Goal: Information Seeking & Learning: Learn about a topic

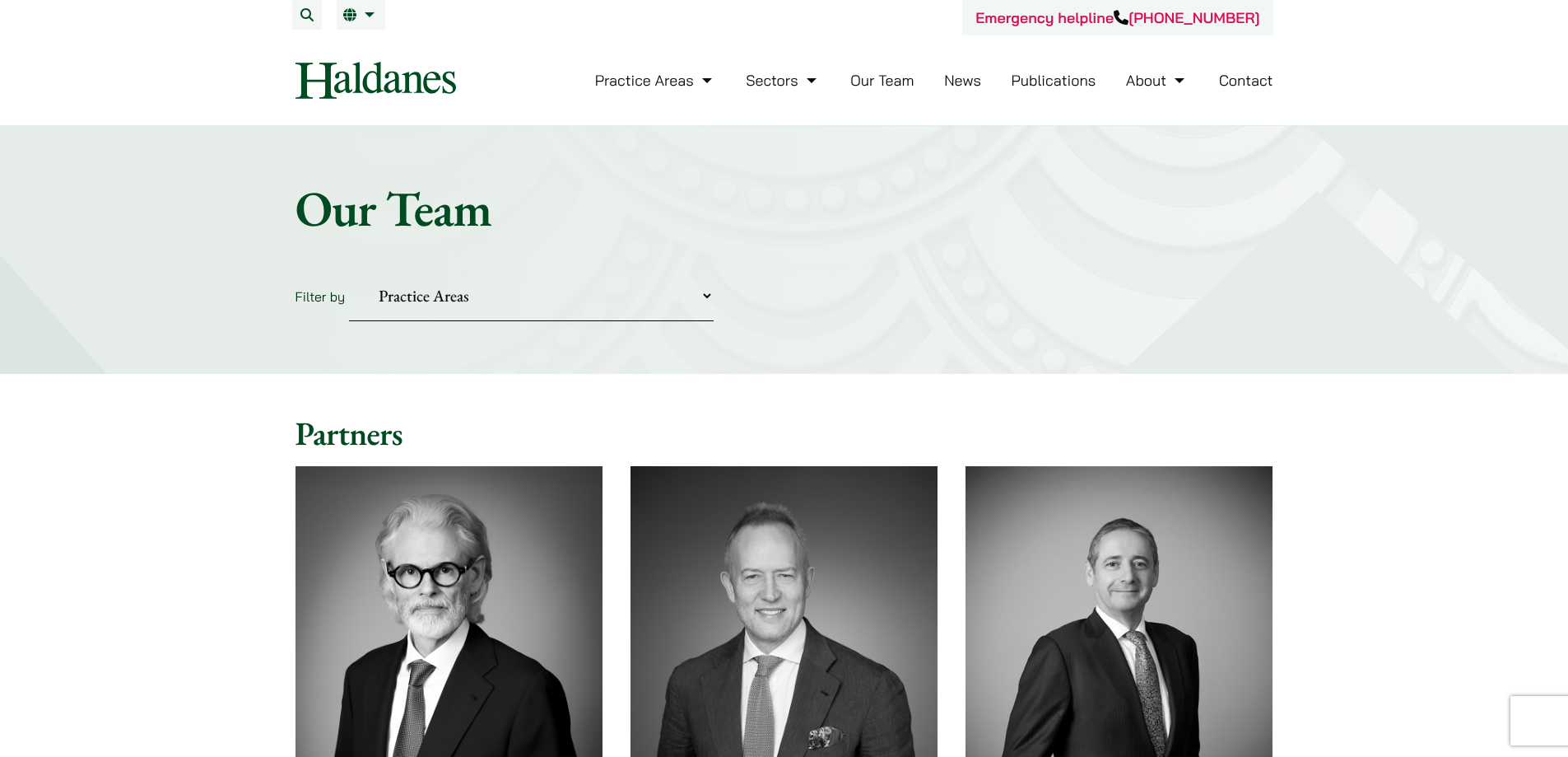
click at [1246, 80] on link "Contact" at bounding box center [1246, 80] width 54 height 19
click at [366, 8] on link "EN" at bounding box center [361, 15] width 35 height 13
click at [352, 49] on span "繁" at bounding box center [357, 48] width 13 height 17
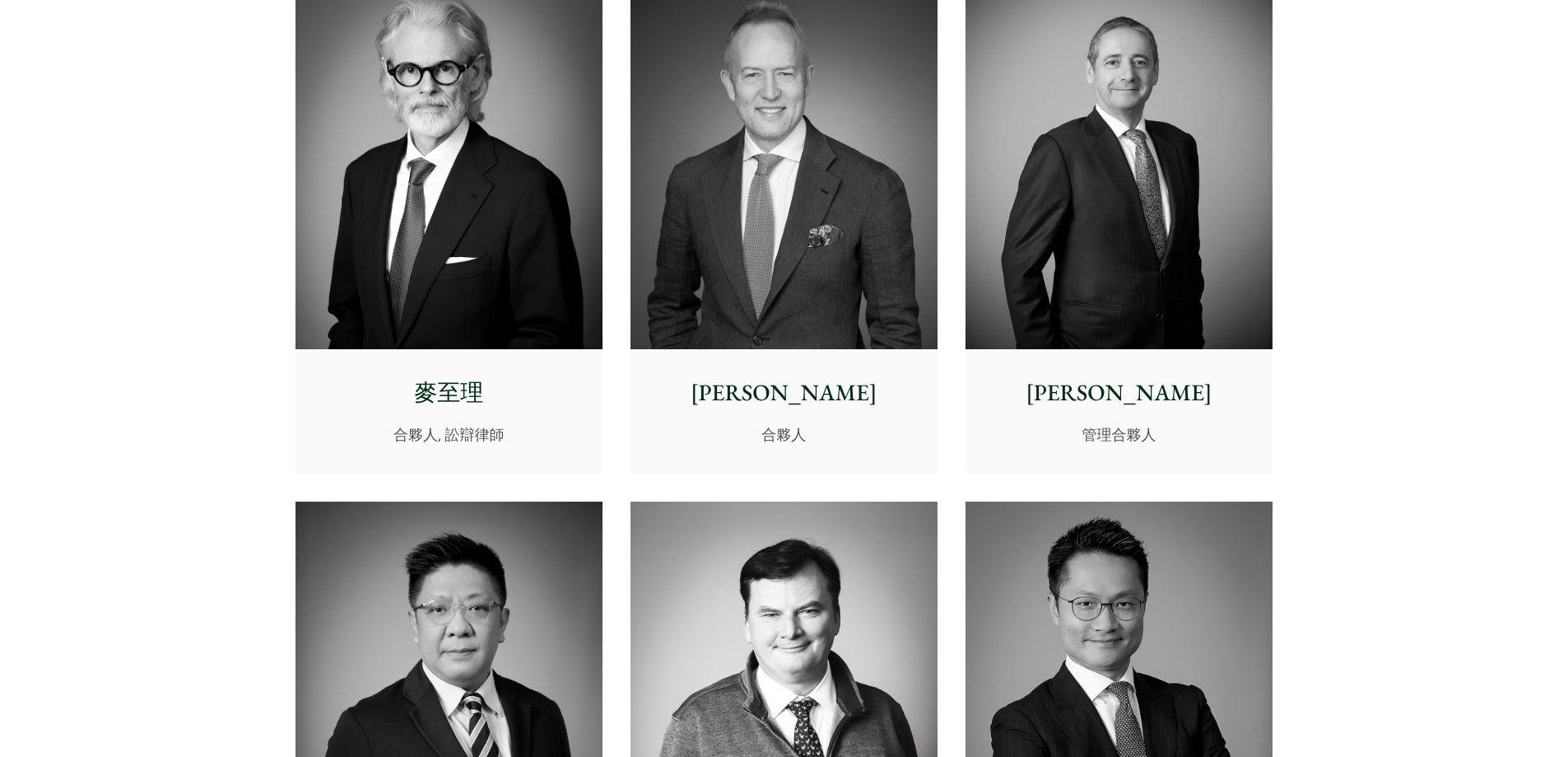
scroll to position [412, 0]
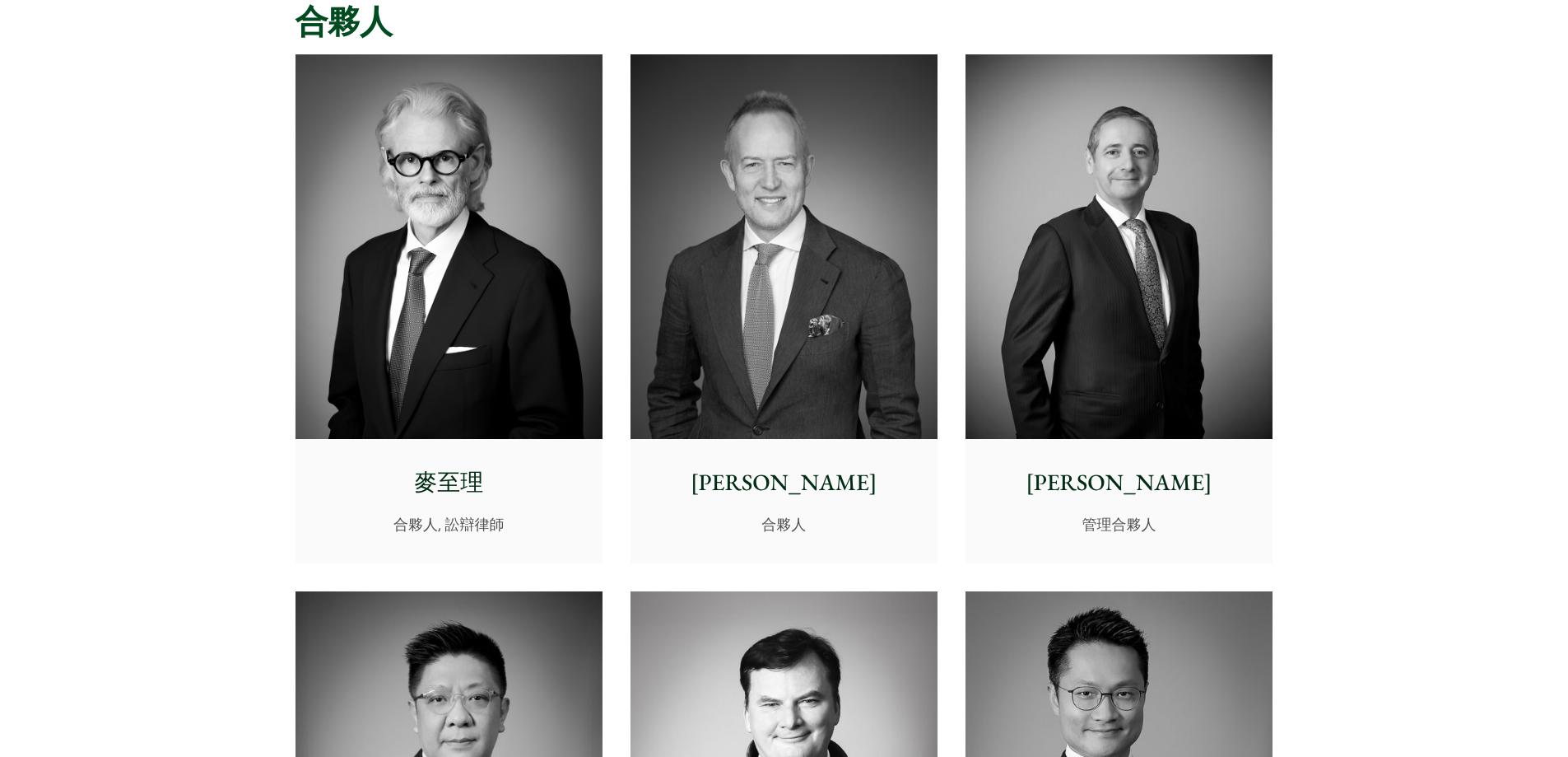
click at [1112, 483] on p "[PERSON_NAME]" at bounding box center [1119, 482] width 281 height 35
click at [763, 270] on img at bounding box center [784, 246] width 307 height 385
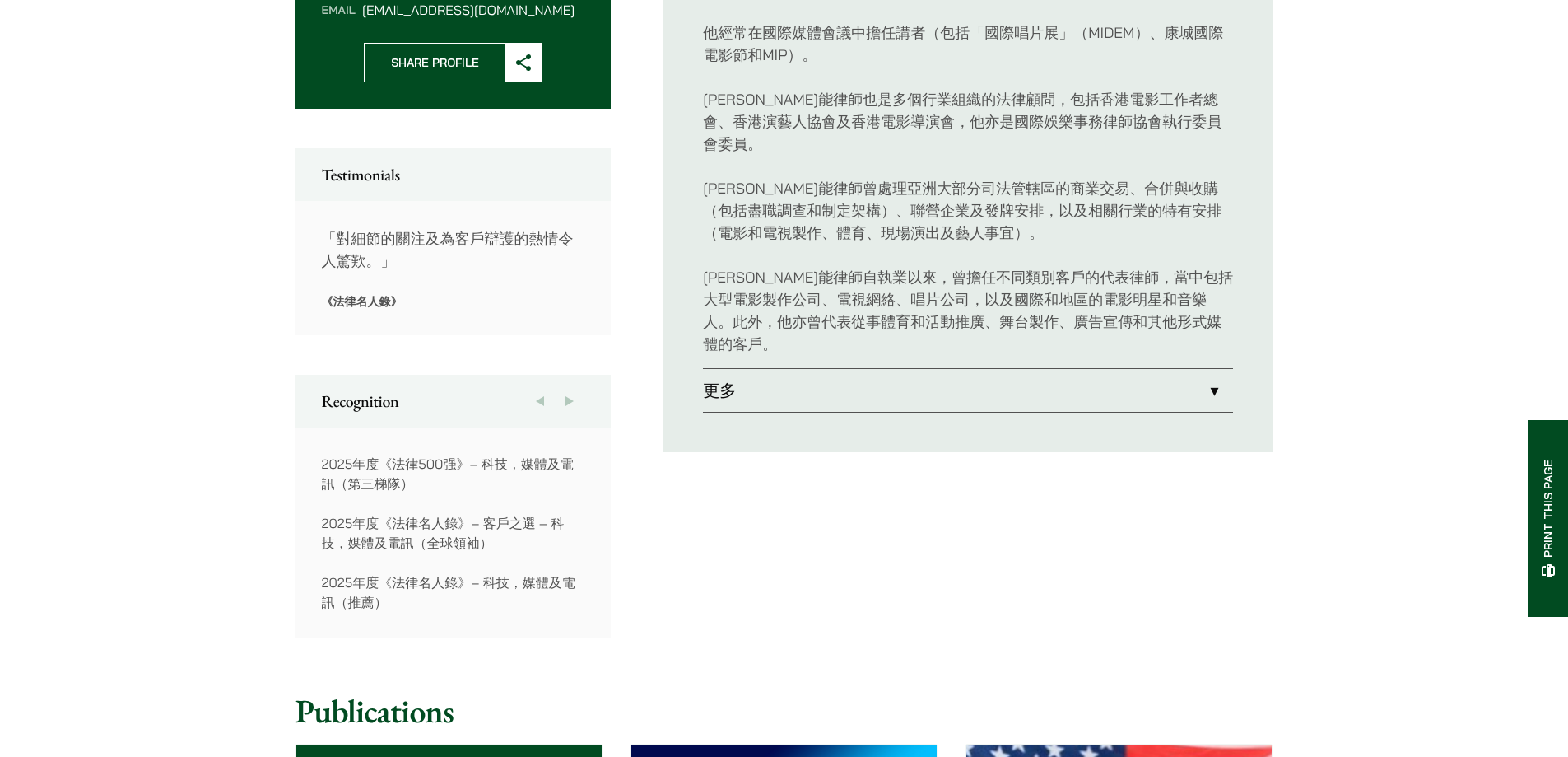
scroll to position [823, 0]
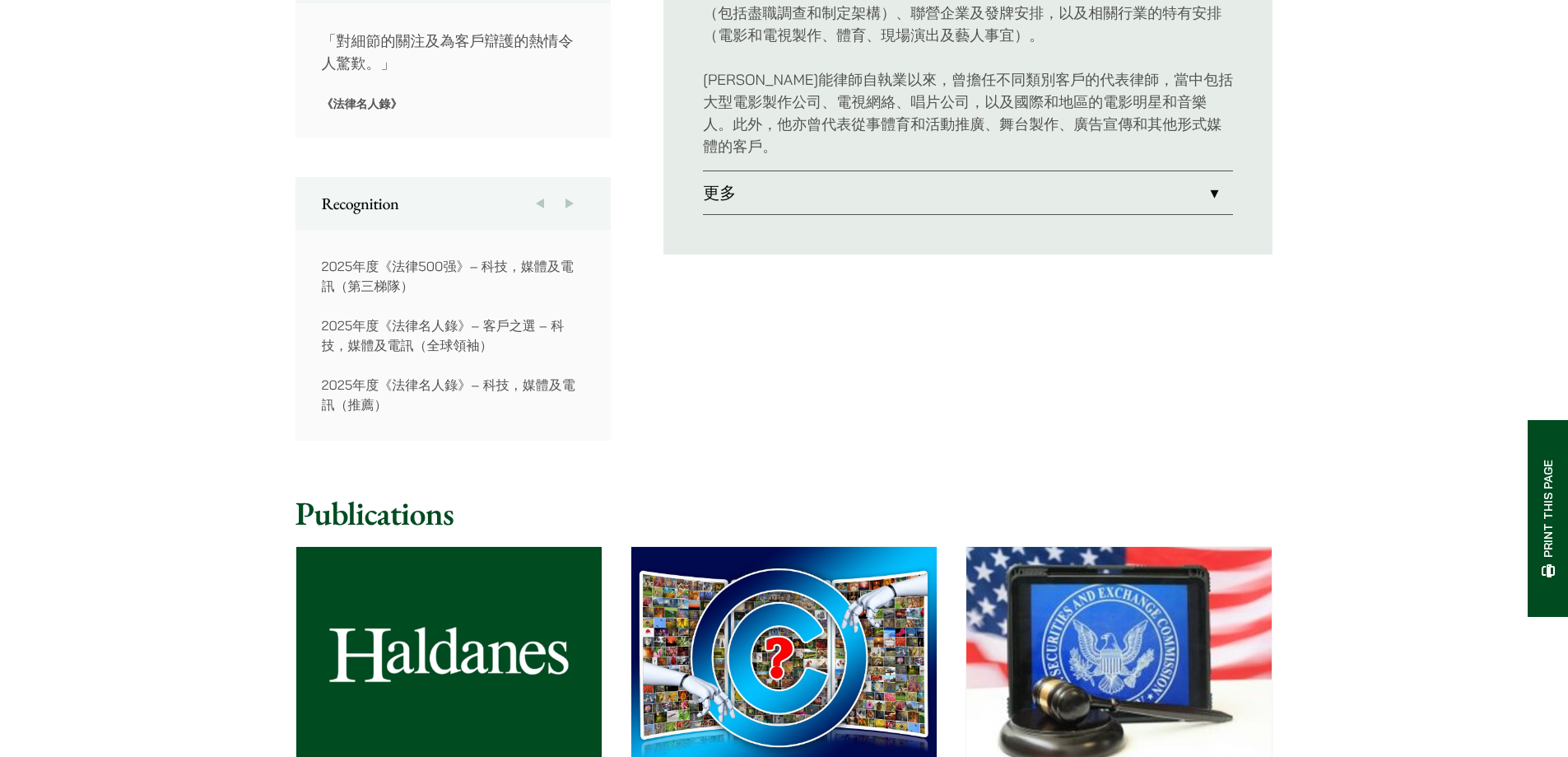
click at [100, 330] on div "Home » Lawyers » [PERSON_NAME][PERSON_NAME]能 合夥人 Practice Areas 傳媒、娛樂及體育事務 • 公司…" at bounding box center [784, 385] width 1568 height 2492
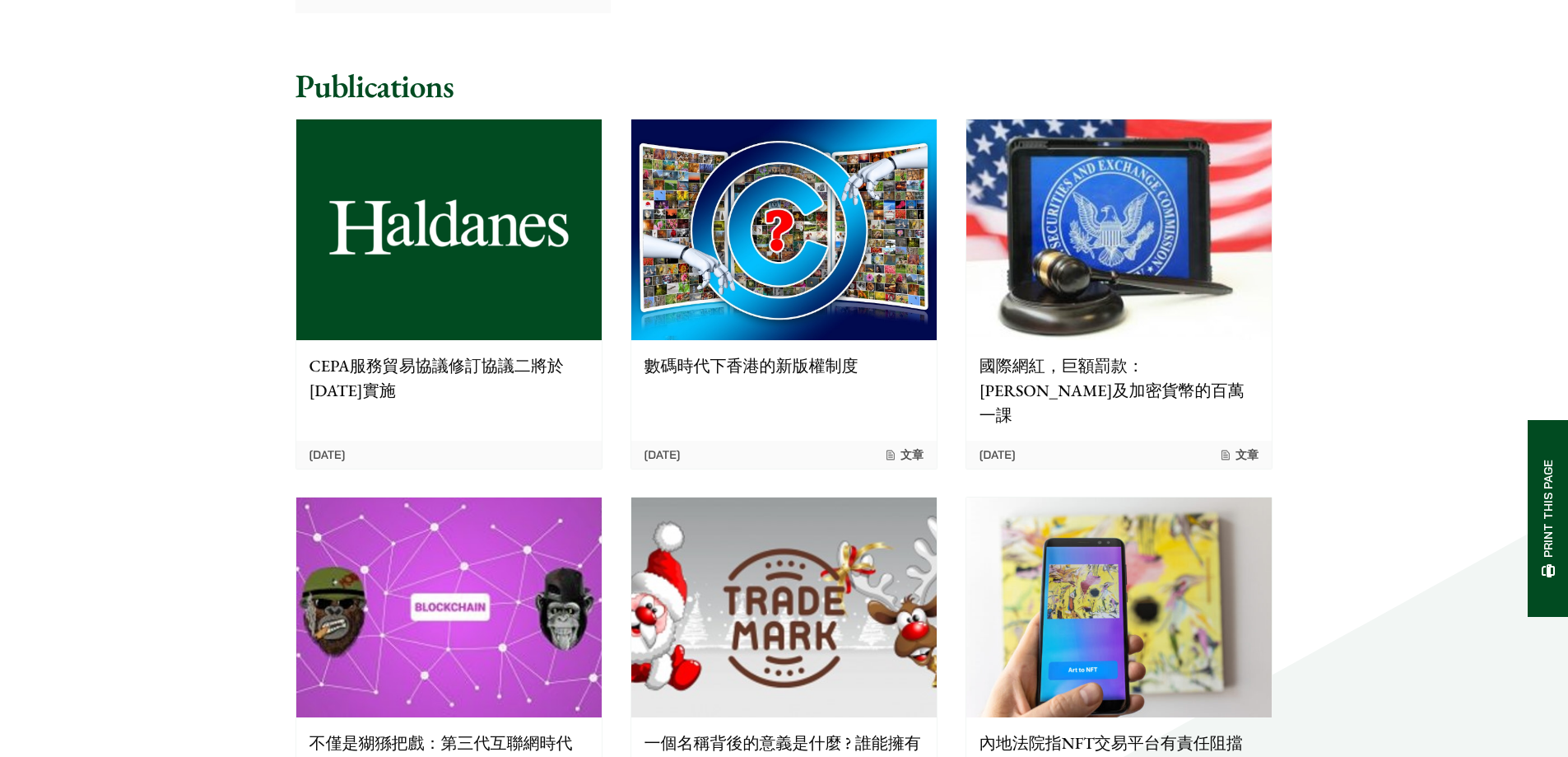
scroll to position [1481, 0]
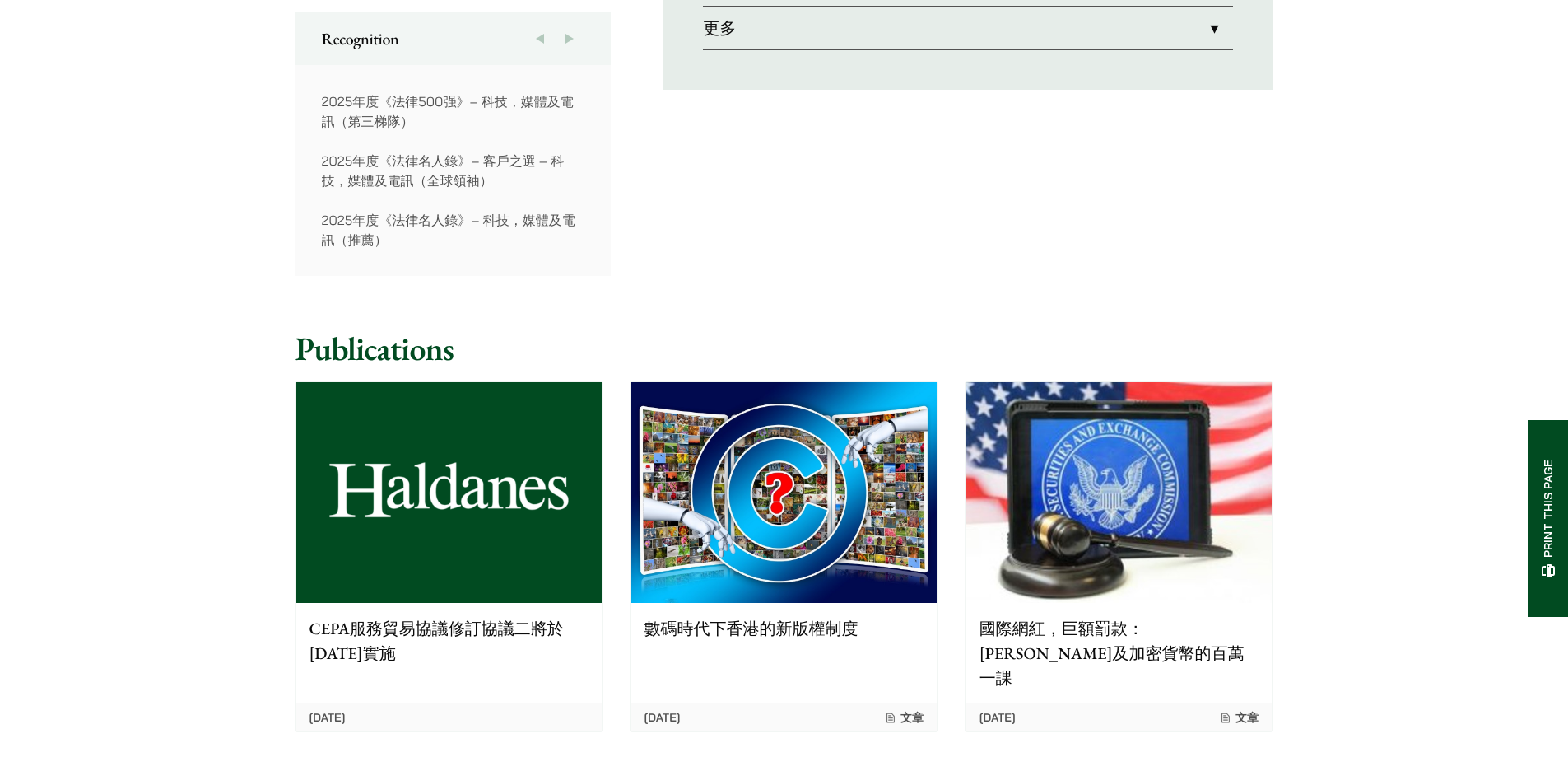
click at [100, 330] on div "Home » Lawyers » 馬健能 馬健能 合夥人 Practice Areas 傳媒、娛樂及體育事務 • 公司及商業業務 Admissions 香港 …" at bounding box center [784, 219] width 1568 height 2492
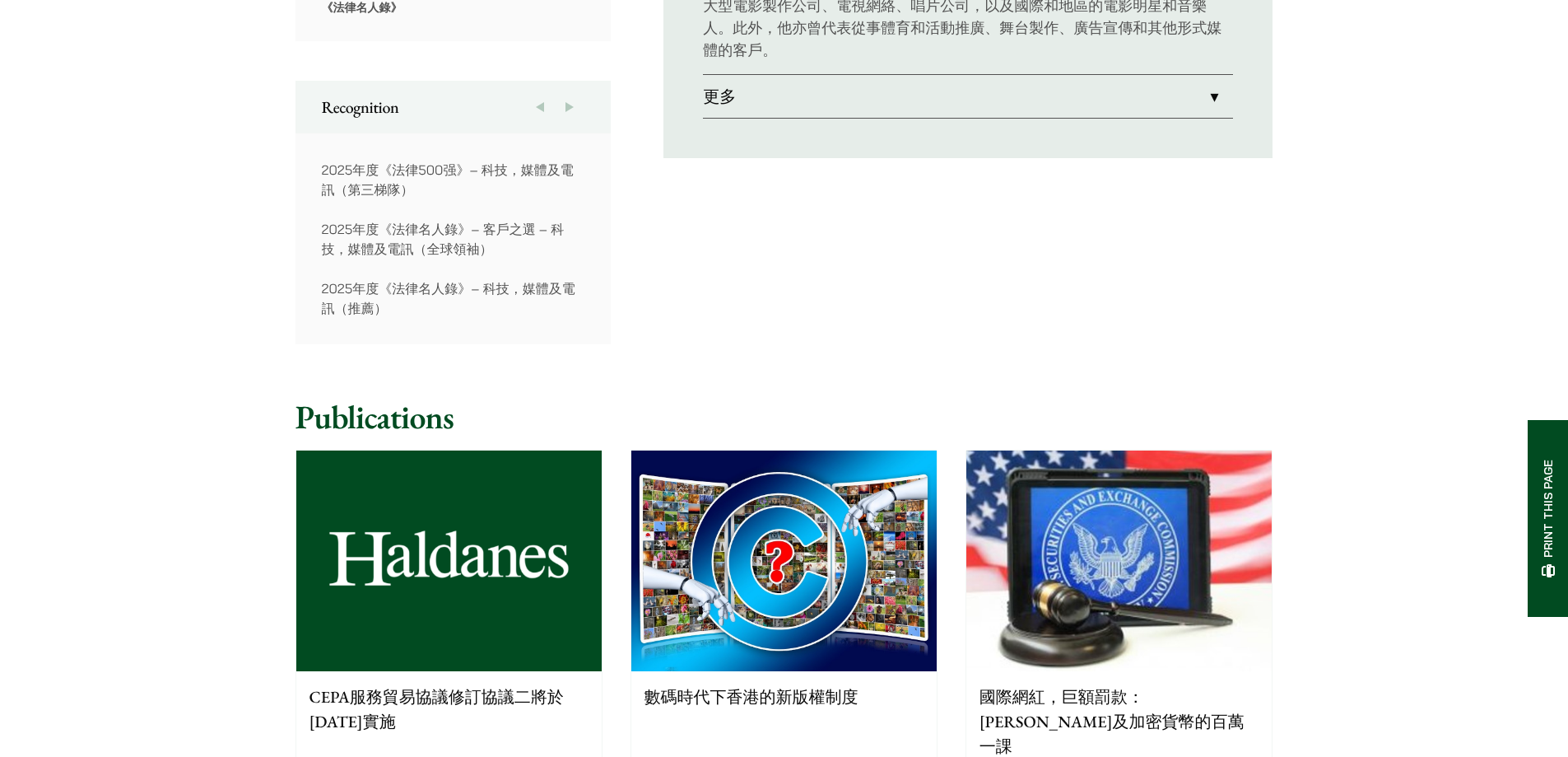
scroll to position [659, 0]
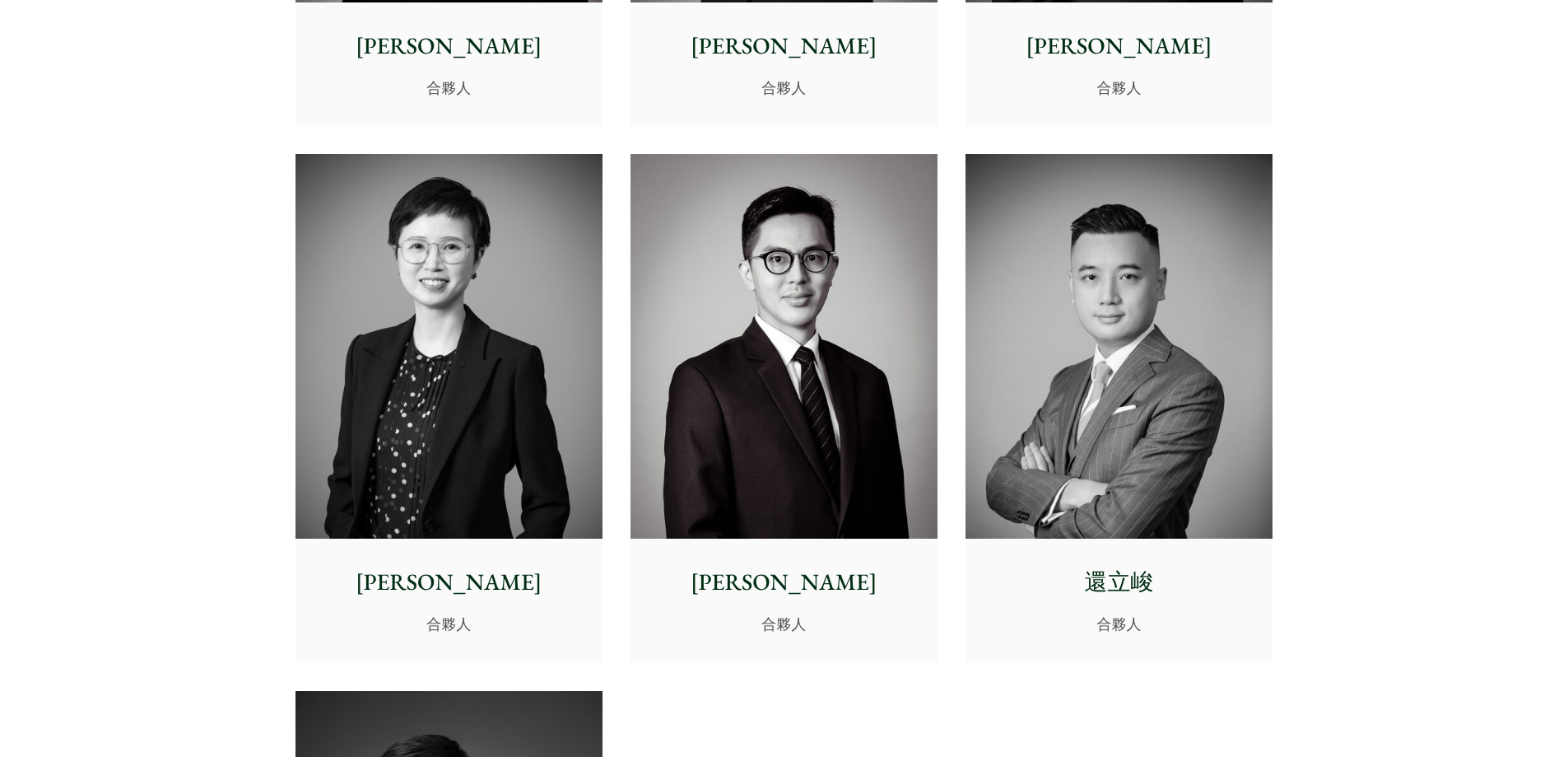
scroll to position [2850, 0]
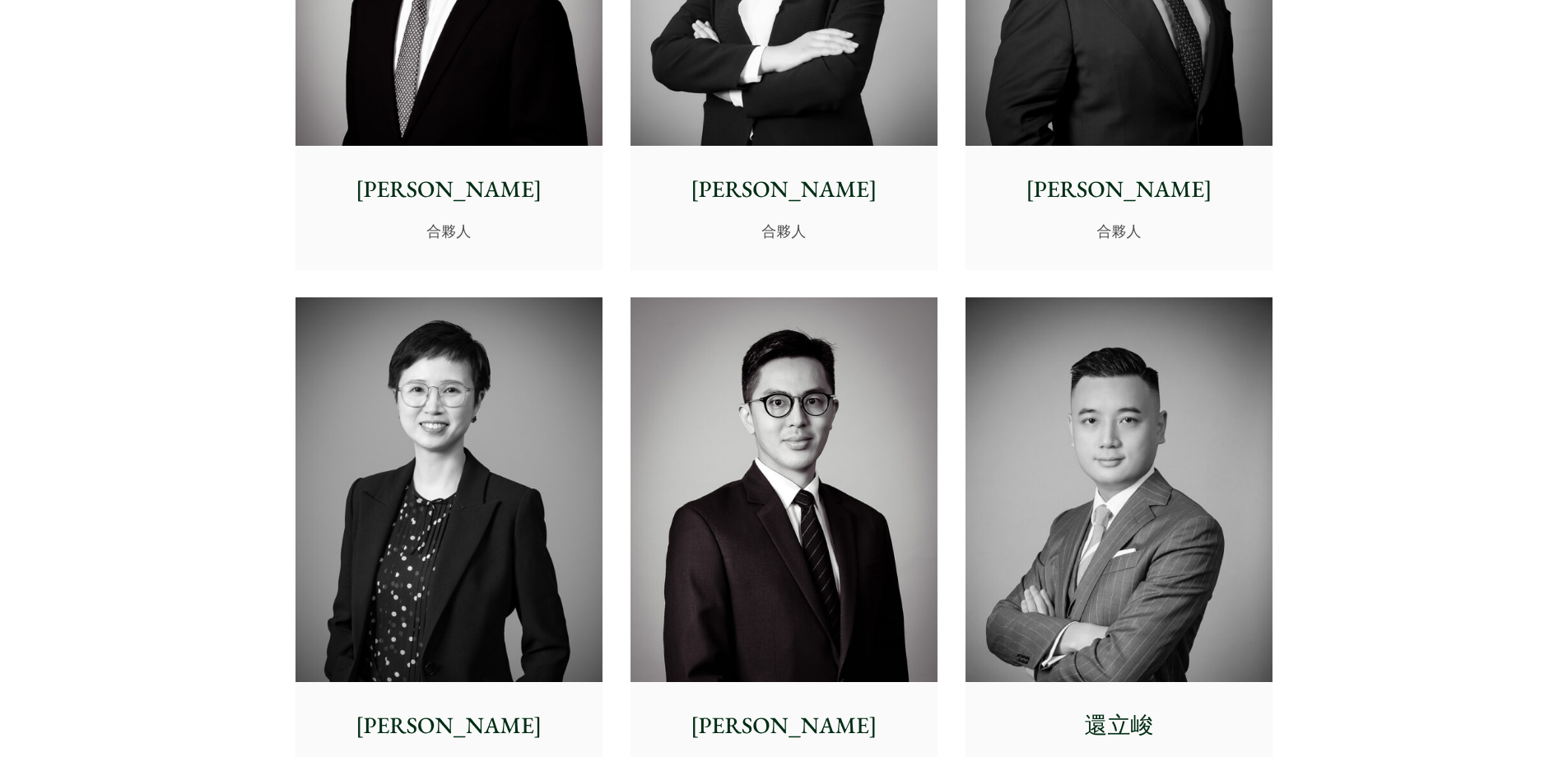
click at [429, 397] on img at bounding box center [449, 489] width 307 height 385
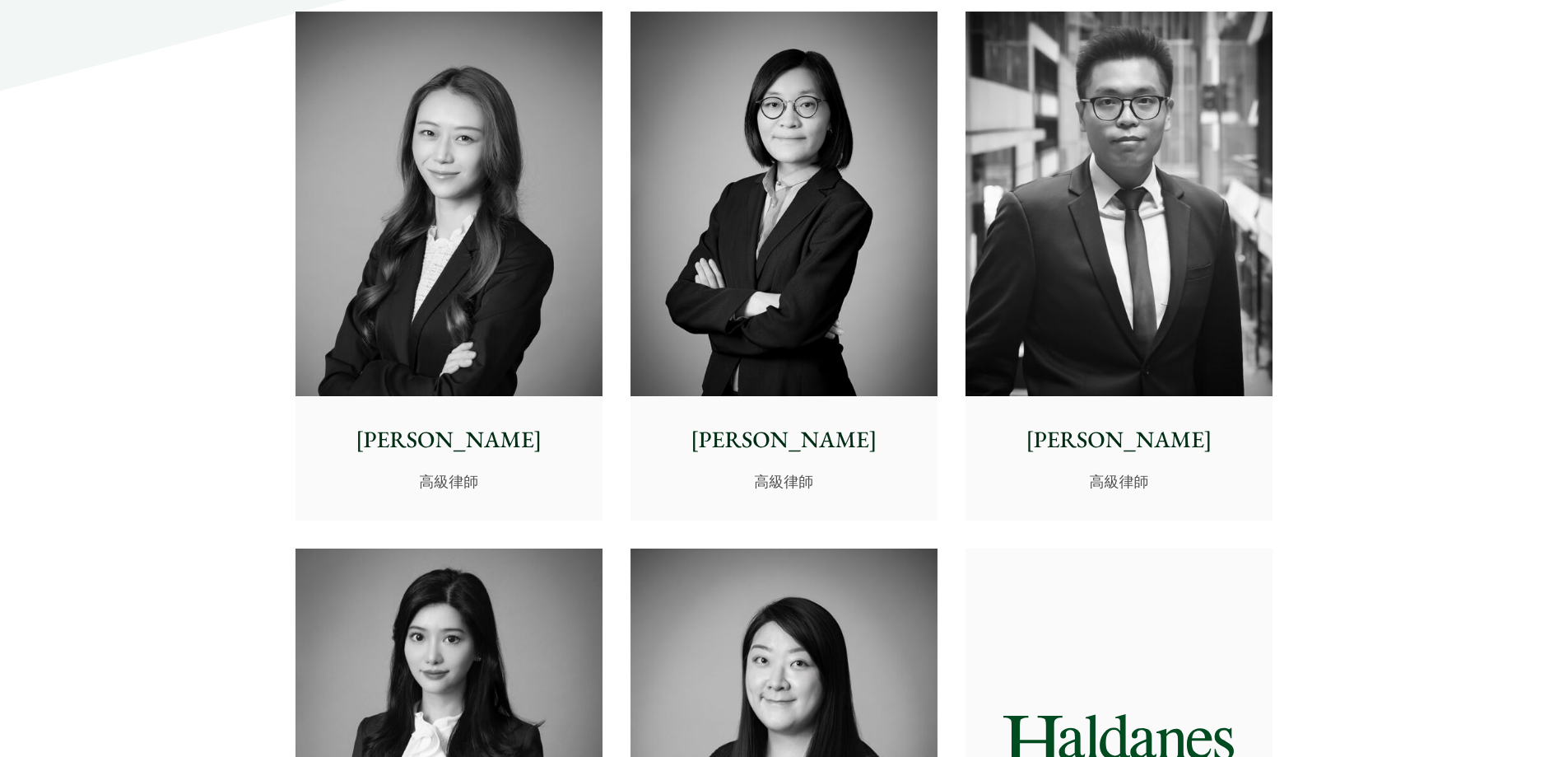
scroll to position [4332, 0]
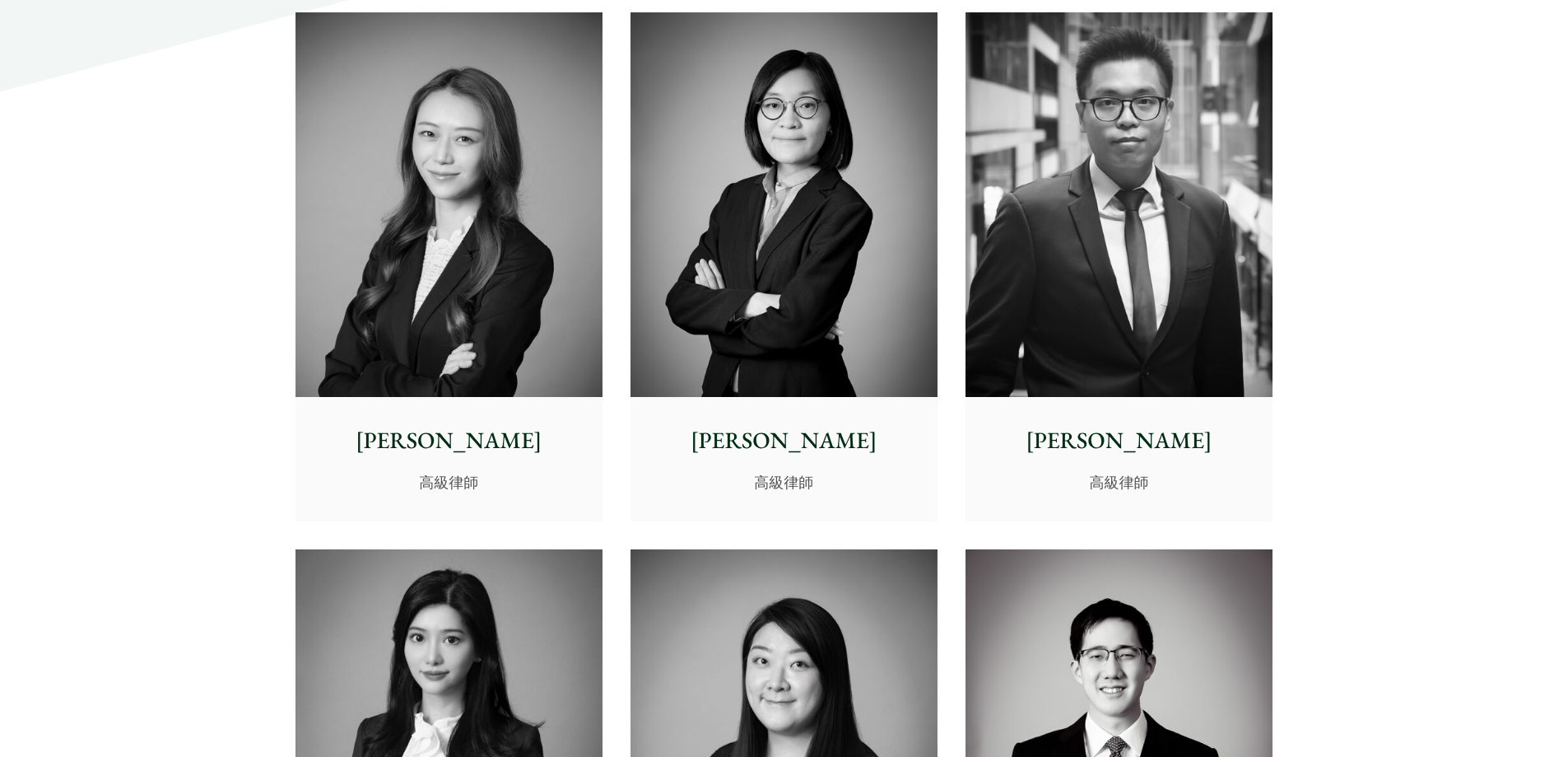
click at [431, 213] on img at bounding box center [449, 204] width 307 height 385
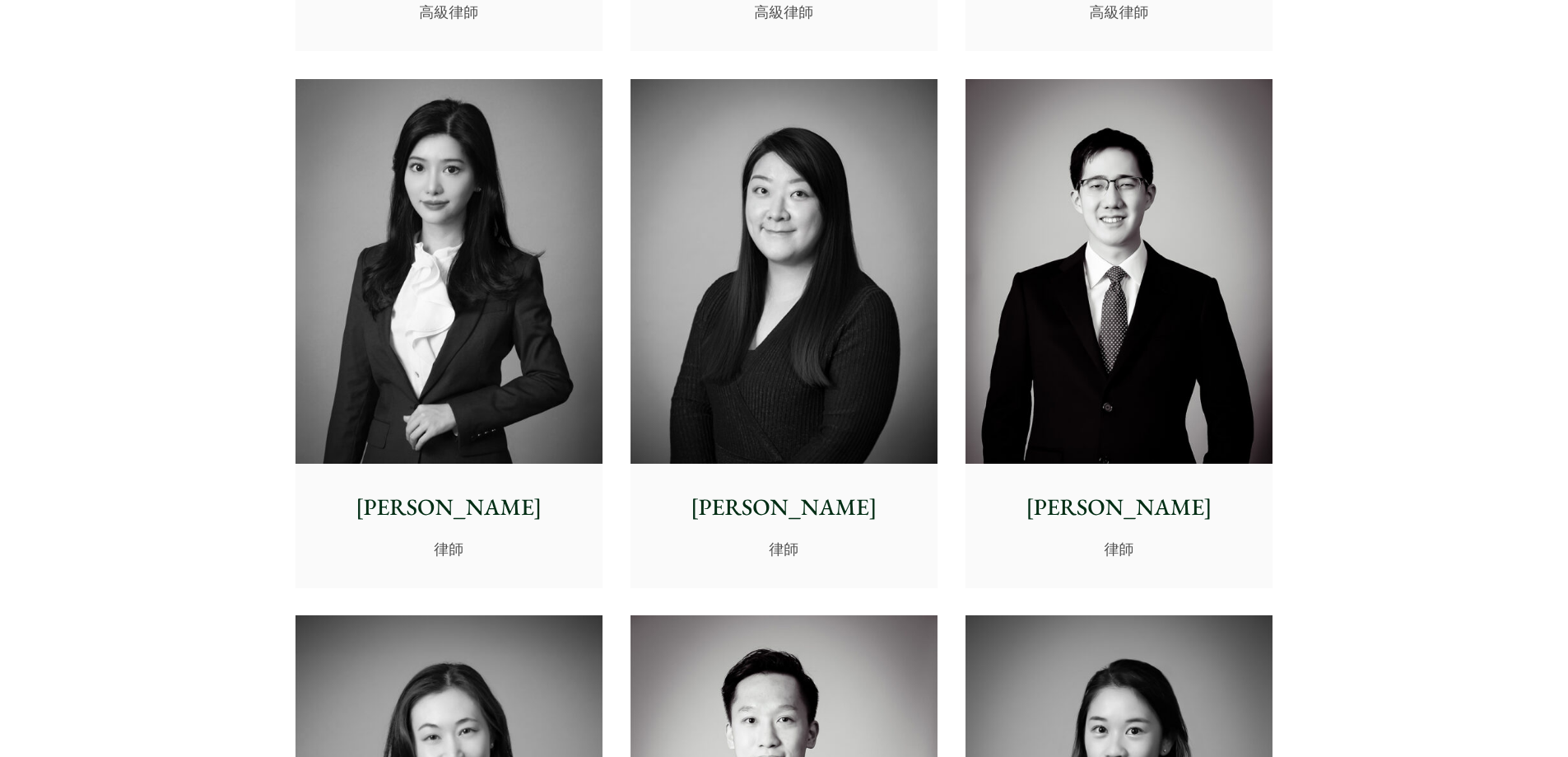
scroll to position [4826, 0]
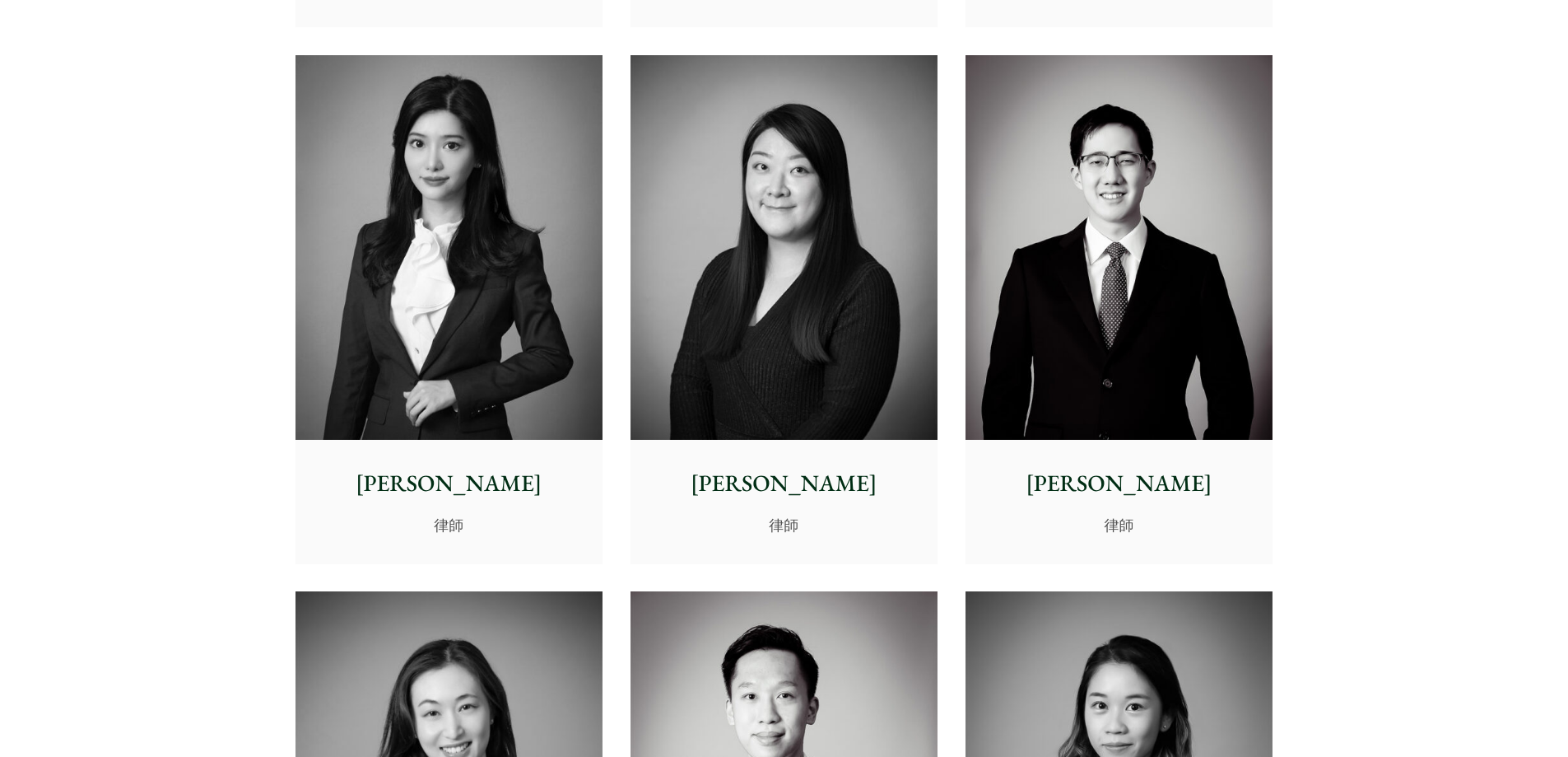
click at [469, 246] on img at bounding box center [449, 247] width 307 height 385
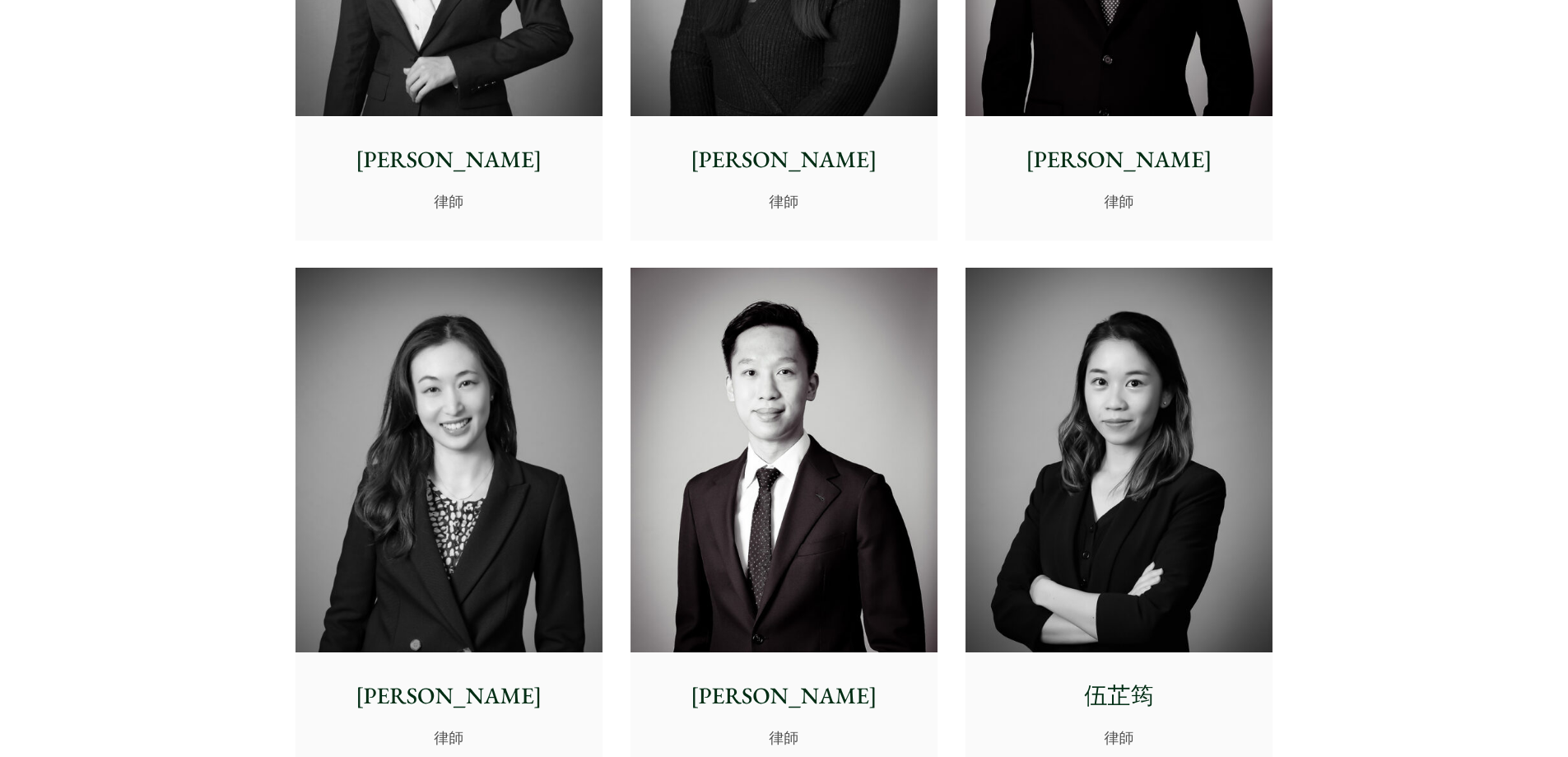
scroll to position [5402, 0]
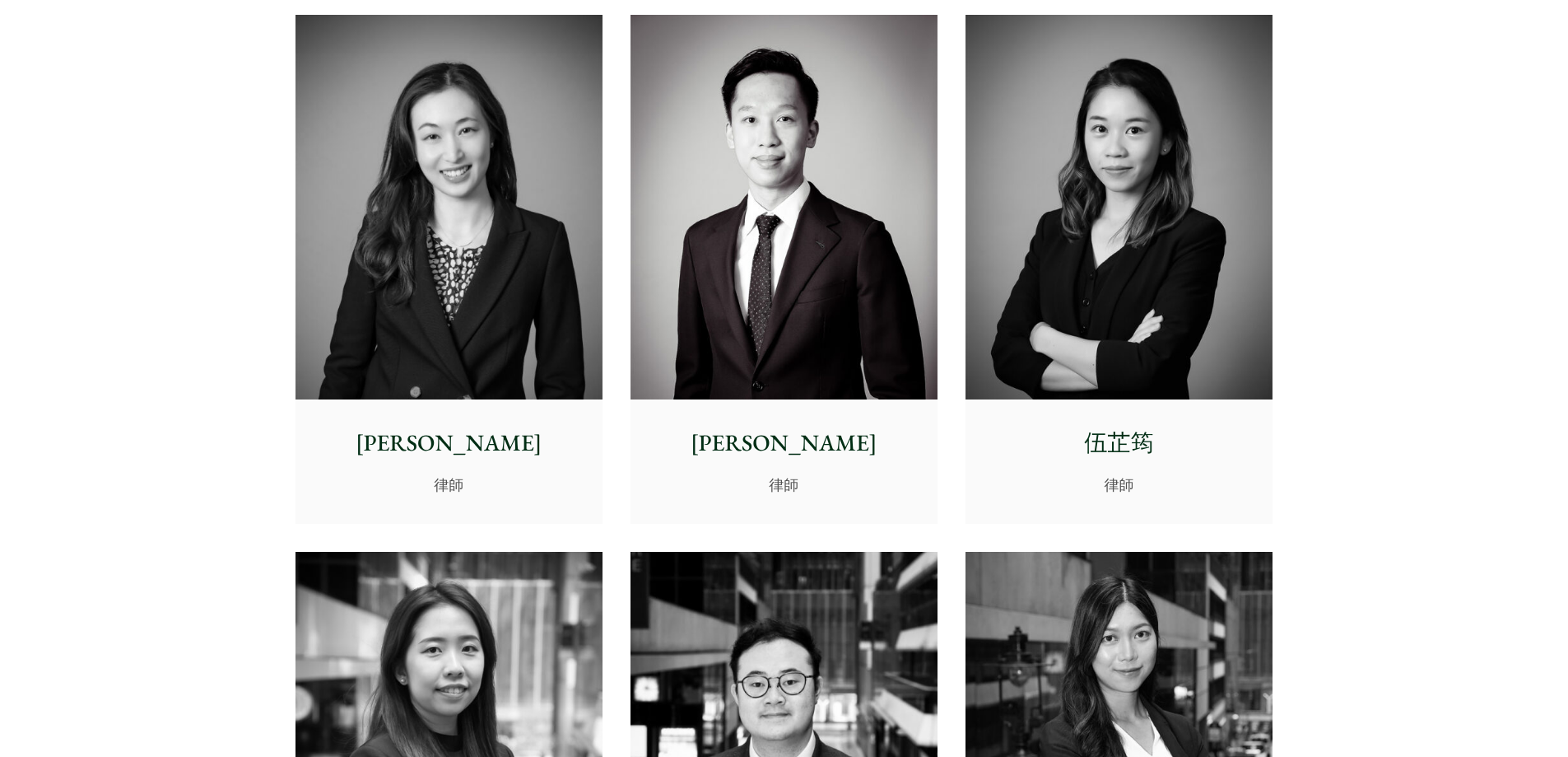
click at [1123, 273] on img at bounding box center [1119, 207] width 307 height 385
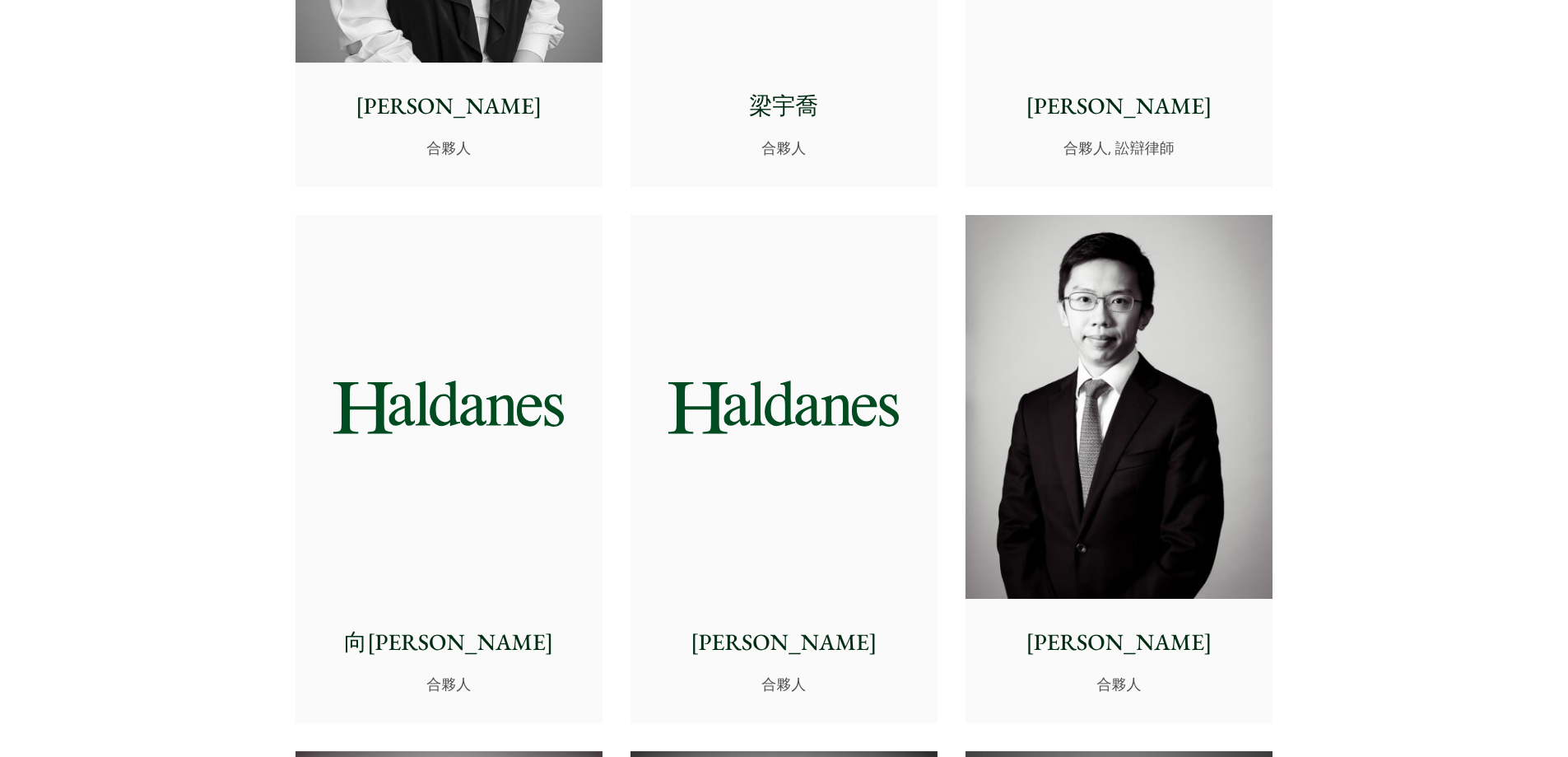
scroll to position [1862, 0]
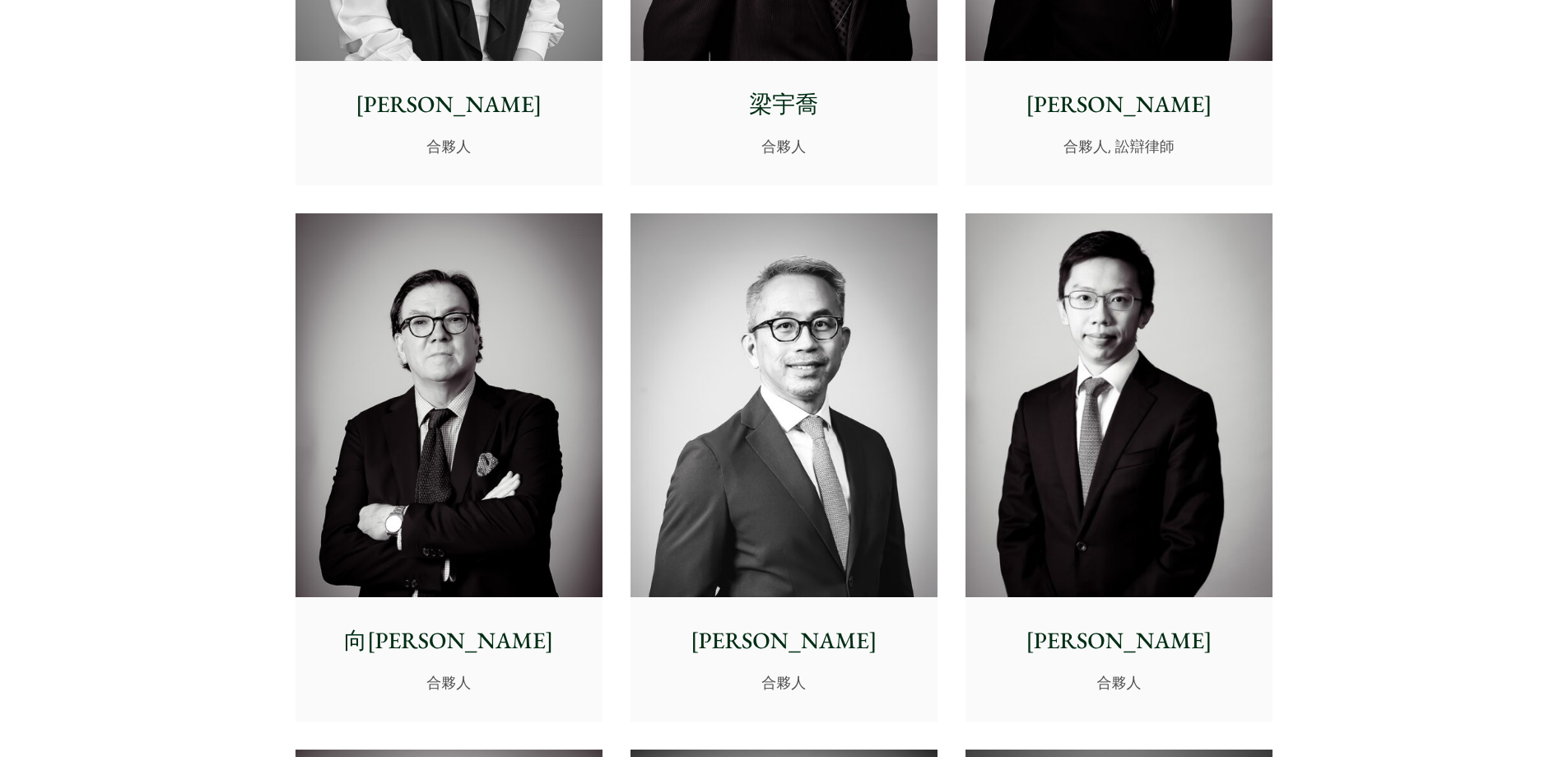
click at [779, 334] on img at bounding box center [784, 405] width 307 height 385
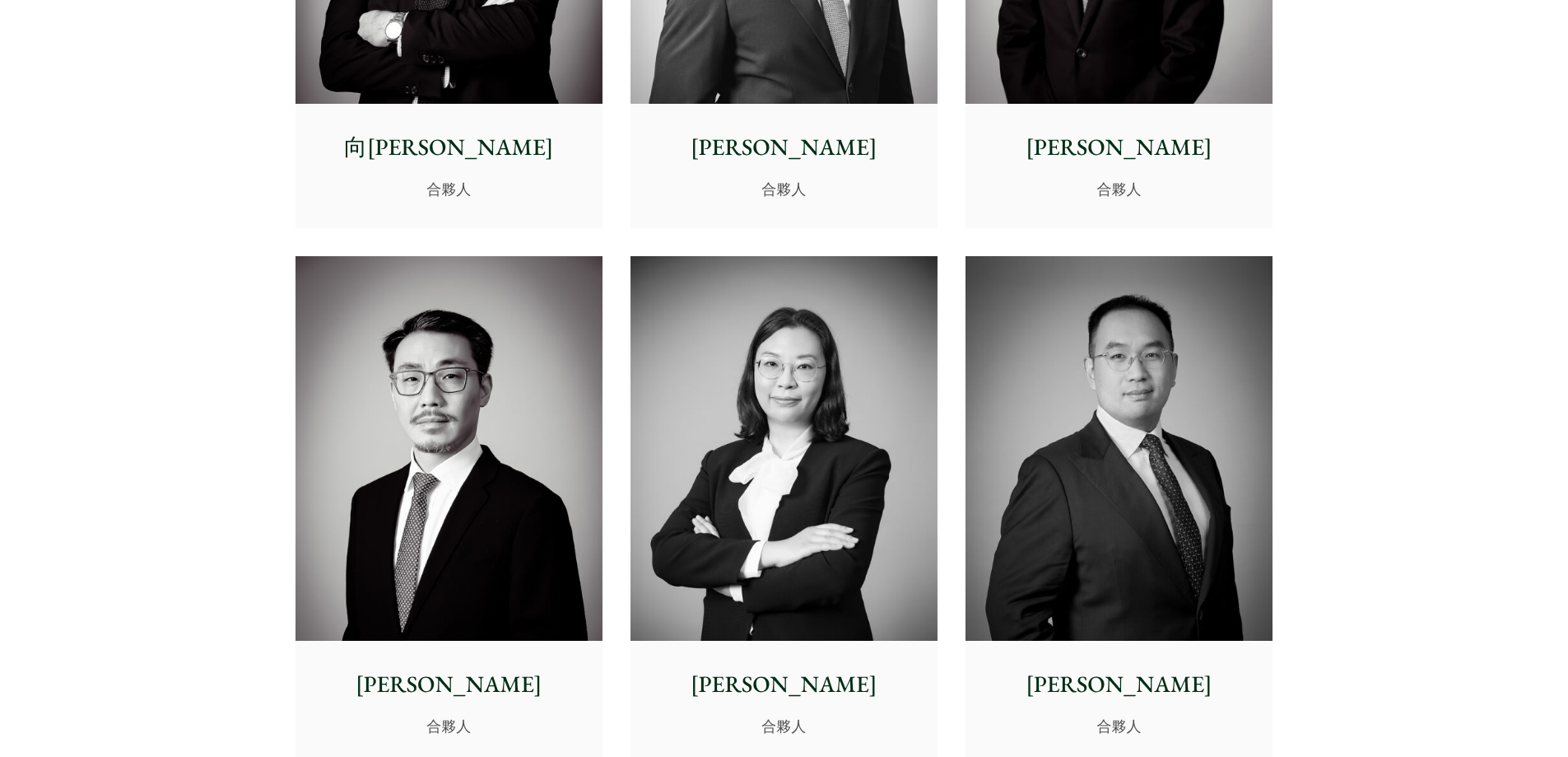
scroll to position [2110, 0]
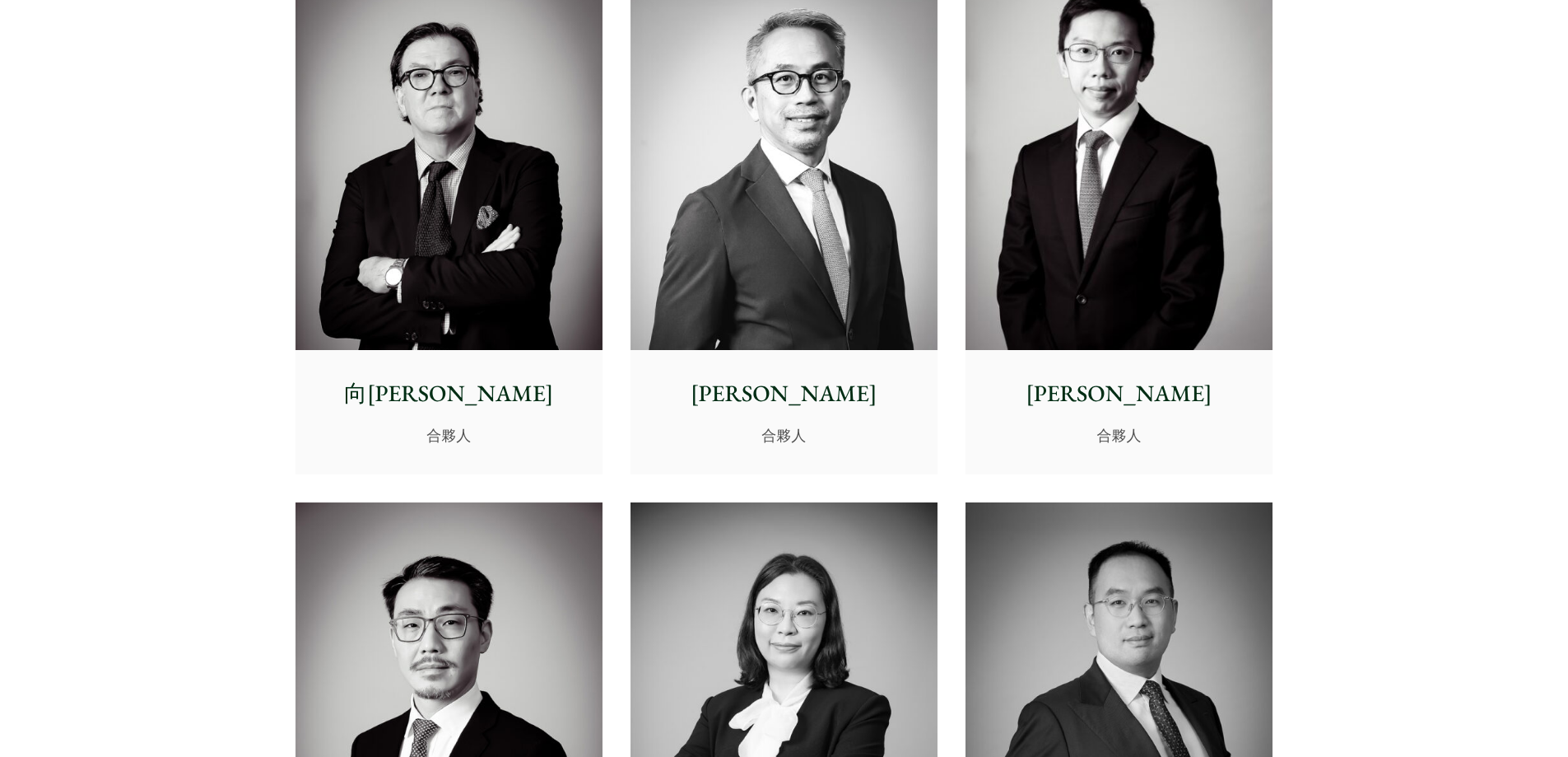
click at [1098, 77] on img at bounding box center [1119, 159] width 307 height 385
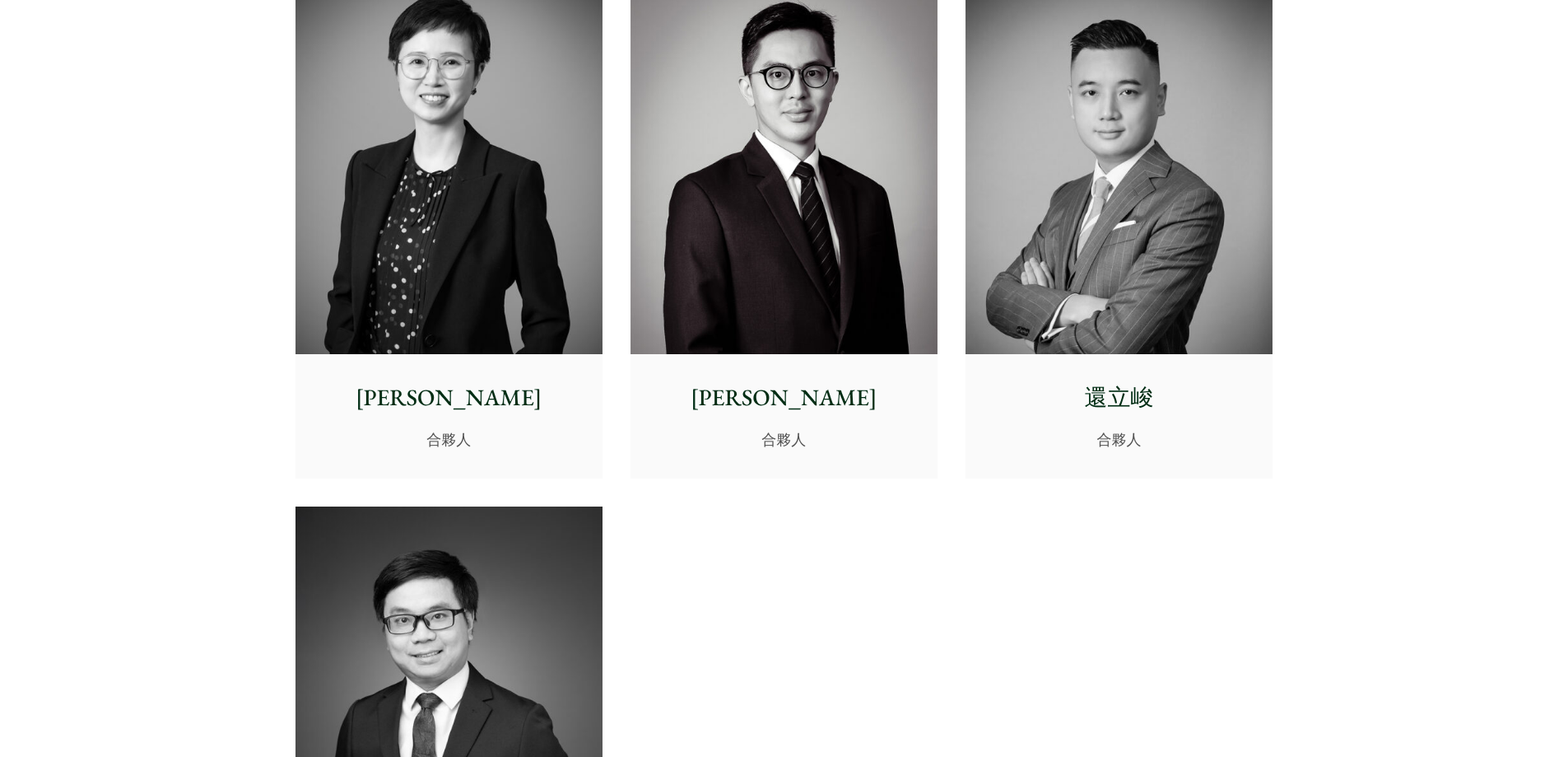
scroll to position [3179, 0]
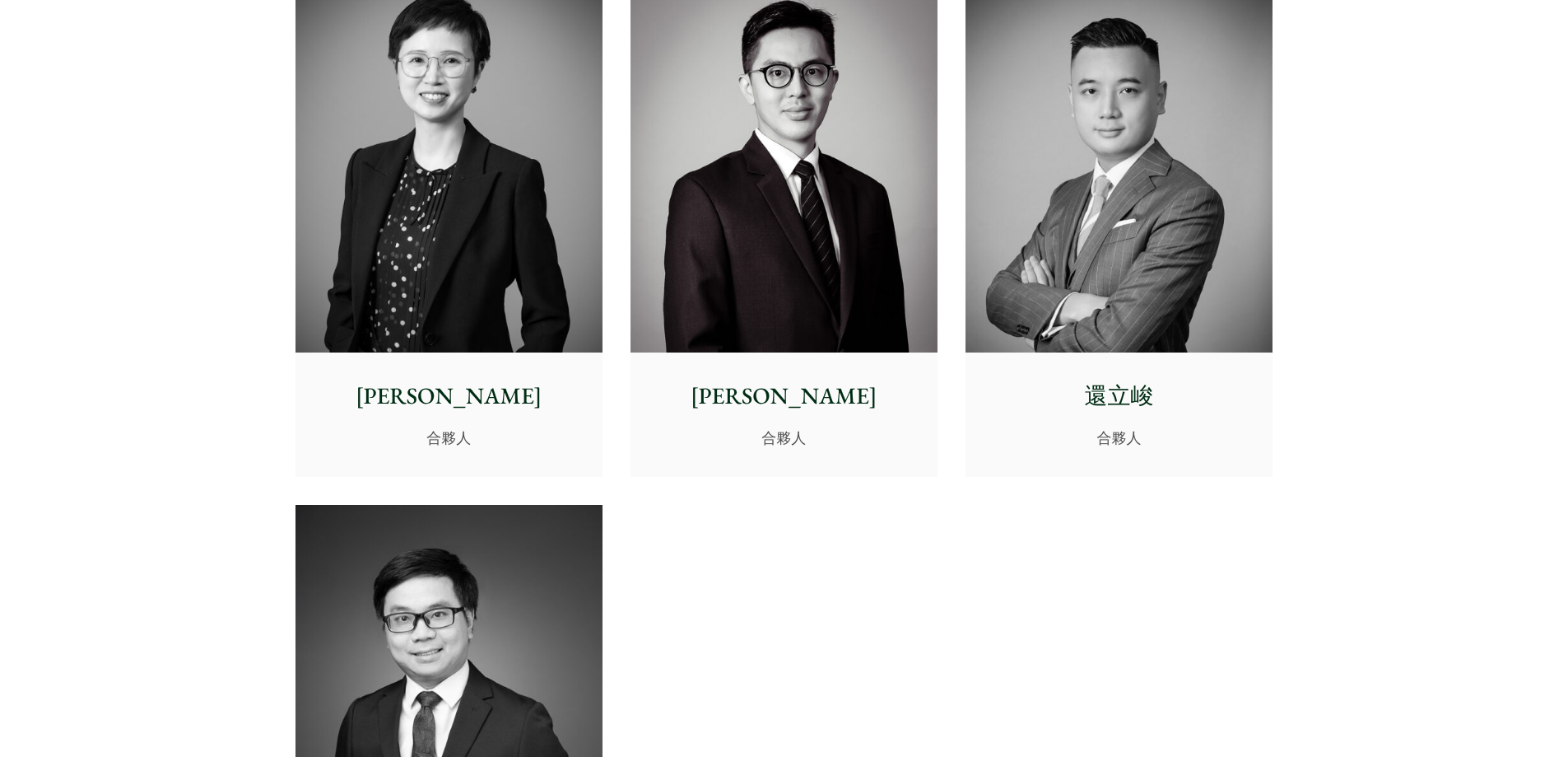
click at [1124, 304] on img at bounding box center [1119, 161] width 307 height 385
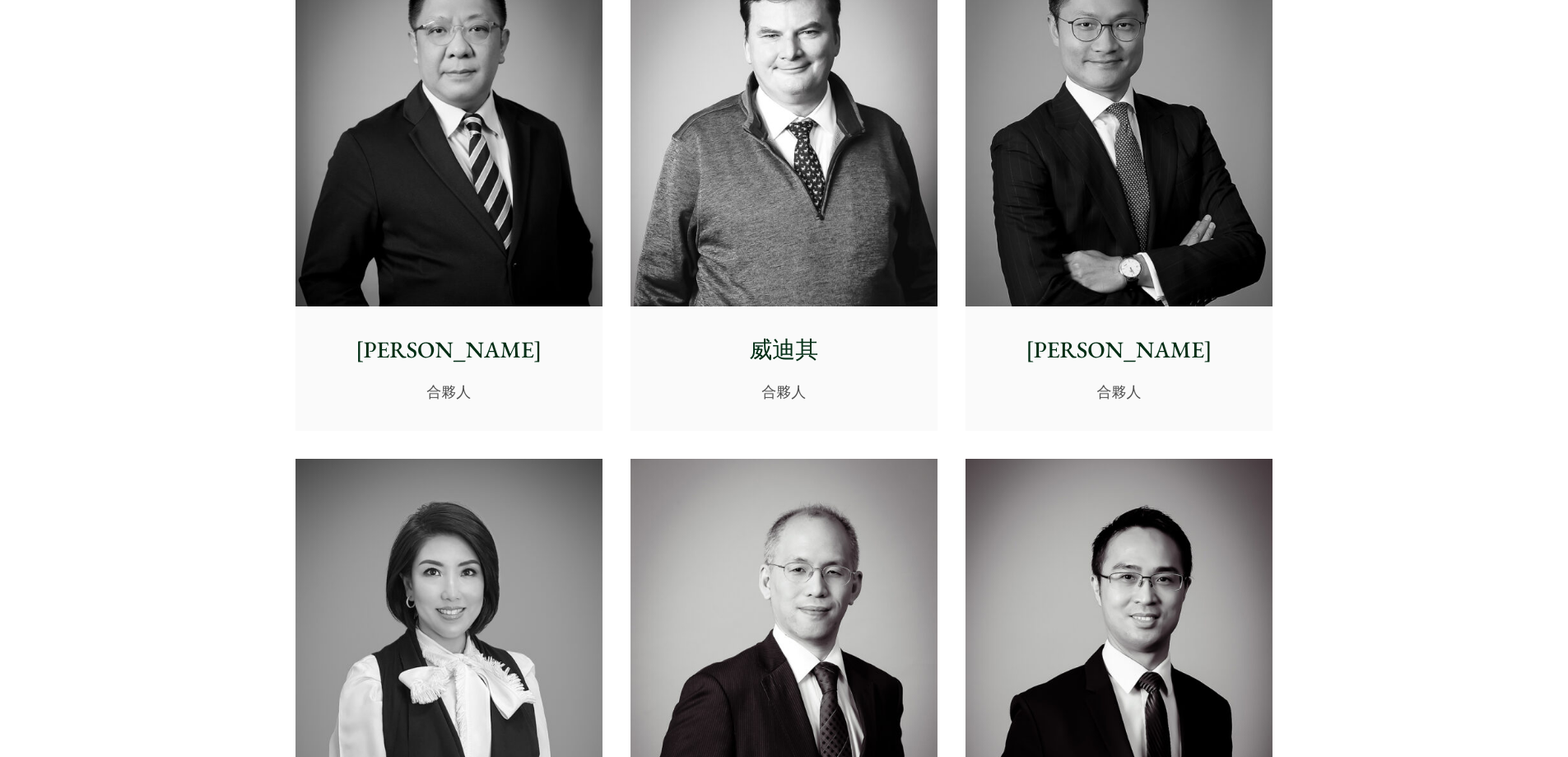
scroll to position [1533, 0]
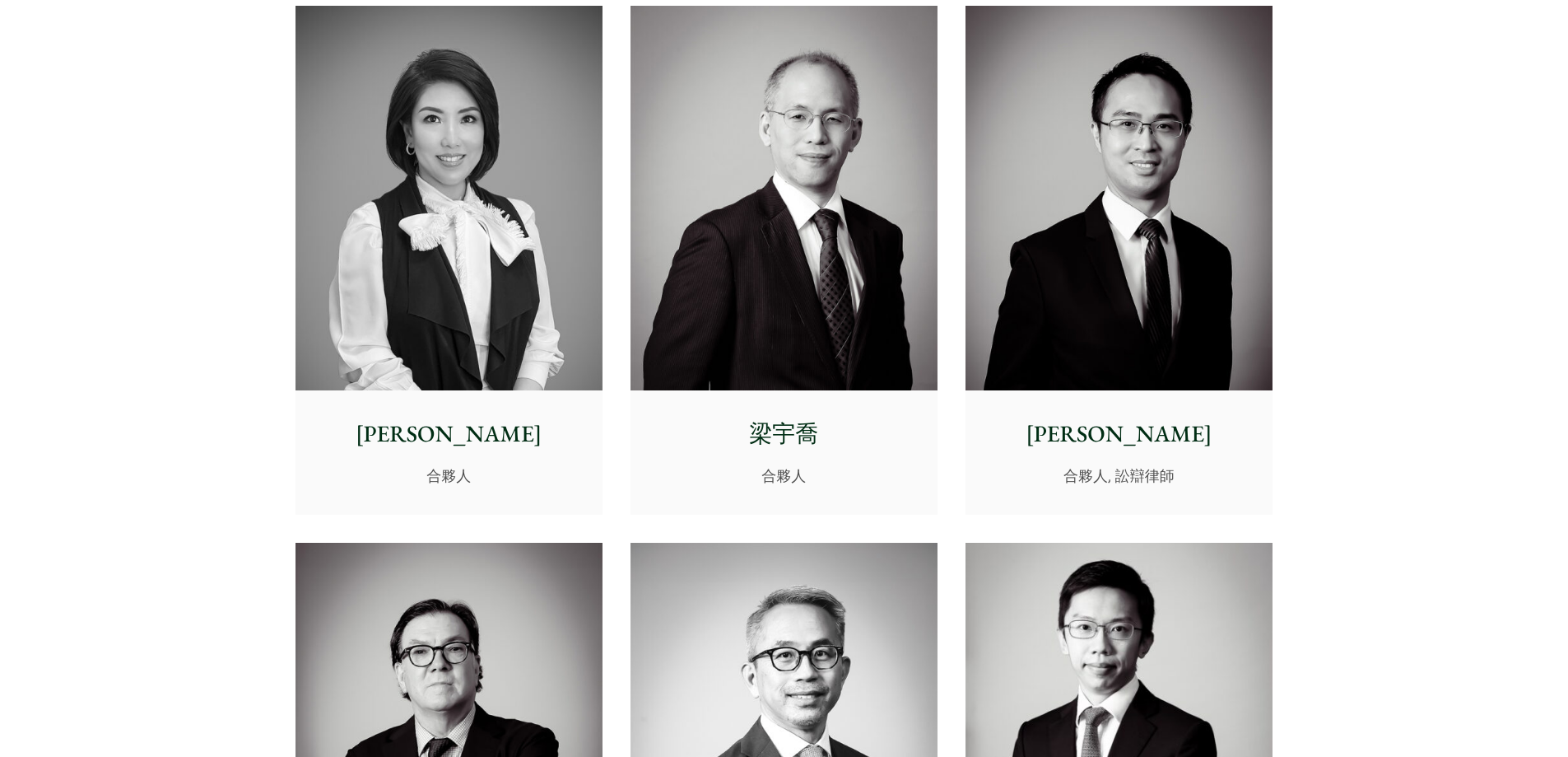
click at [873, 217] on img at bounding box center [784, 198] width 307 height 385
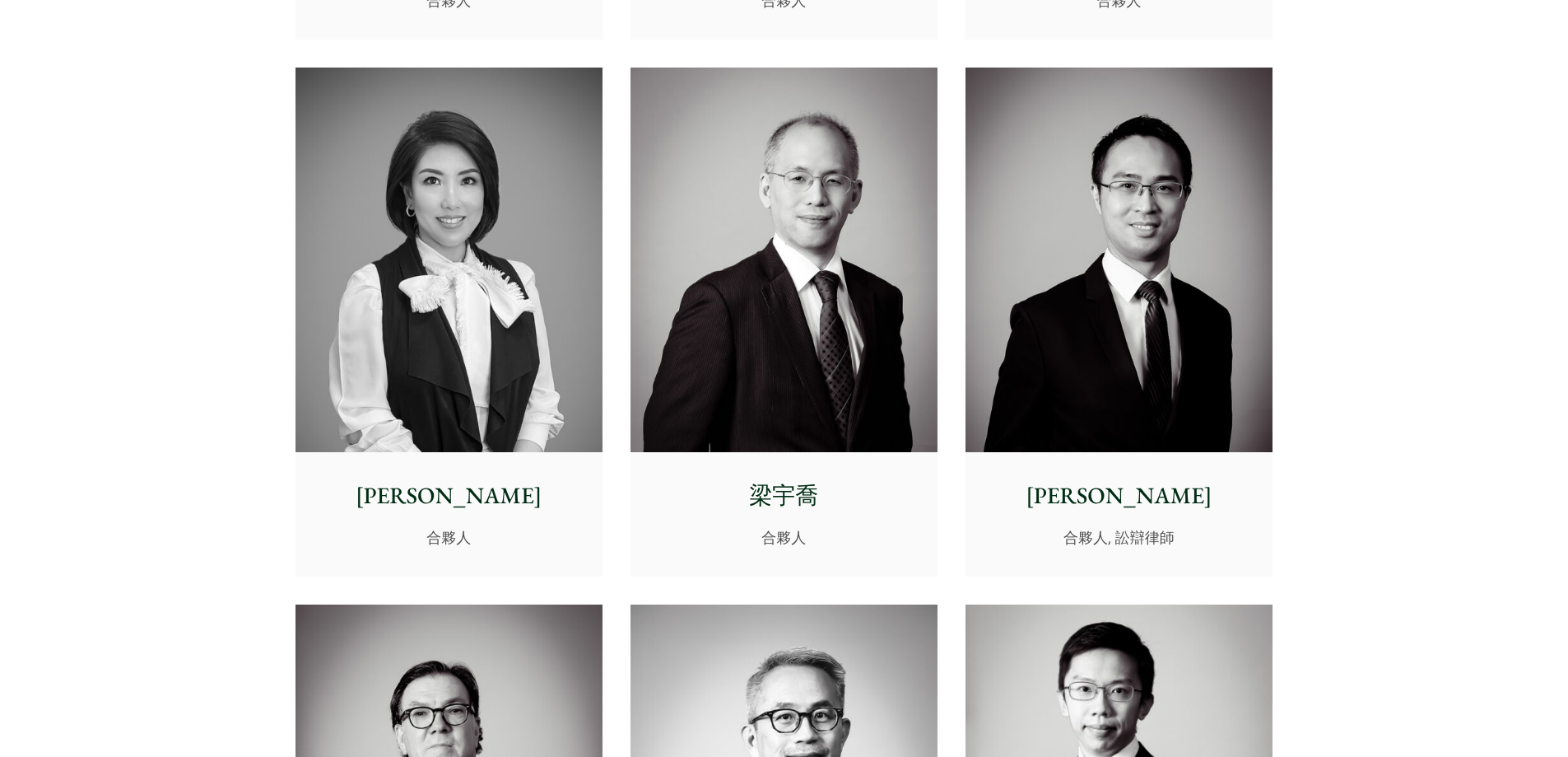
scroll to position [1368, 0]
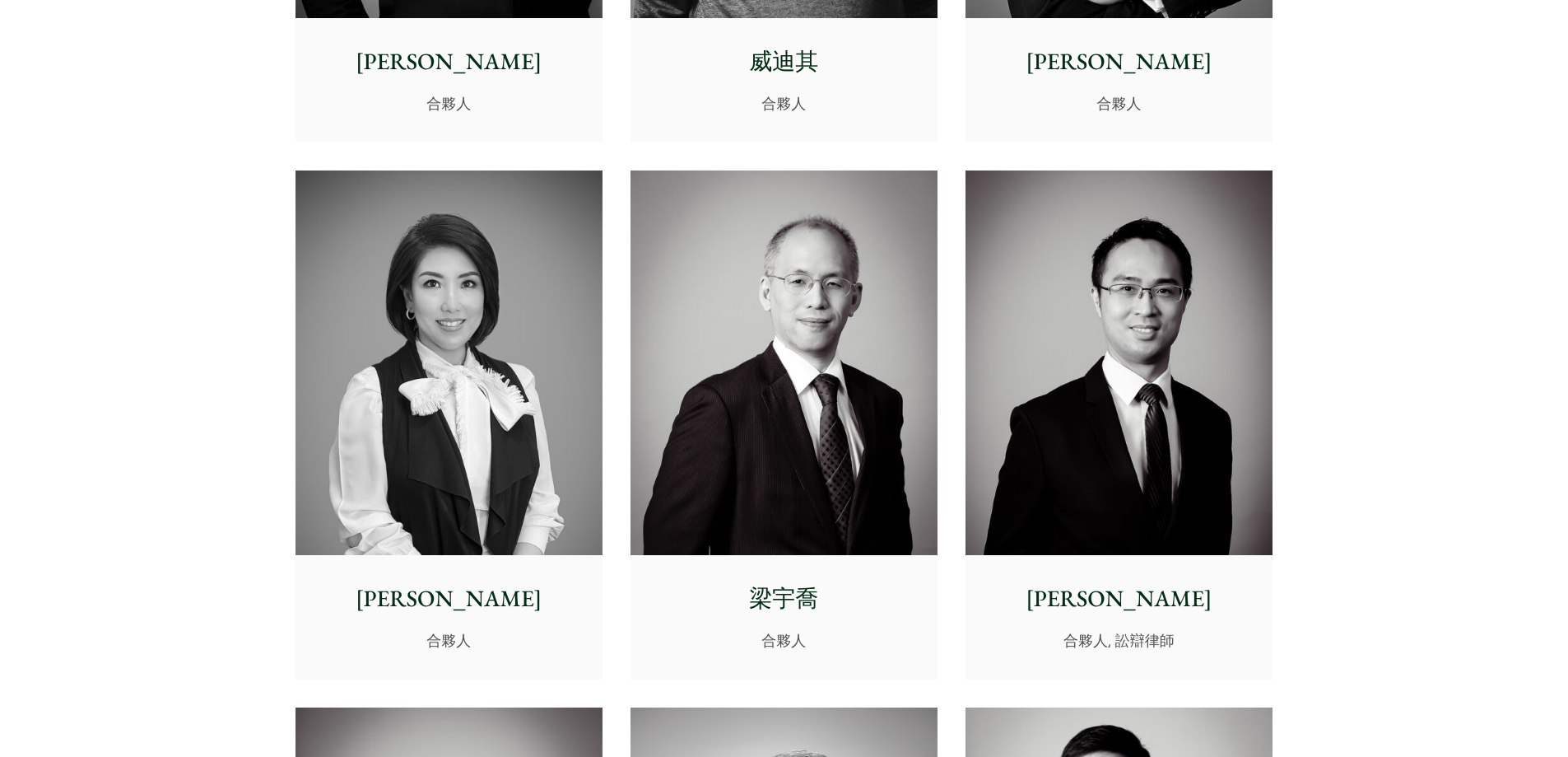
click at [492, 283] on img at bounding box center [449, 363] width 307 height 385
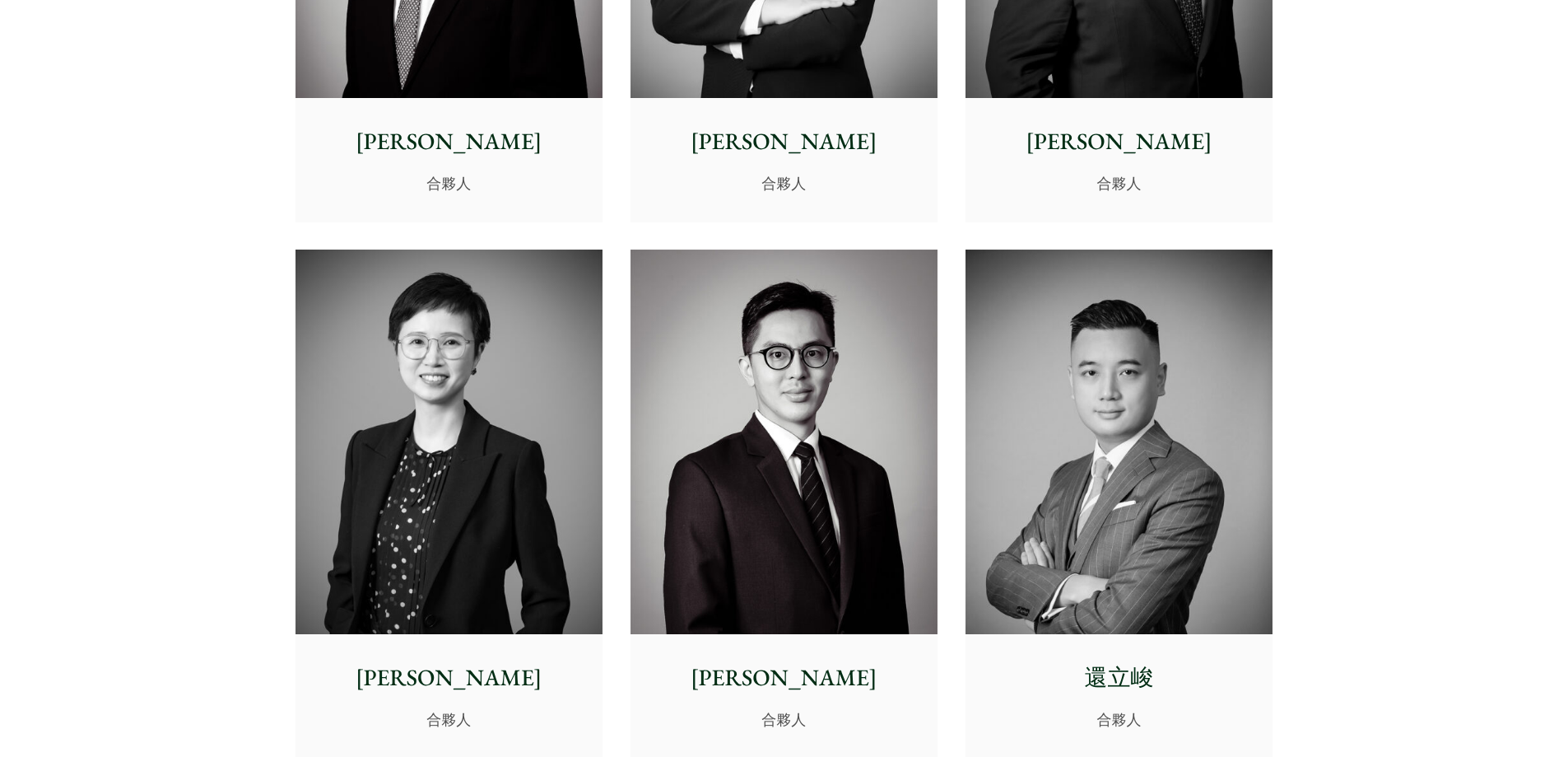
scroll to position [2850, 0]
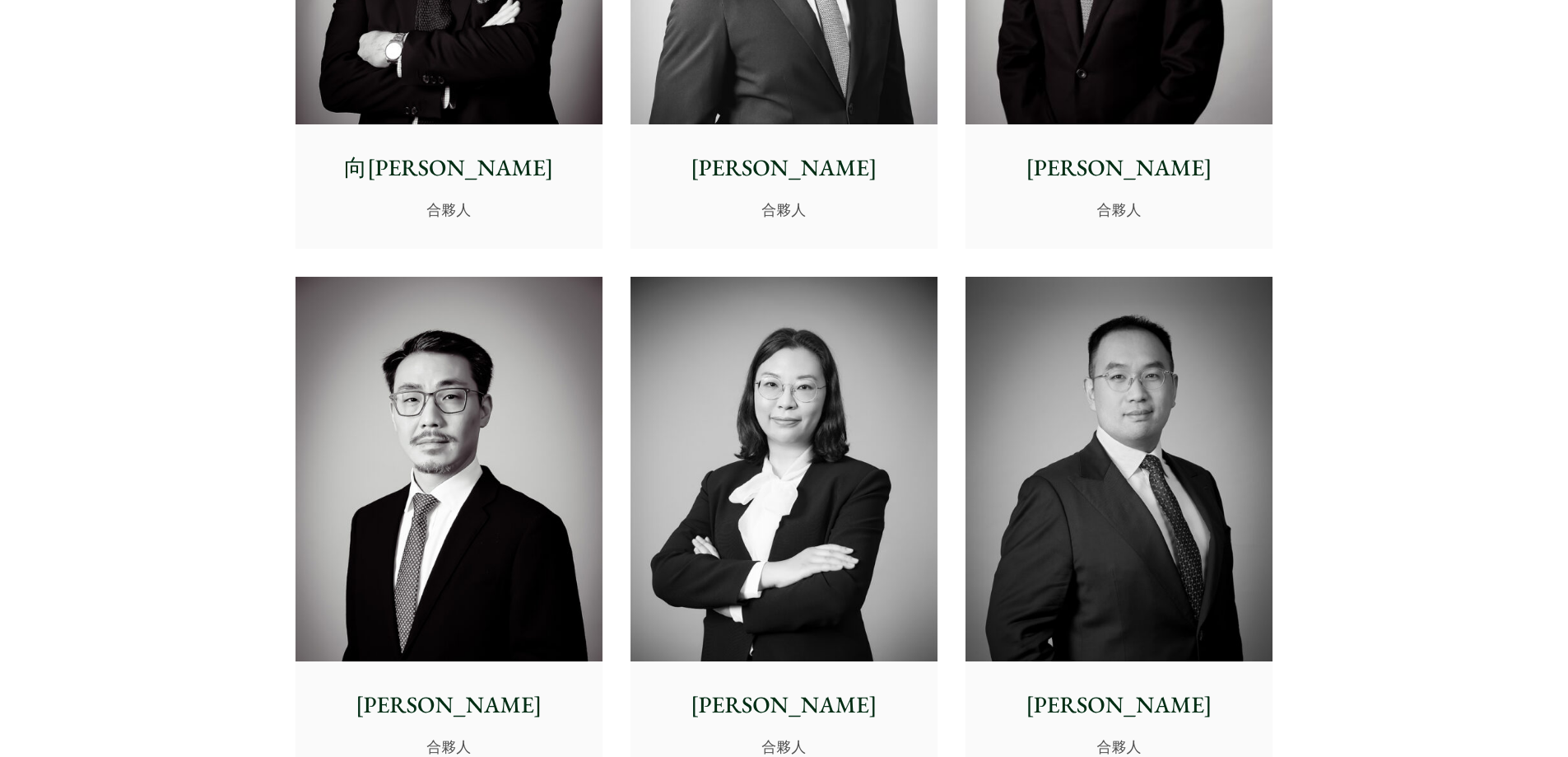
scroll to position [2521, 0]
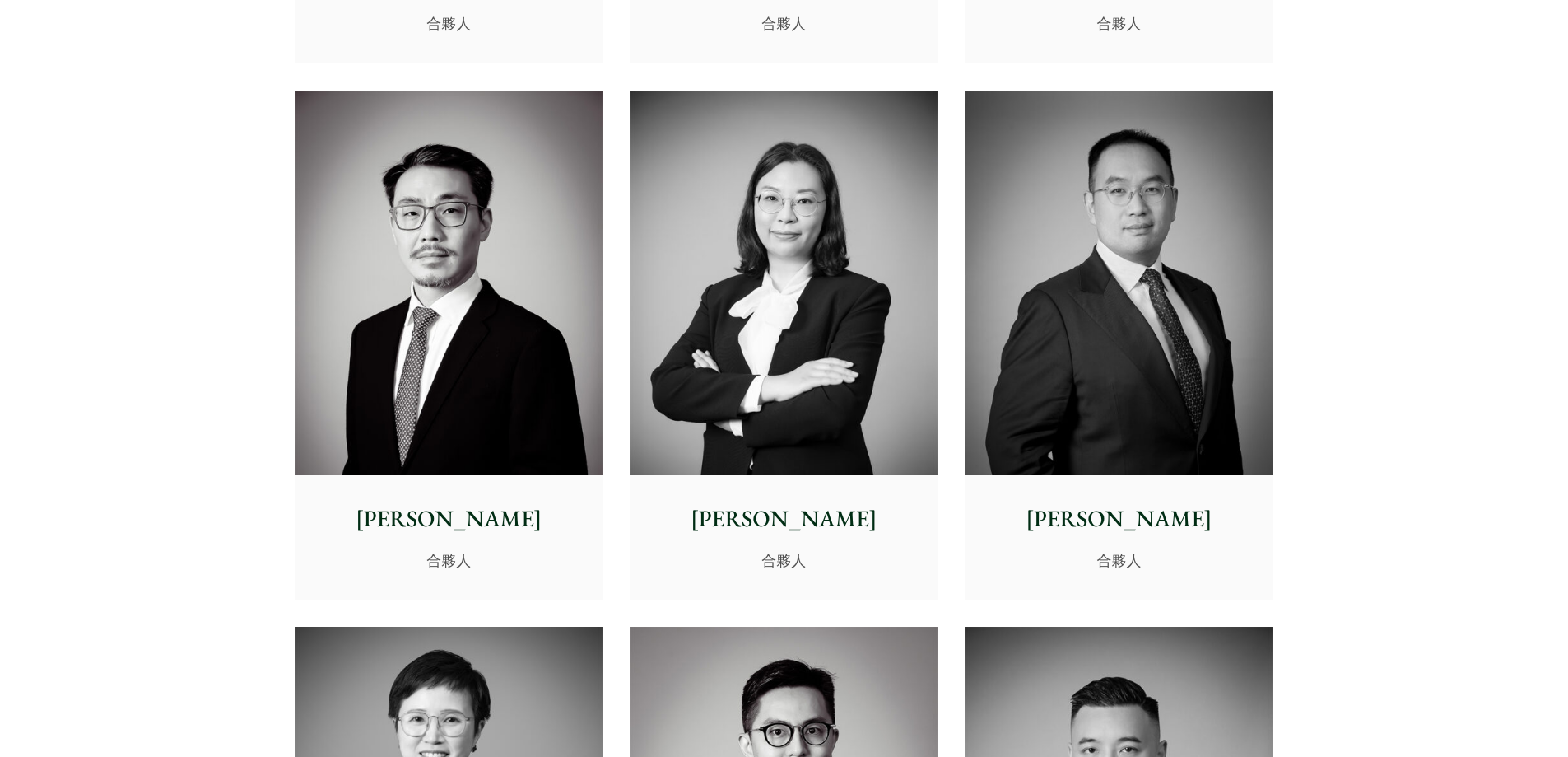
click at [809, 343] on img at bounding box center [784, 283] width 307 height 385
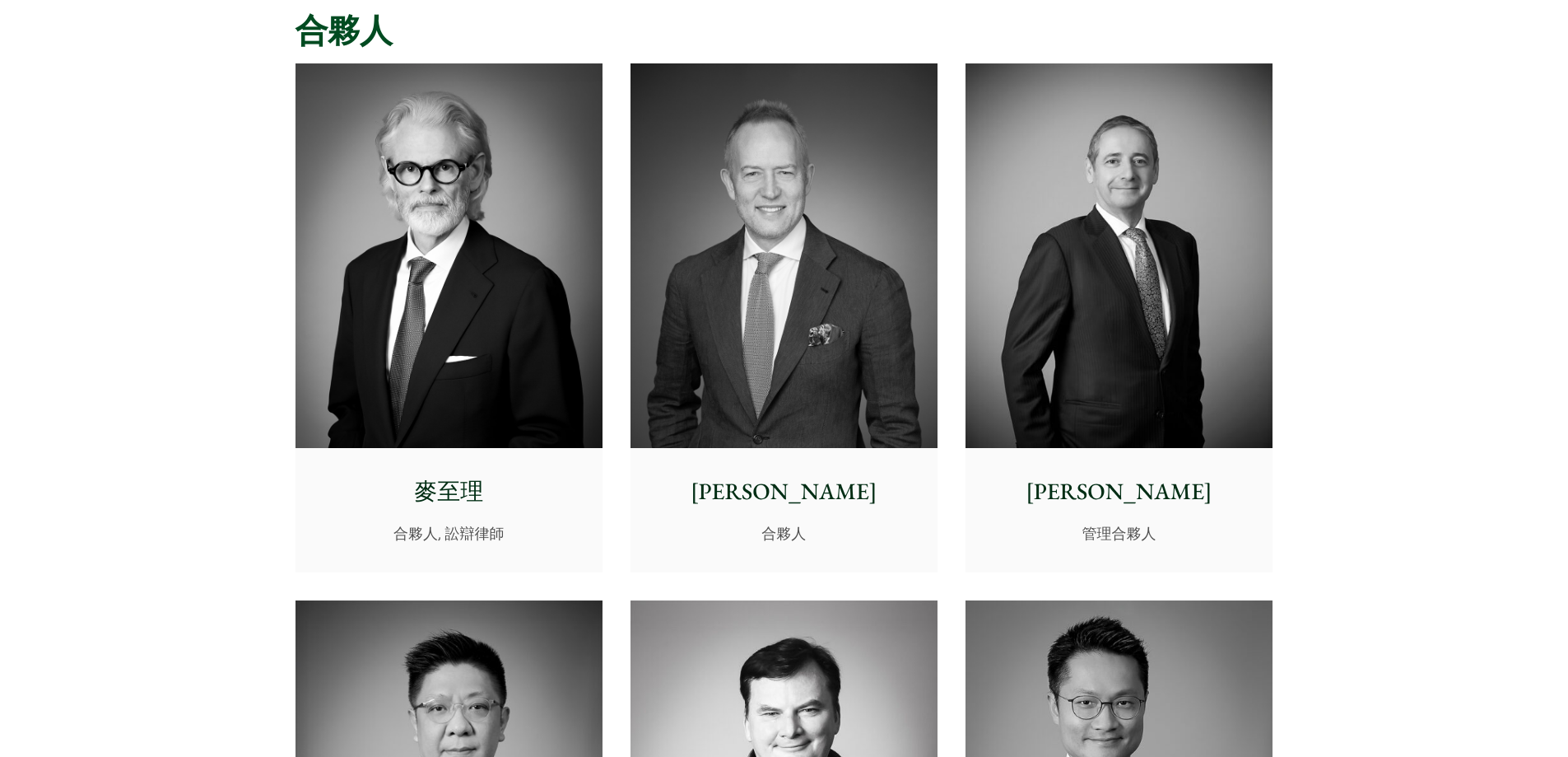
scroll to position [412, 0]
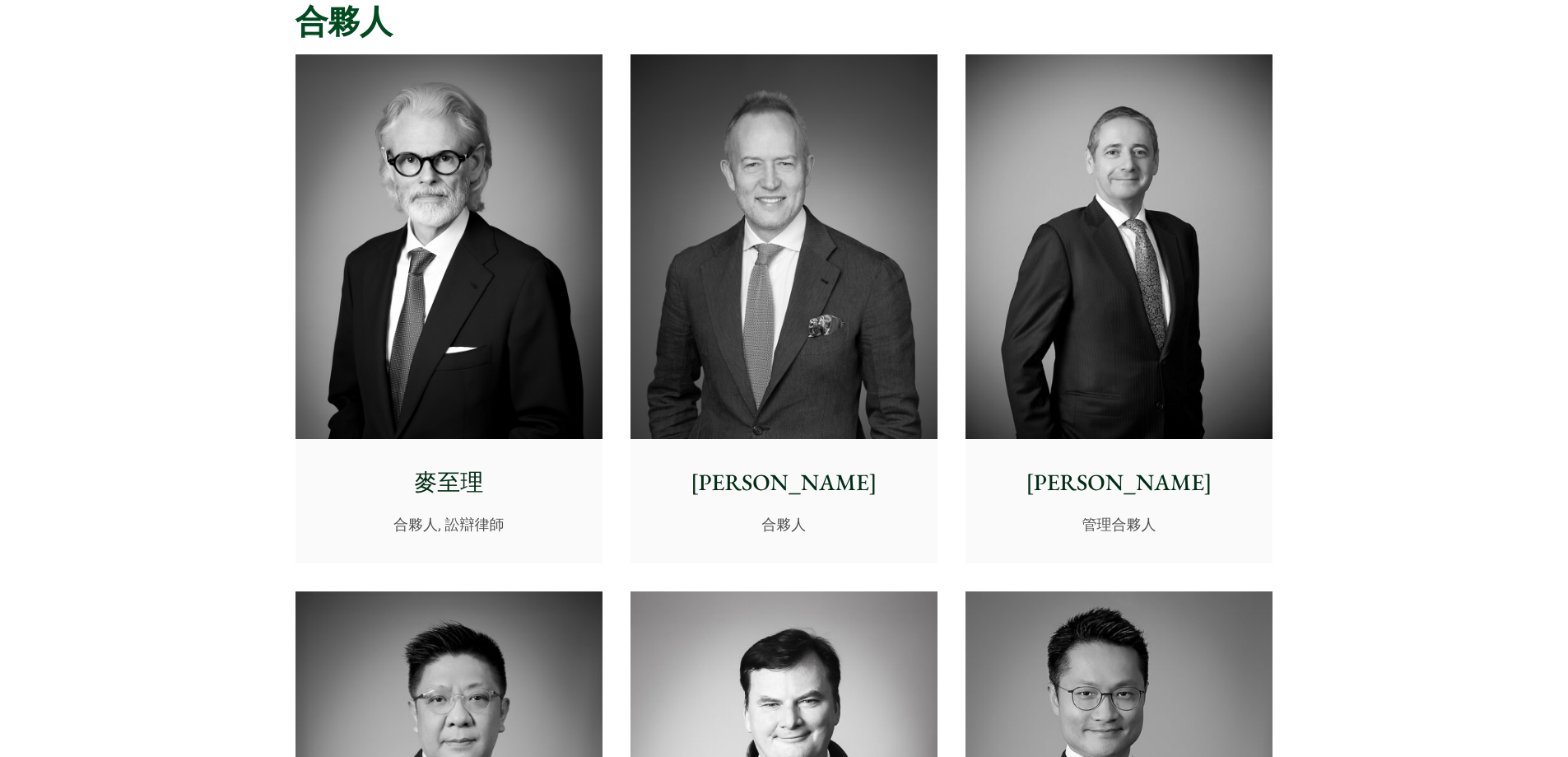
click at [384, 177] on img at bounding box center [449, 246] width 307 height 385
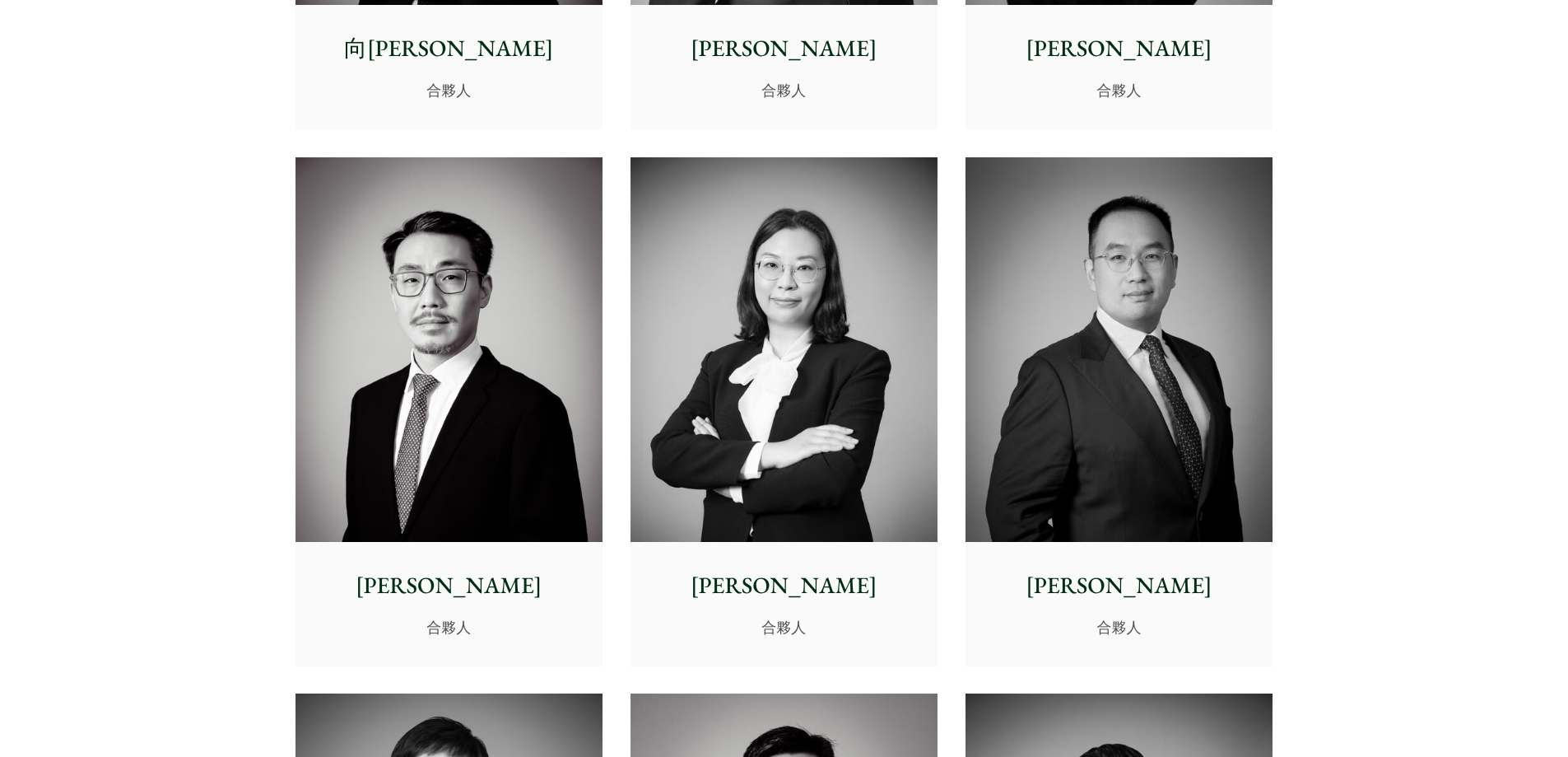
scroll to position [2470, 0]
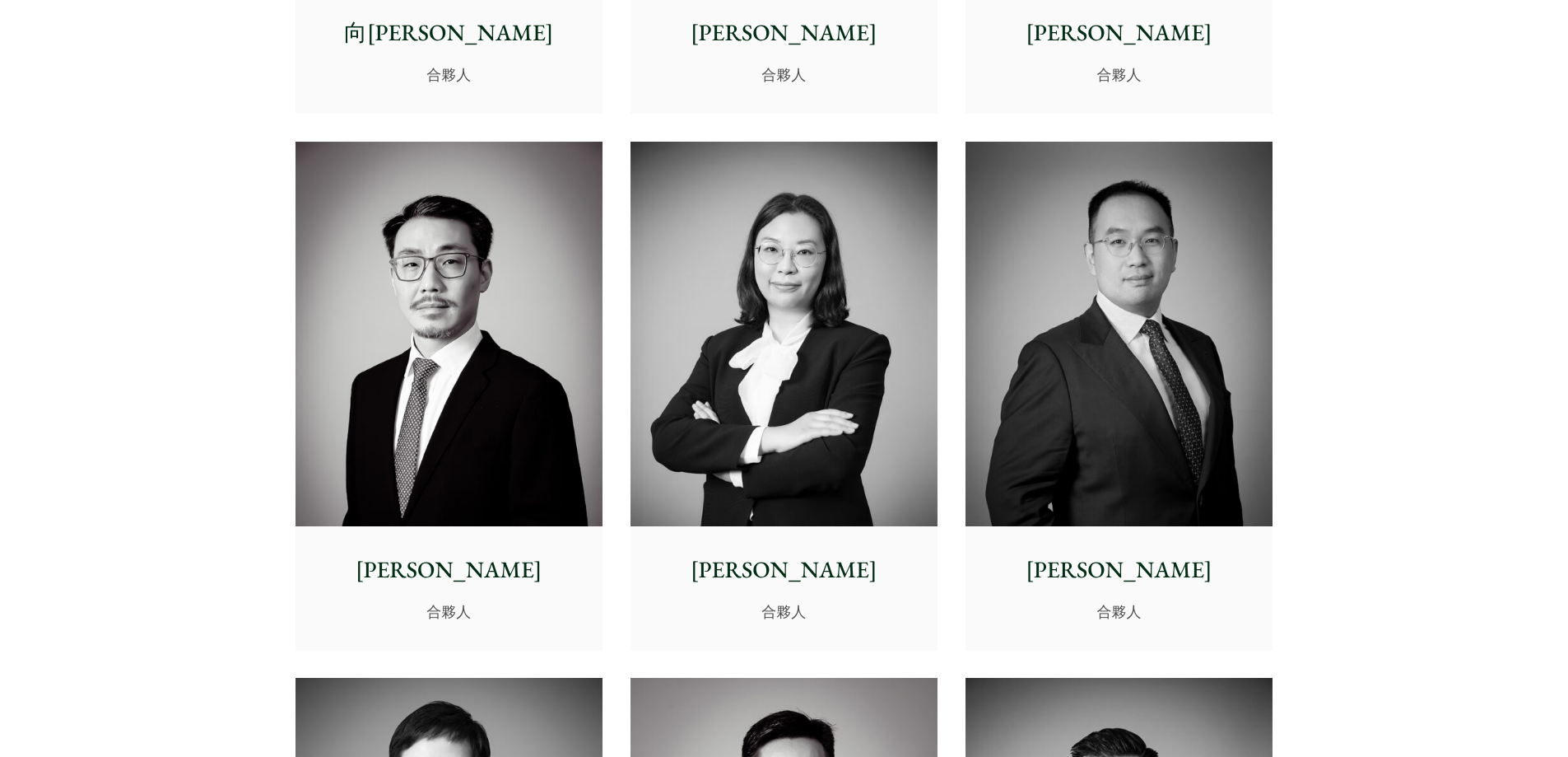
click at [397, 305] on img at bounding box center [449, 334] width 307 height 385
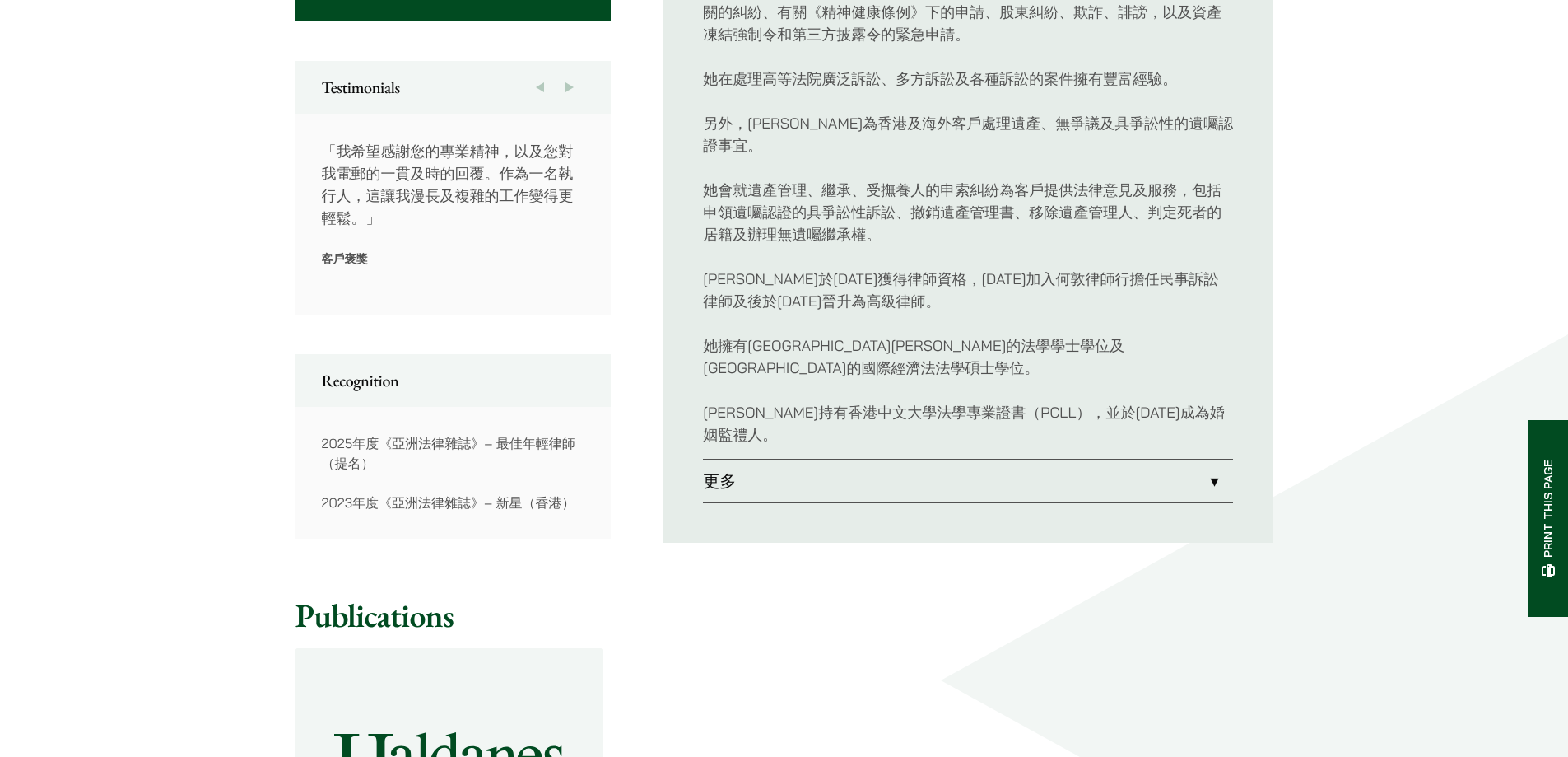
scroll to position [988, 0]
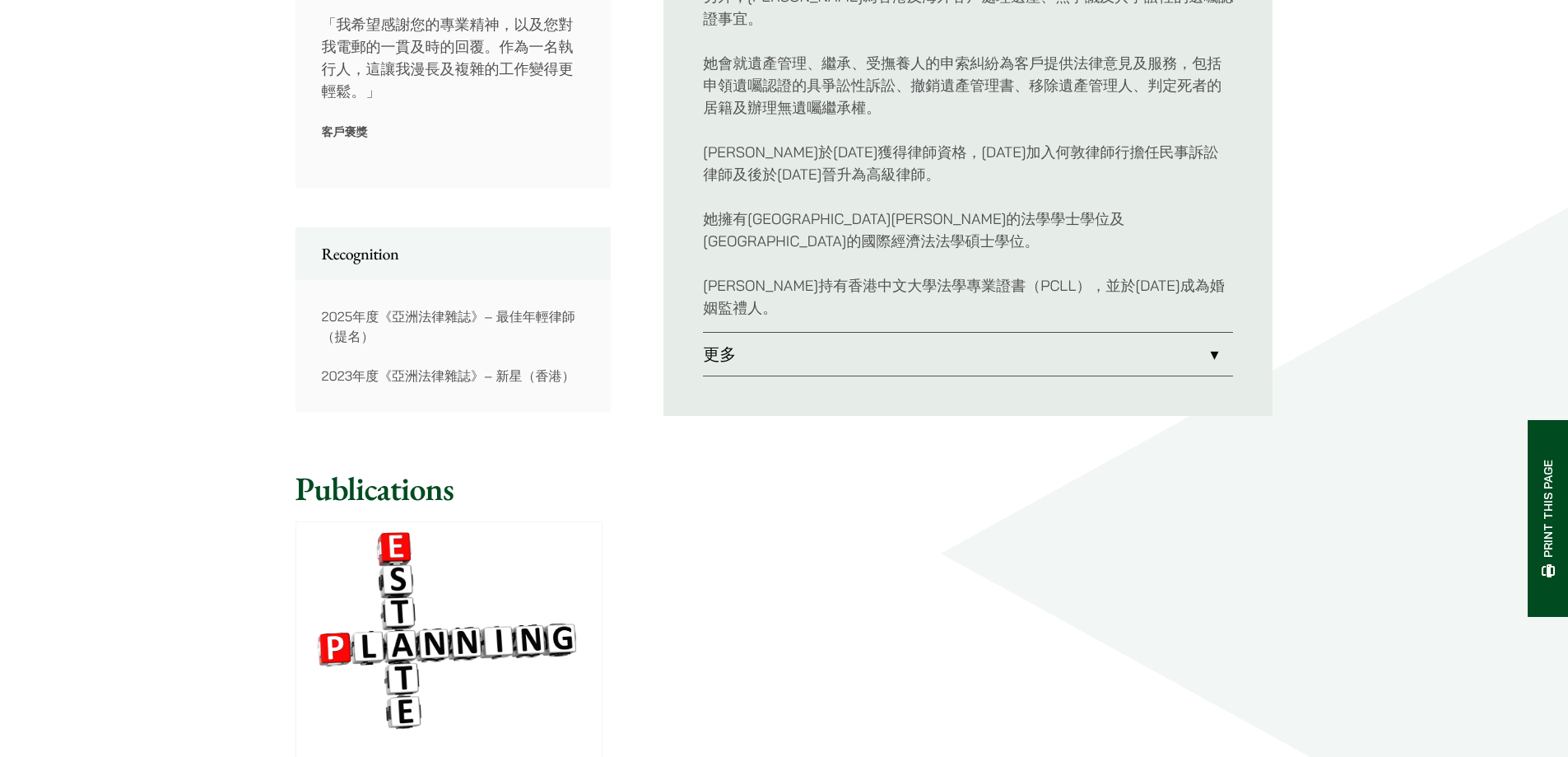
click at [822, 332] on link "更多" at bounding box center [968, 354] width 530 height 43
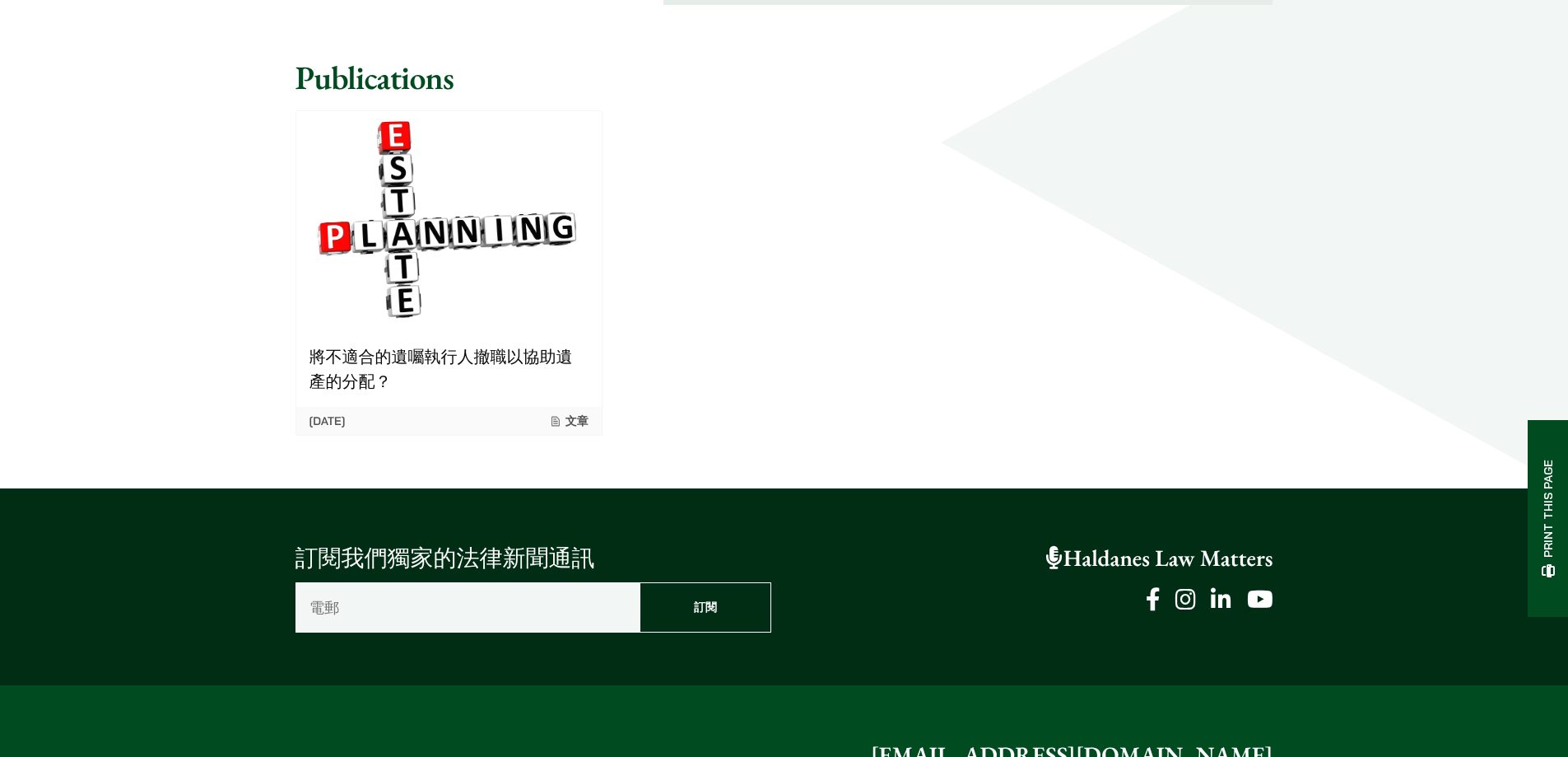
scroll to position [2058, 0]
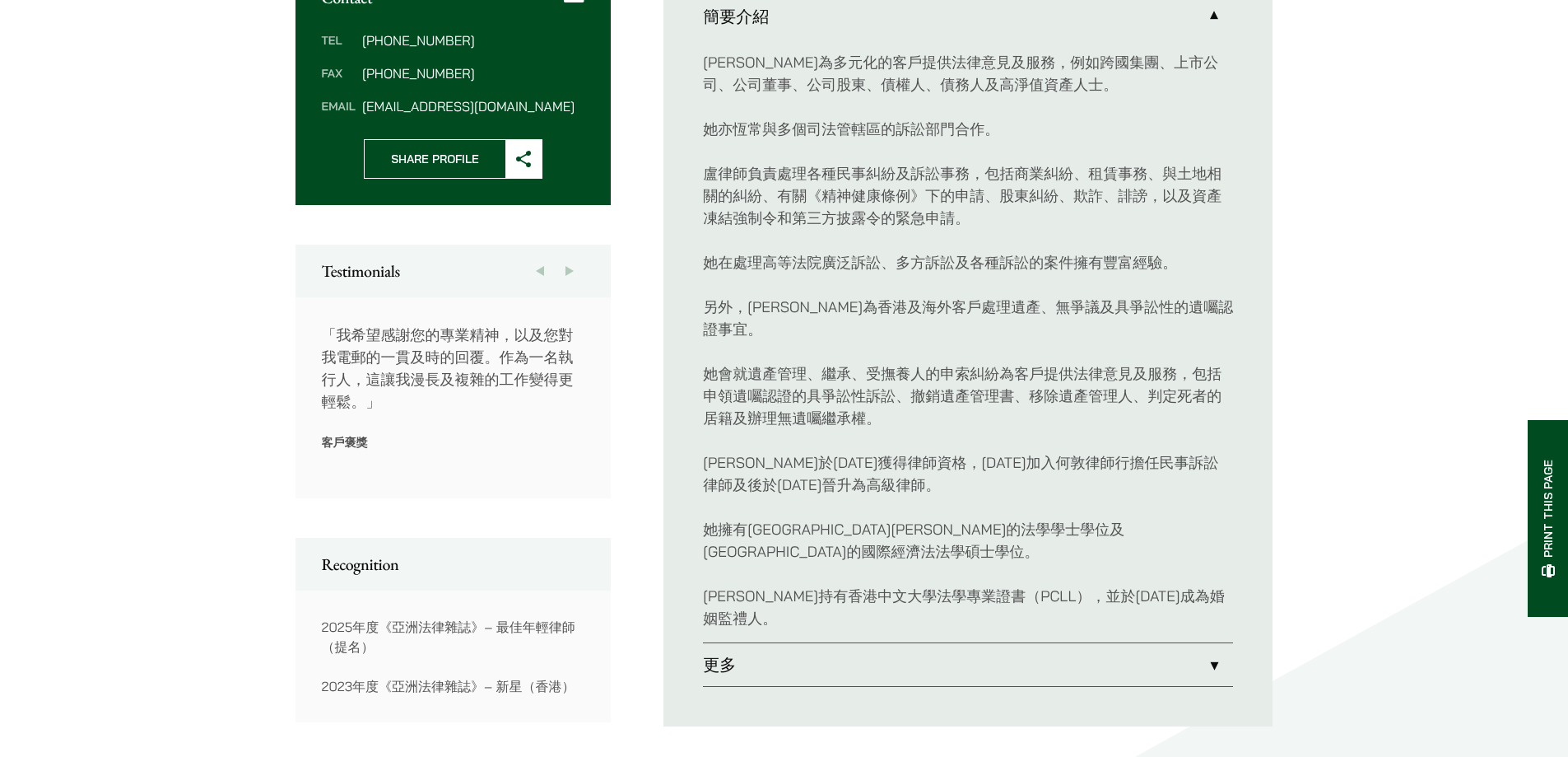
scroll to position [632, 0]
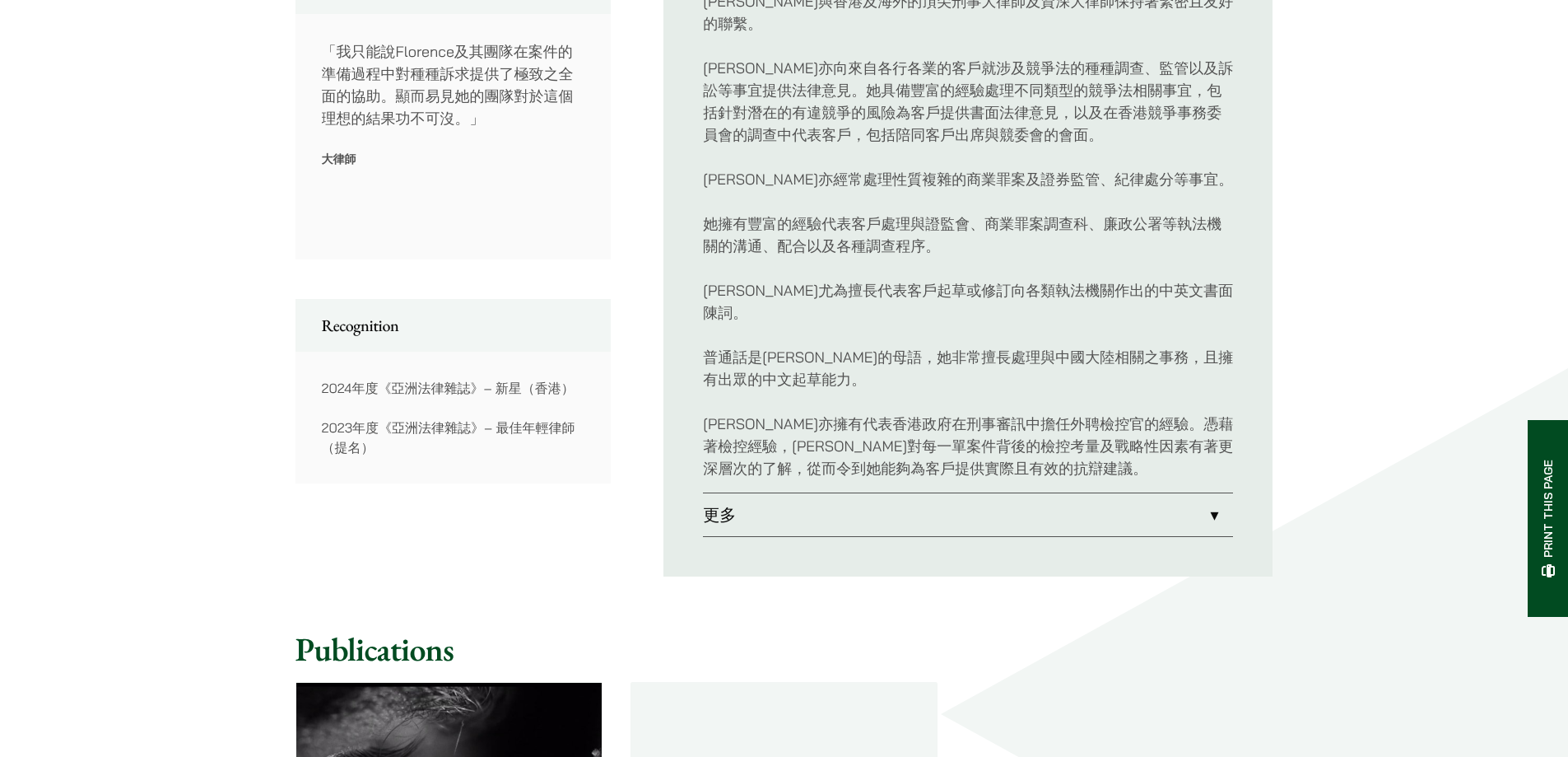
scroll to position [1153, 0]
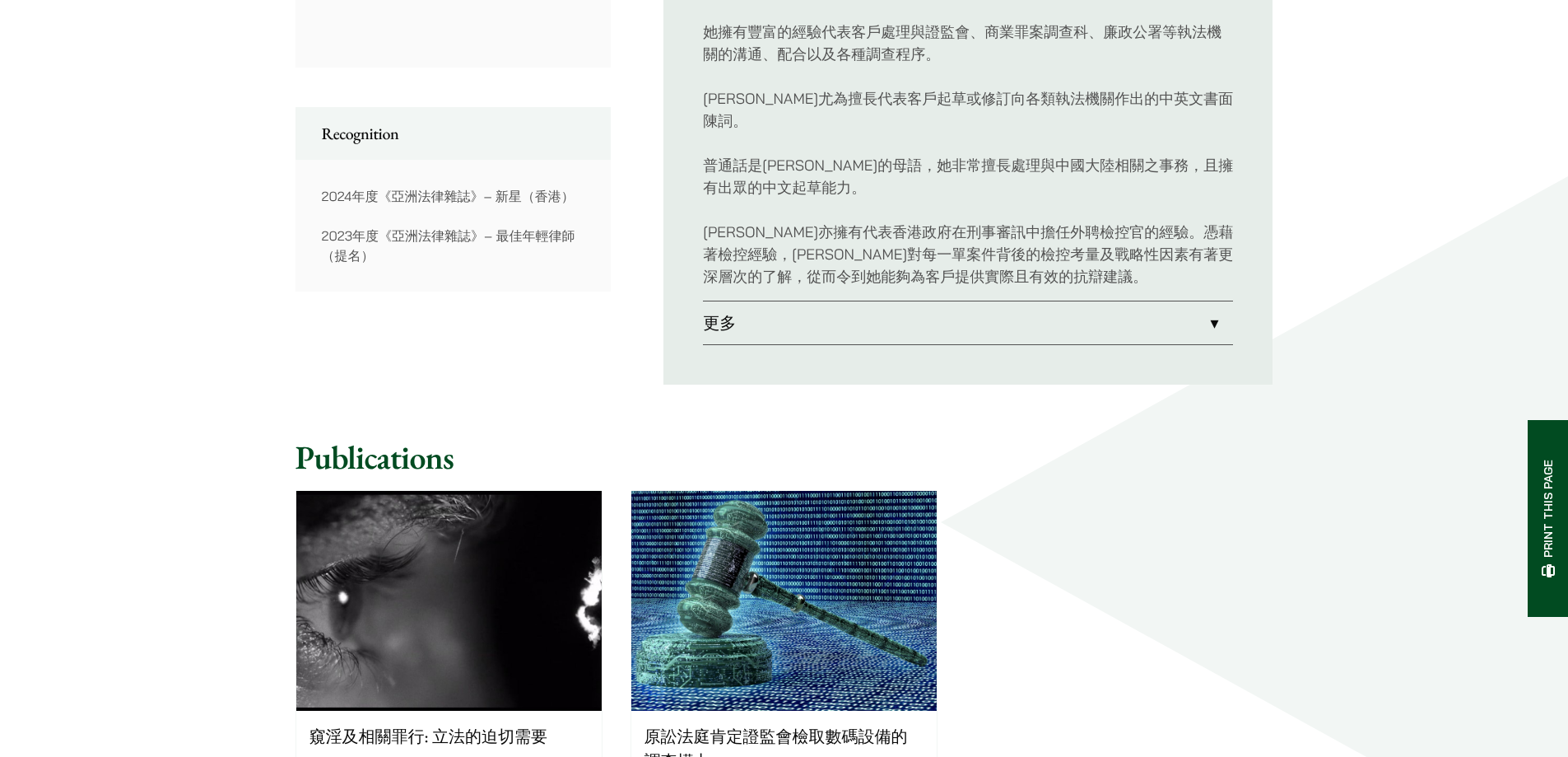
click at [792, 301] on link "更多" at bounding box center [968, 323] width 530 height 43
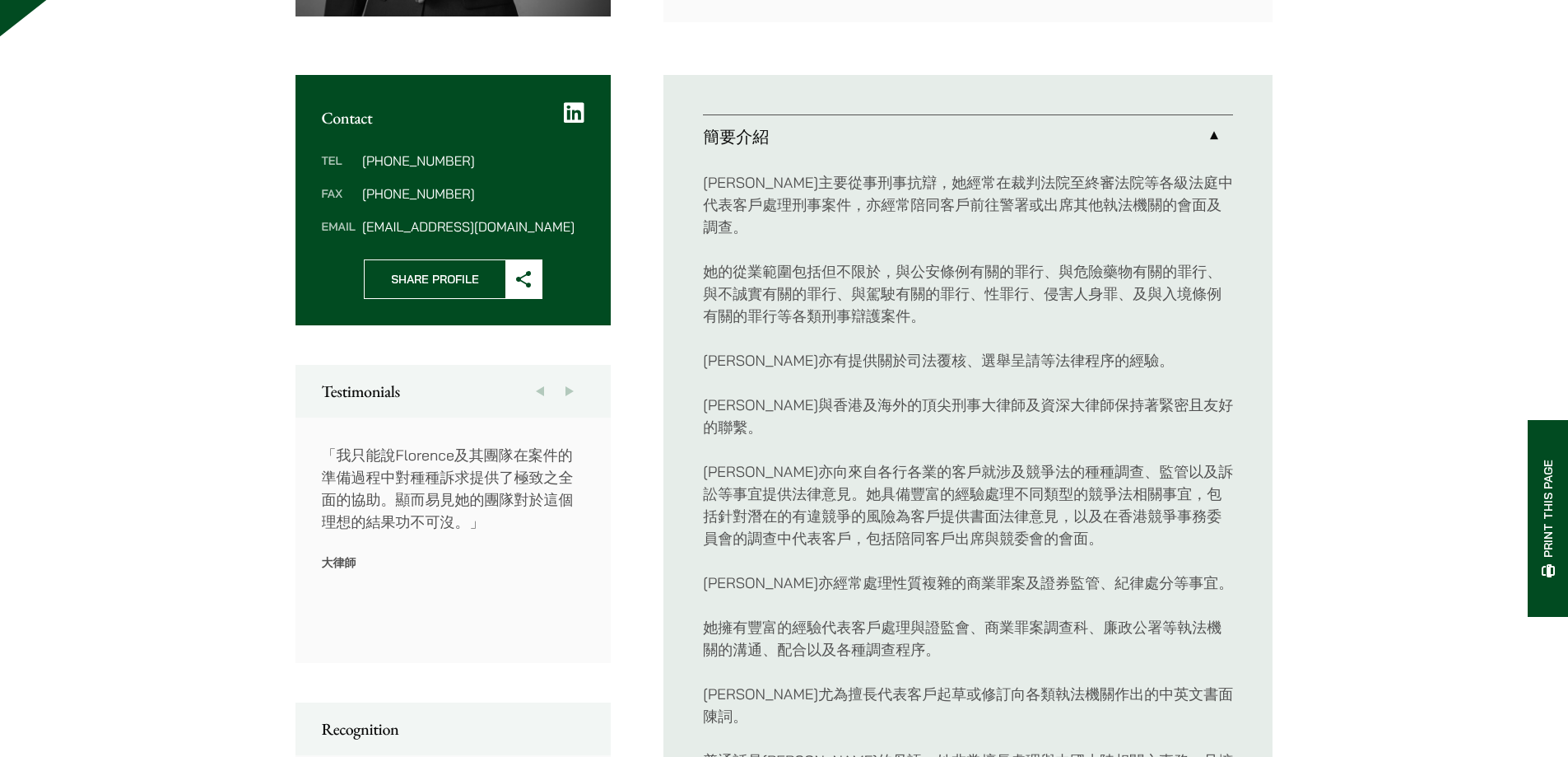
scroll to position [632, 0]
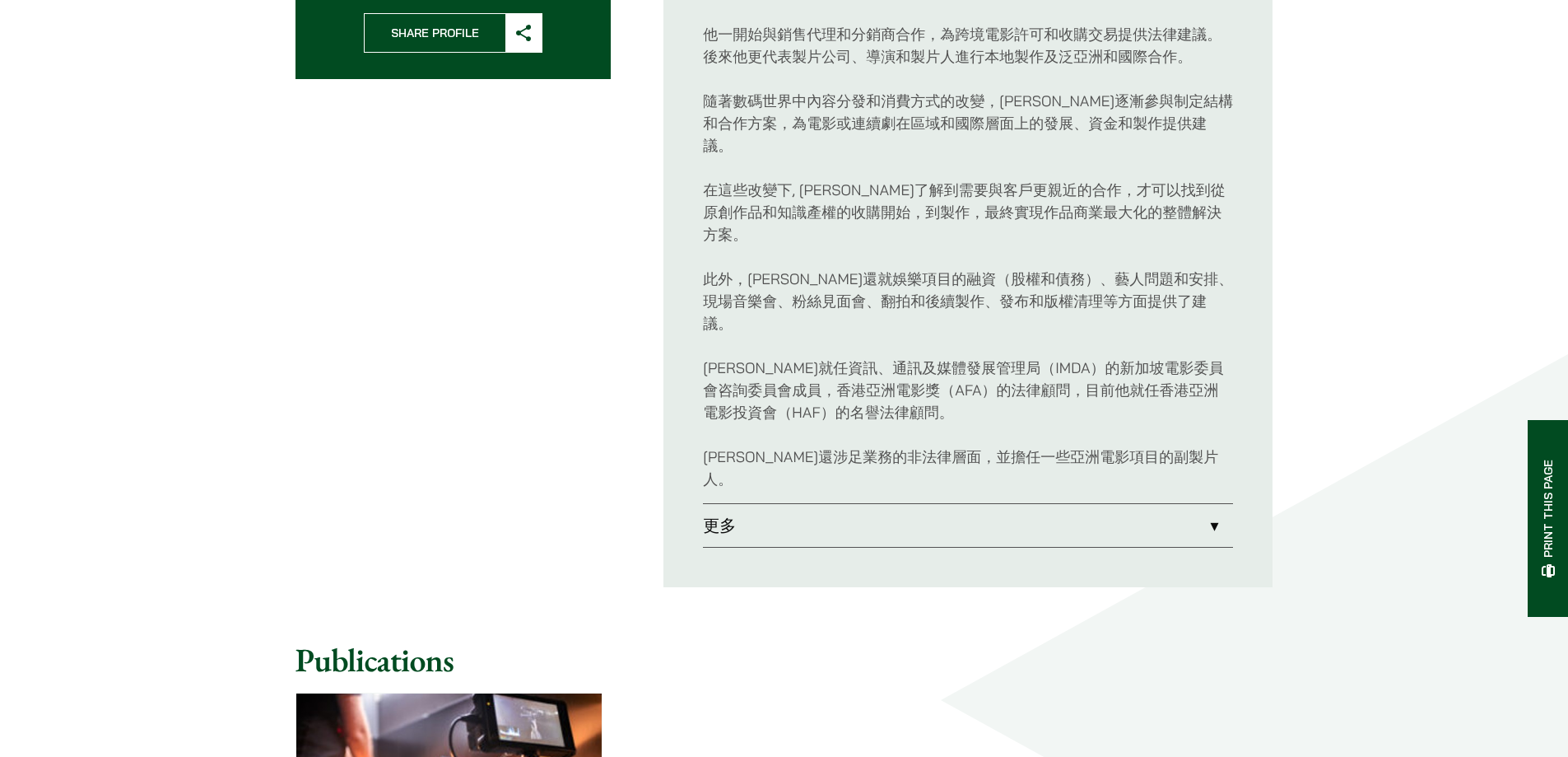
scroll to position [823, 0]
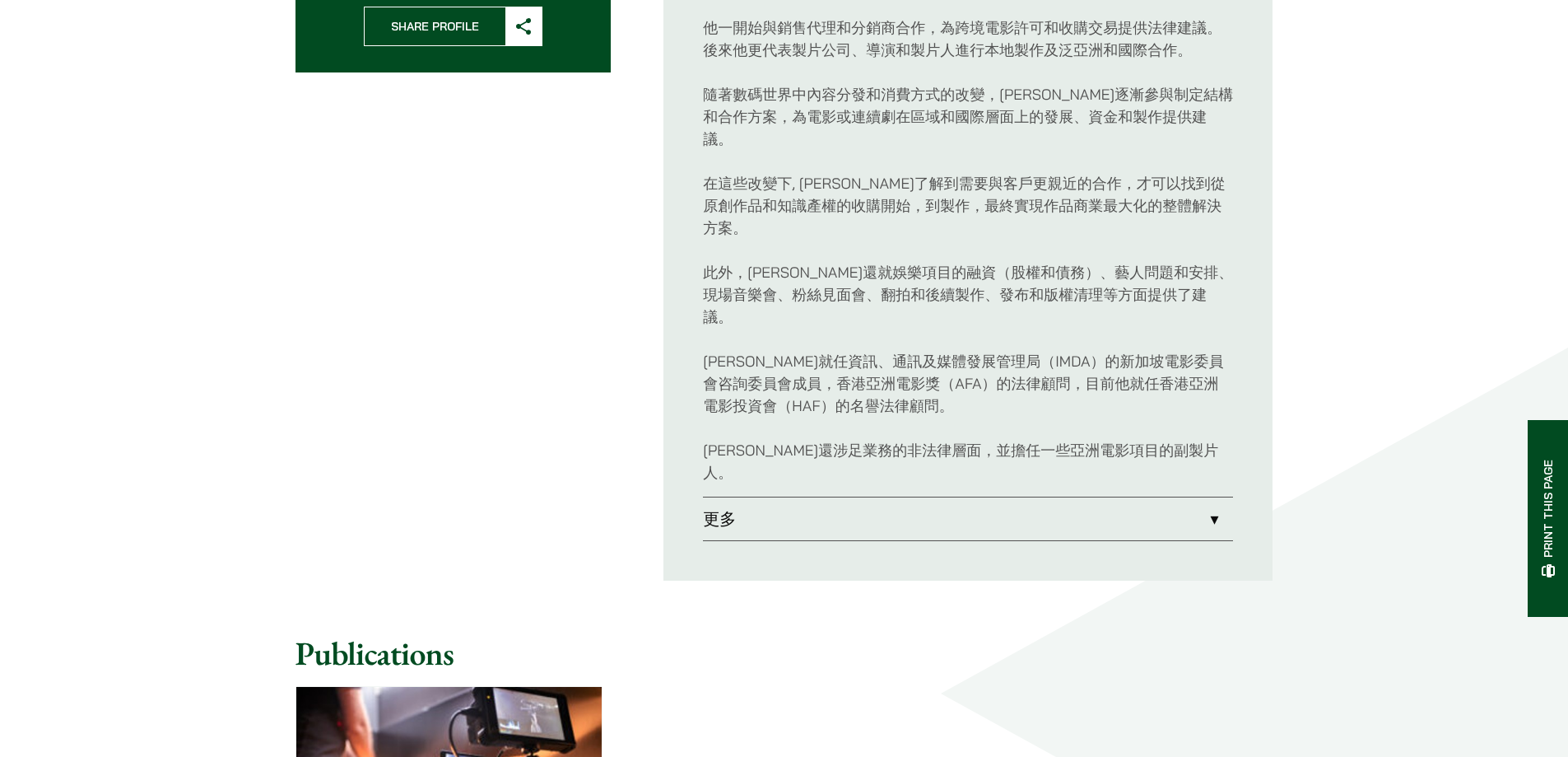
click at [767, 498] on link "更多" at bounding box center [968, 519] width 530 height 43
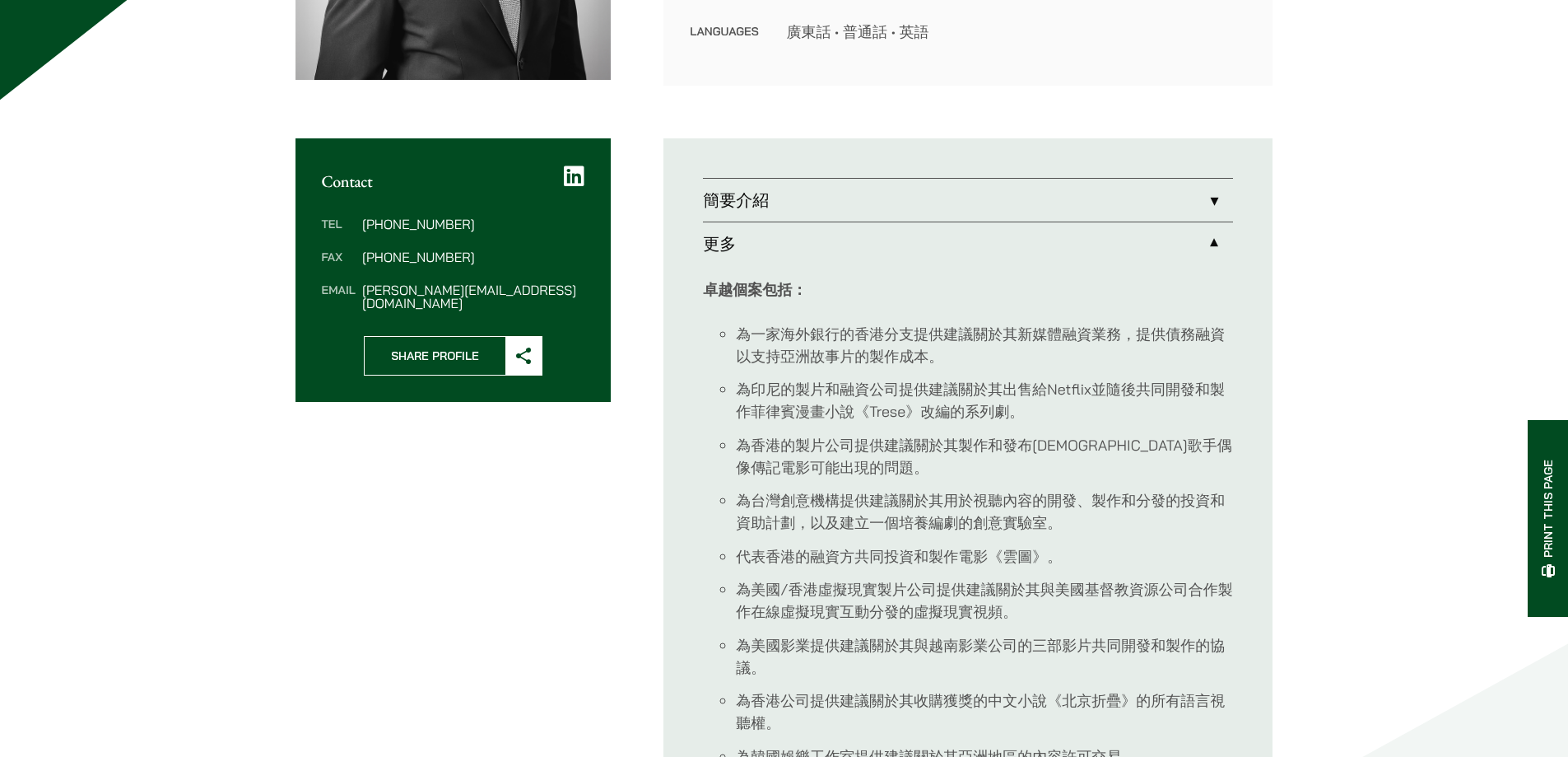
scroll to position [82, 0]
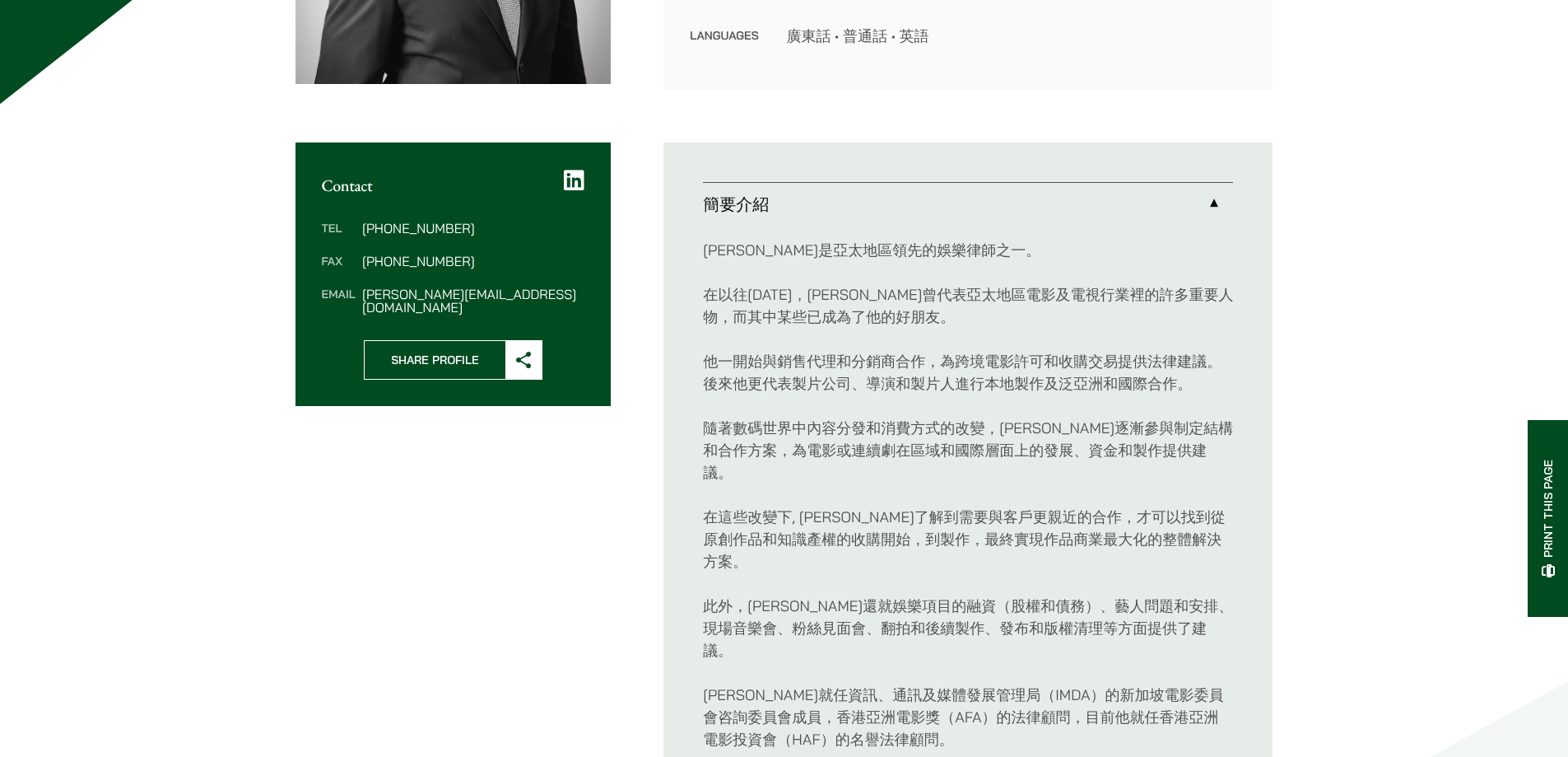
scroll to position [604, 0]
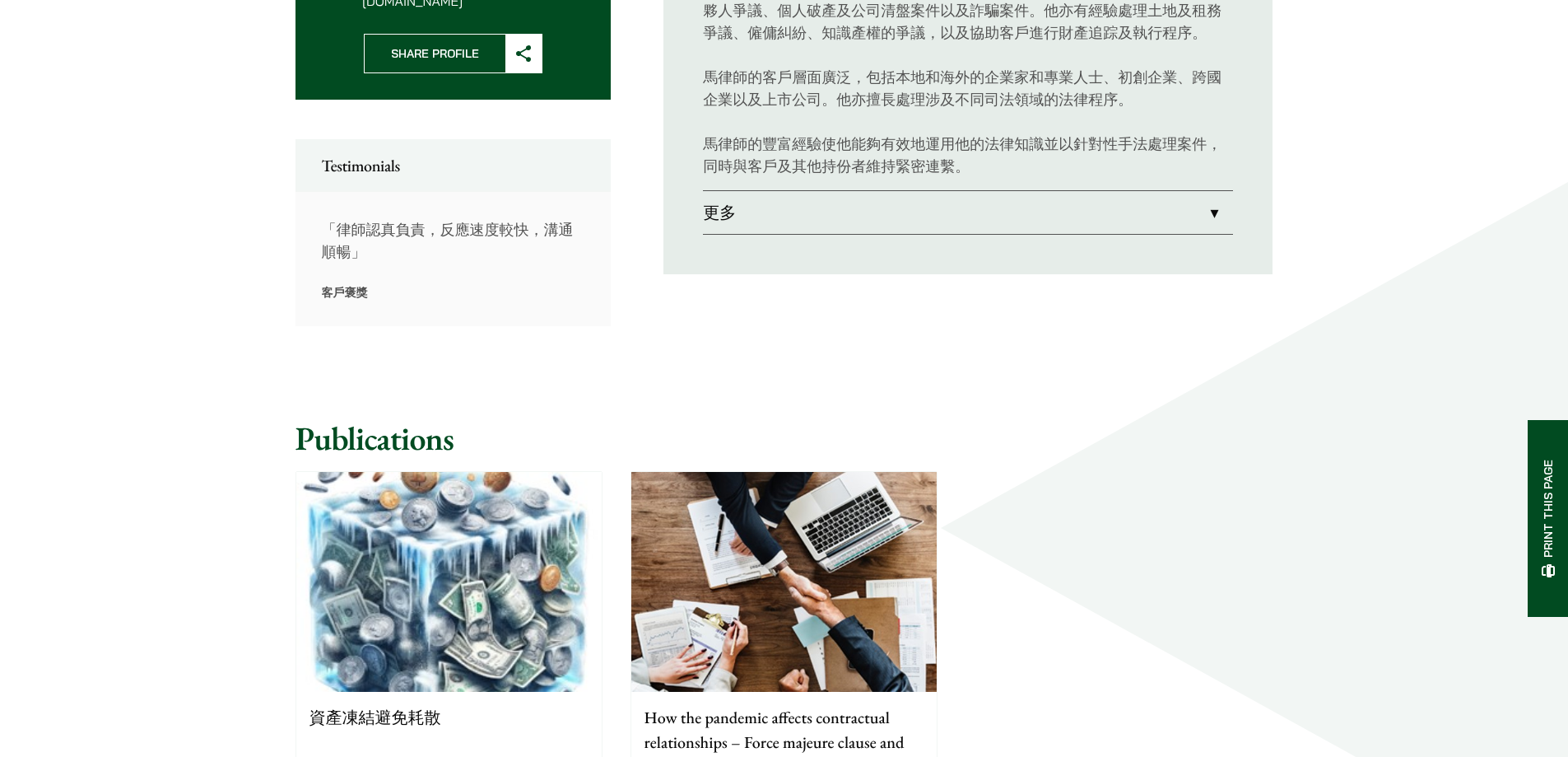
scroll to position [823, 0]
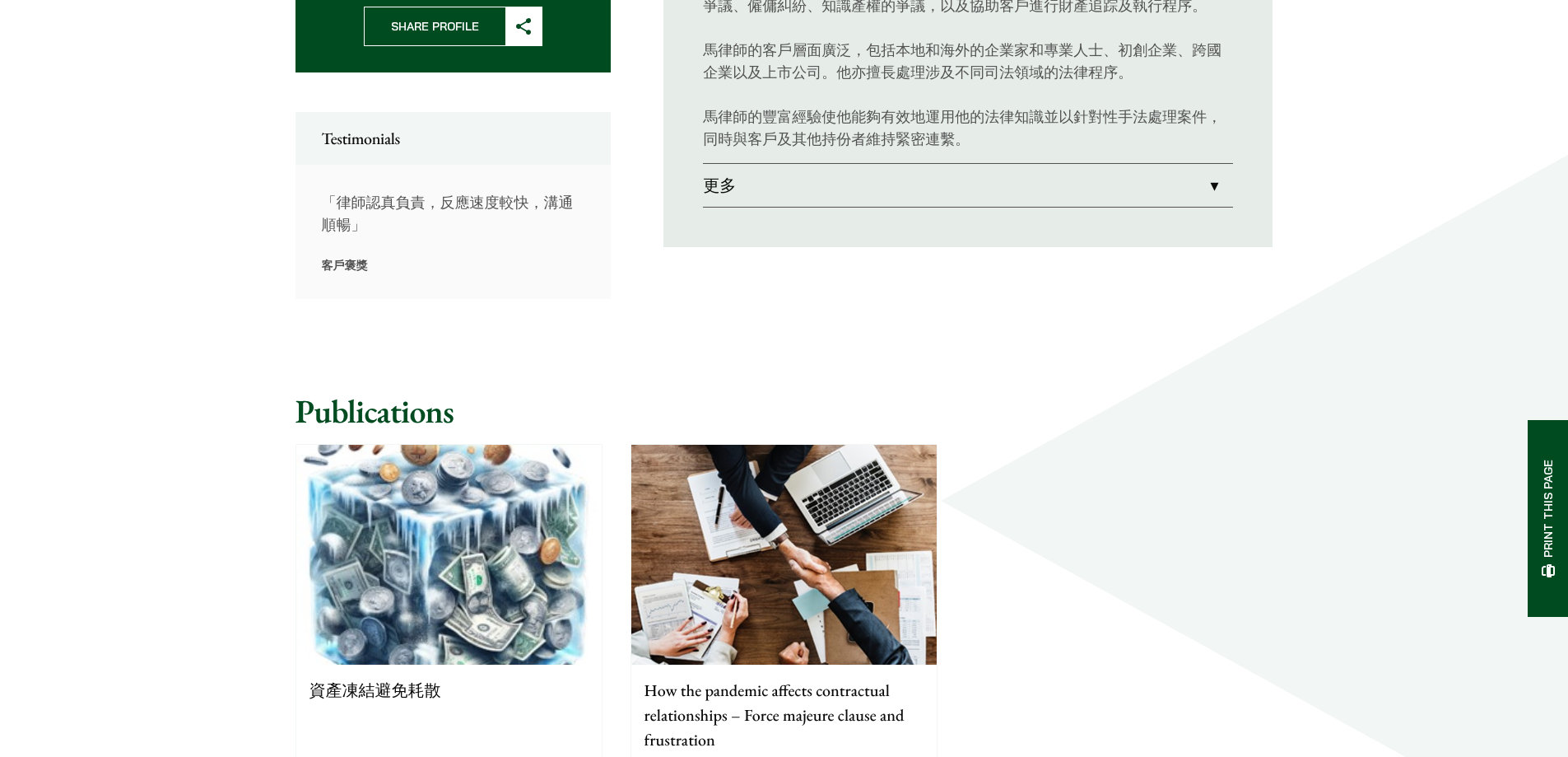
click at [819, 192] on link "更多" at bounding box center [968, 186] width 530 height 43
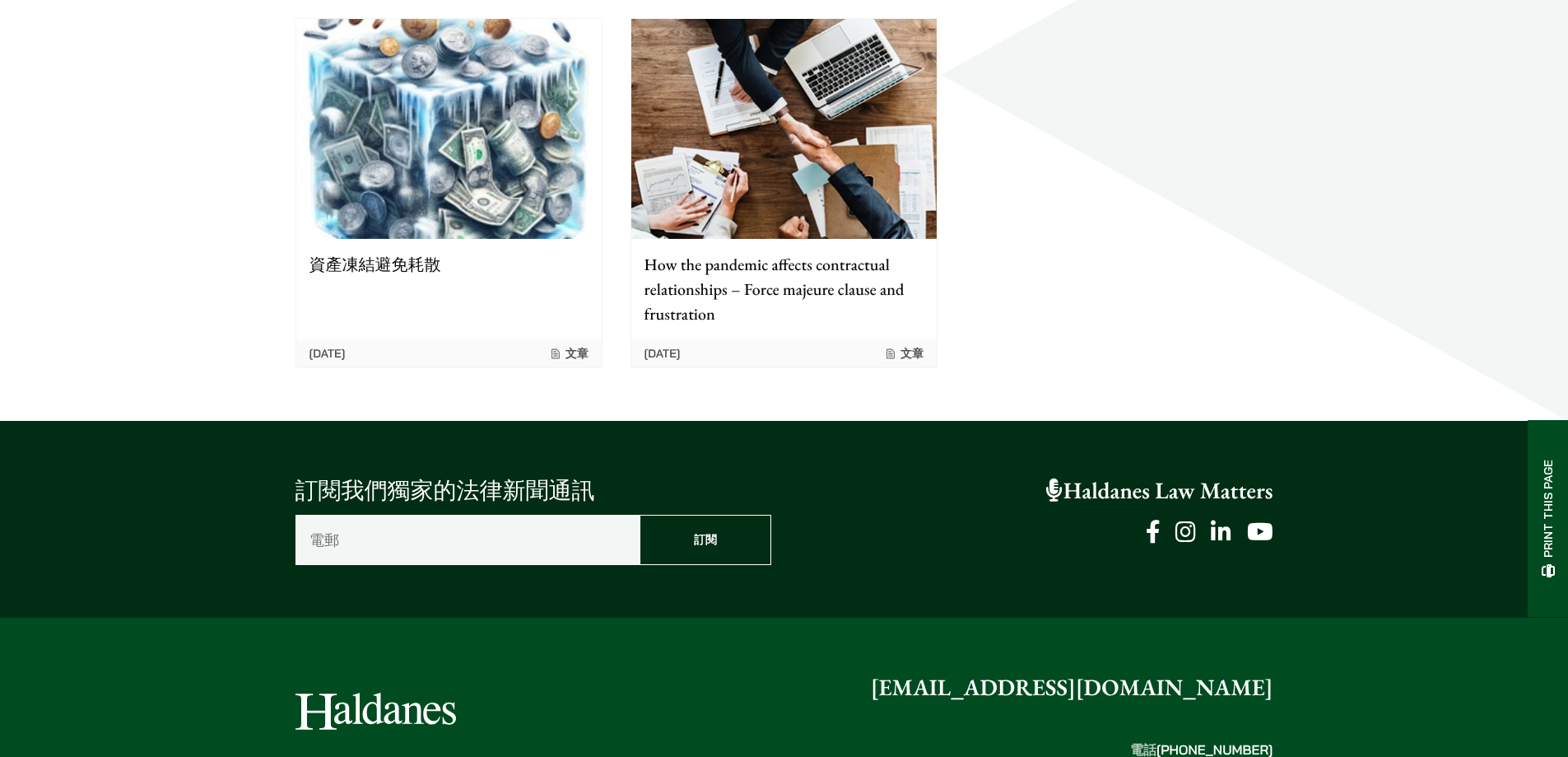
scroll to position [1893, 0]
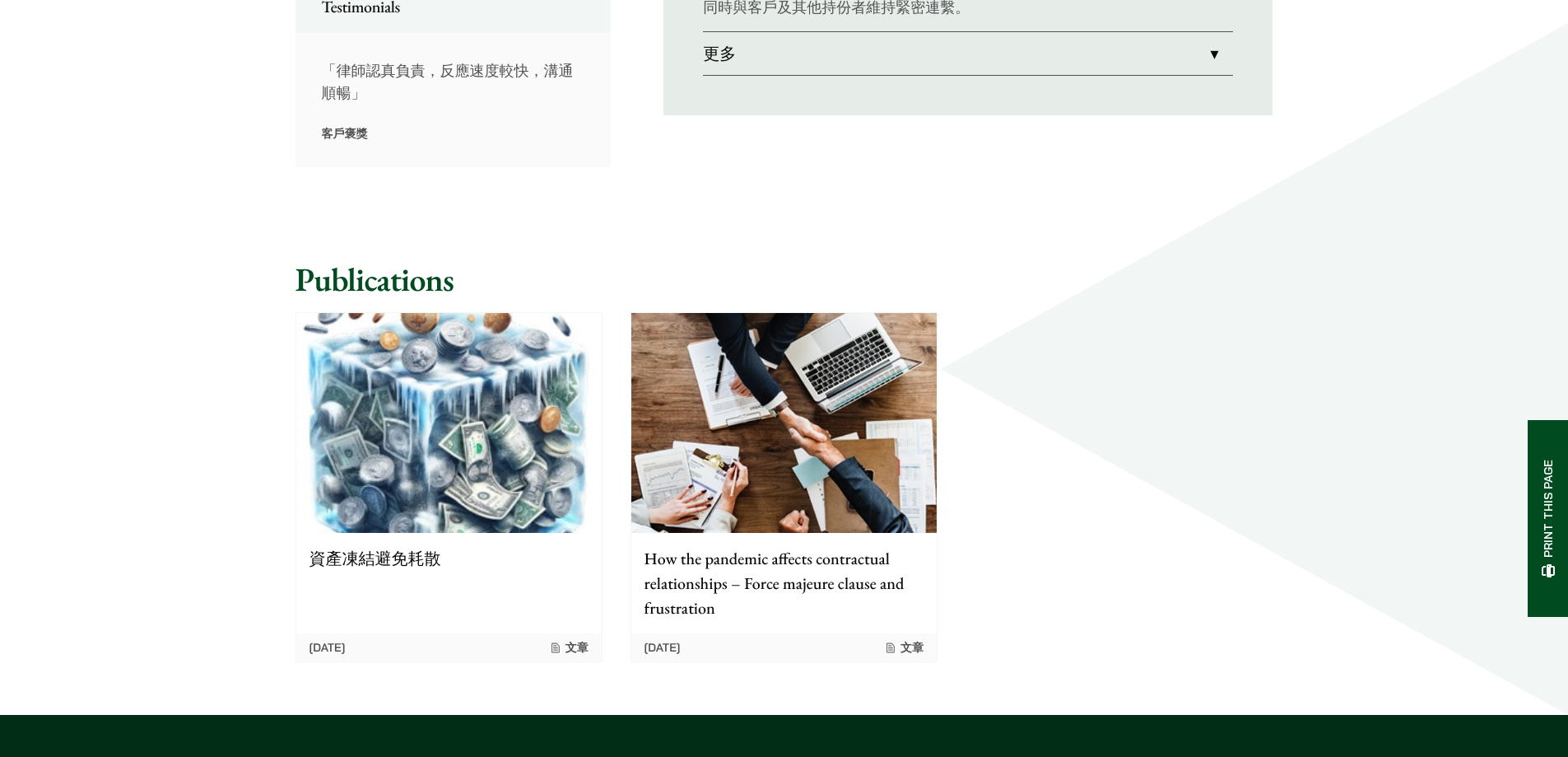
scroll to position [632, 0]
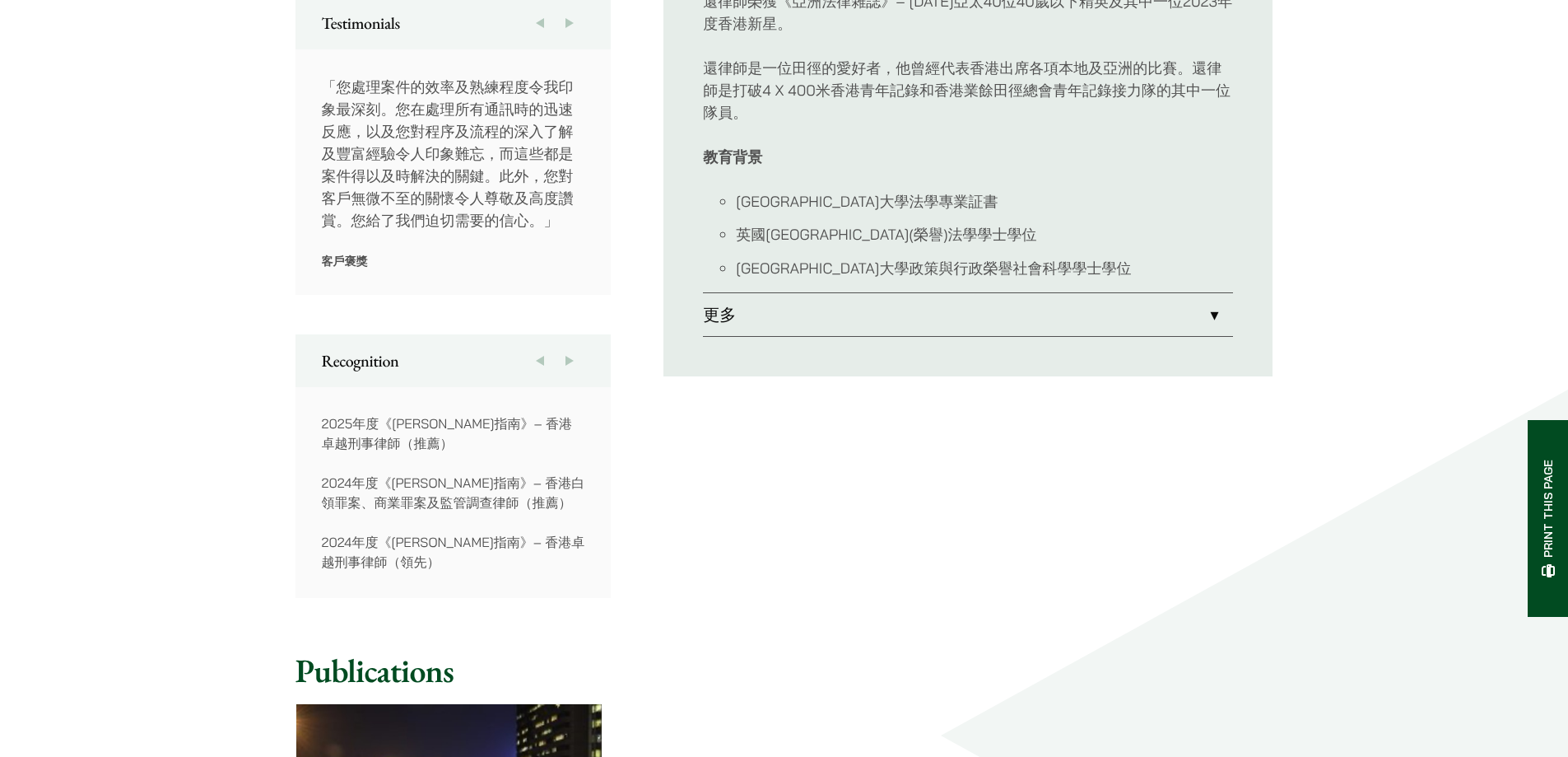
scroll to position [988, 0]
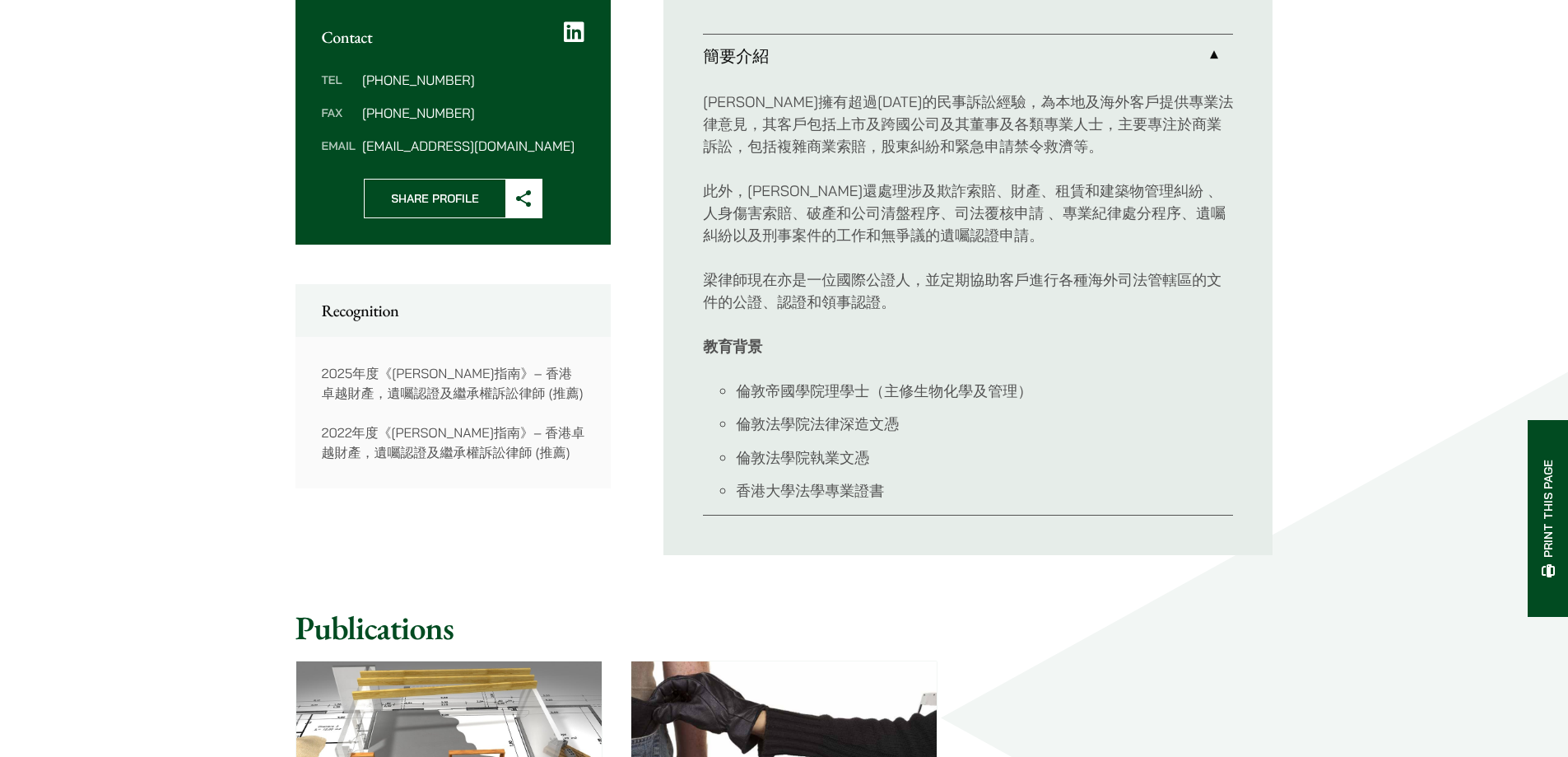
scroll to position [247, 0]
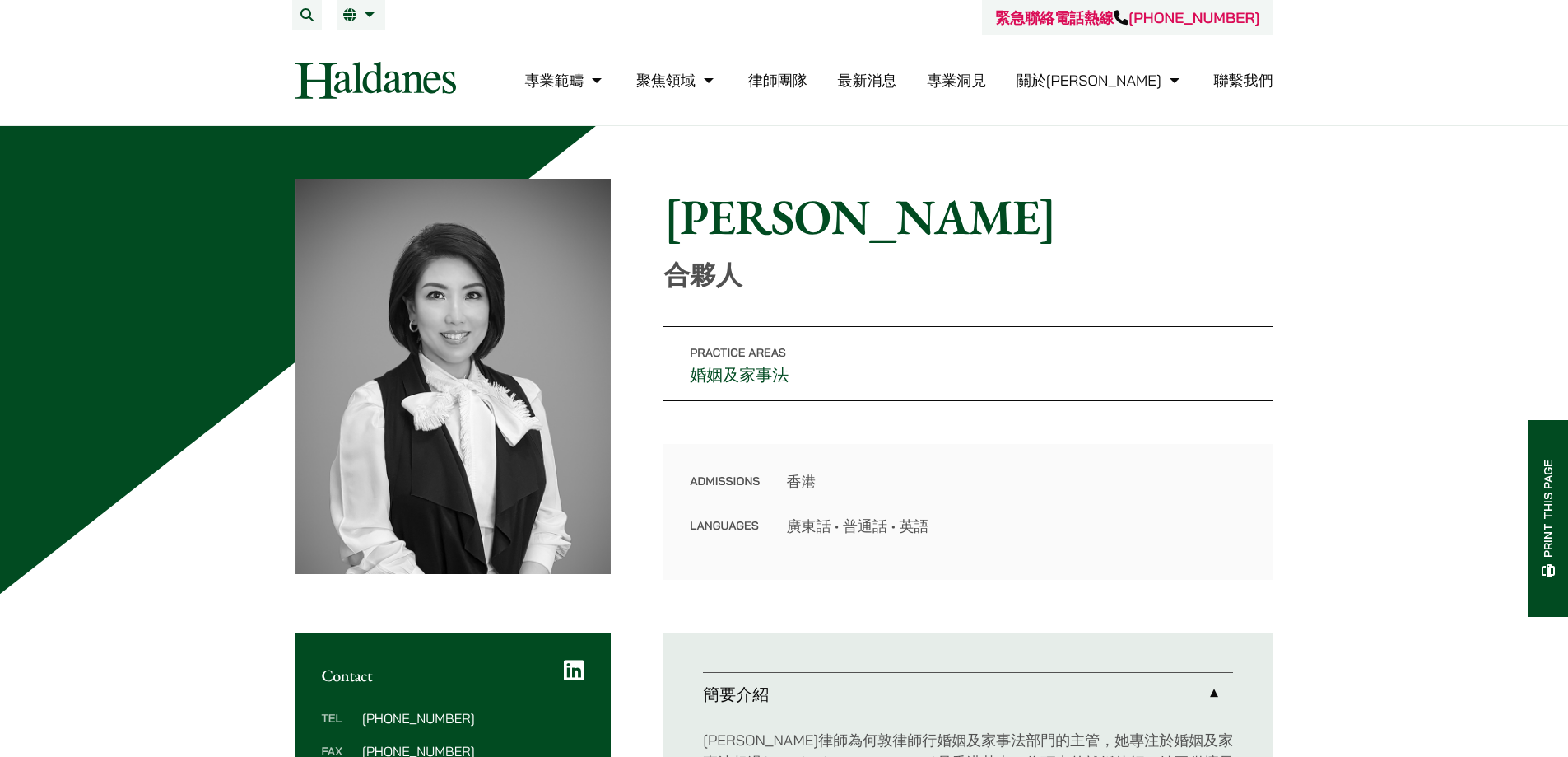
scroll to position [494, 0]
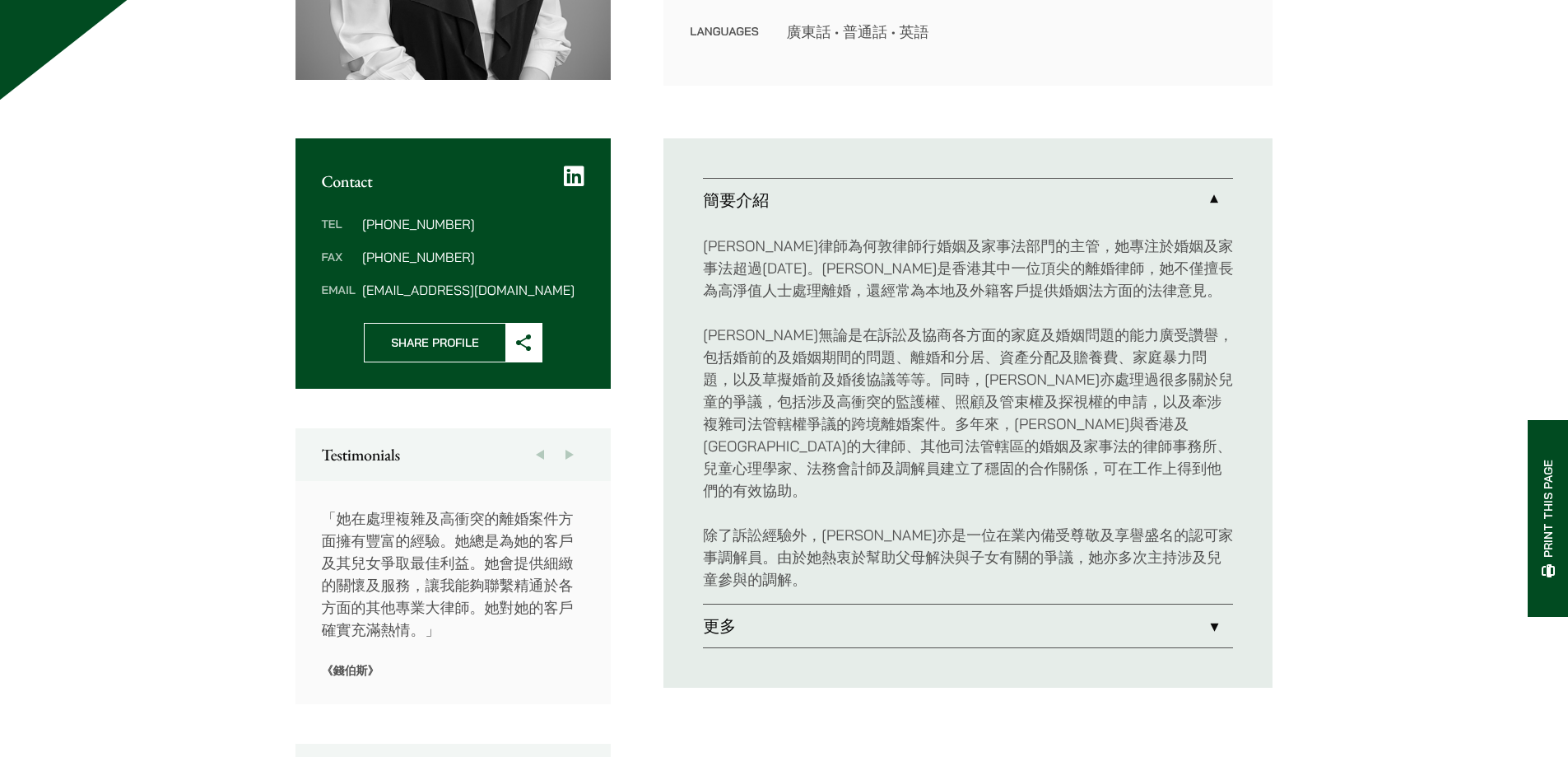
click at [752, 604] on link "更多" at bounding box center [968, 625] width 530 height 43
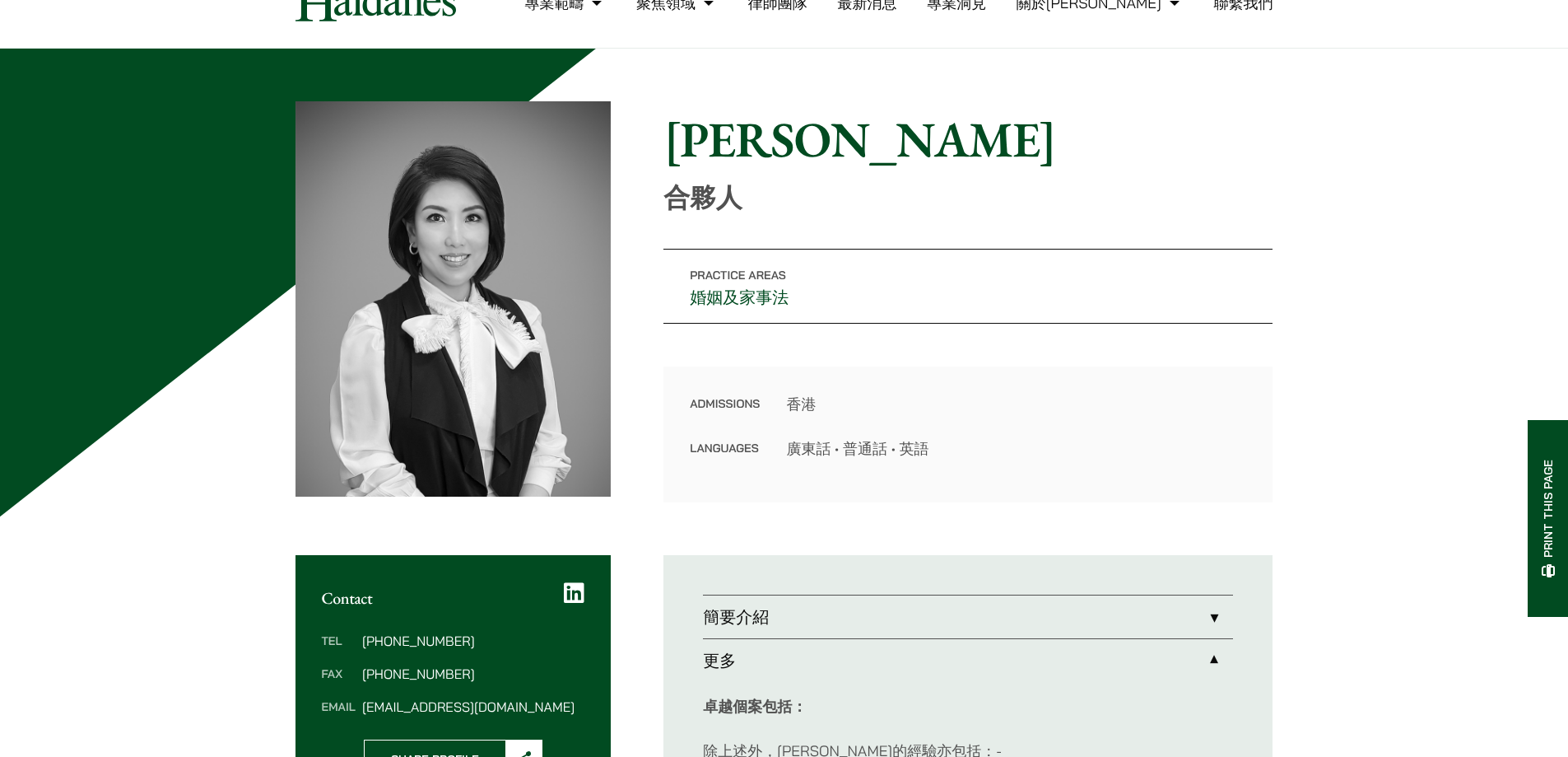
scroll to position [247, 0]
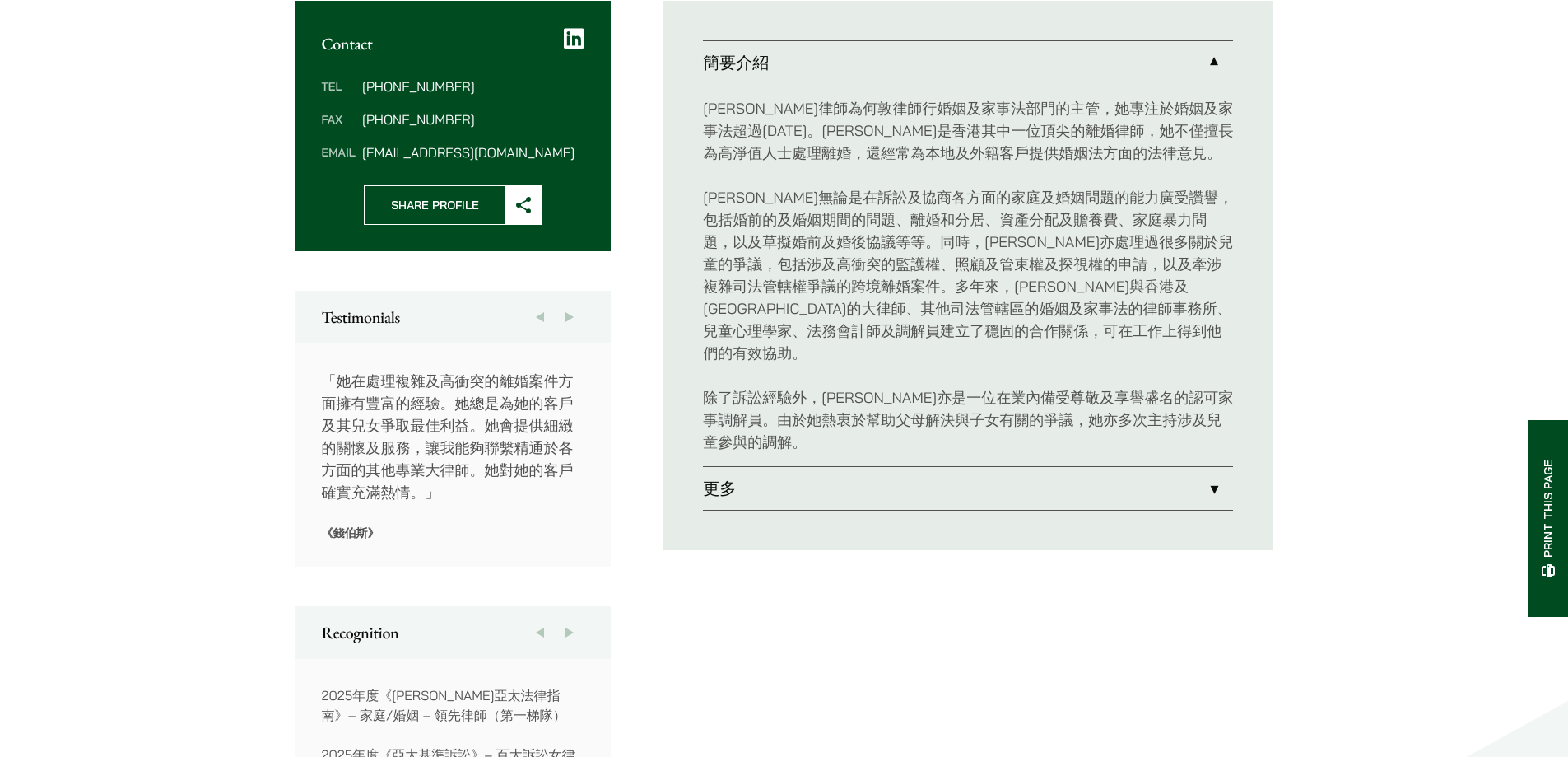
scroll to position [632, 0]
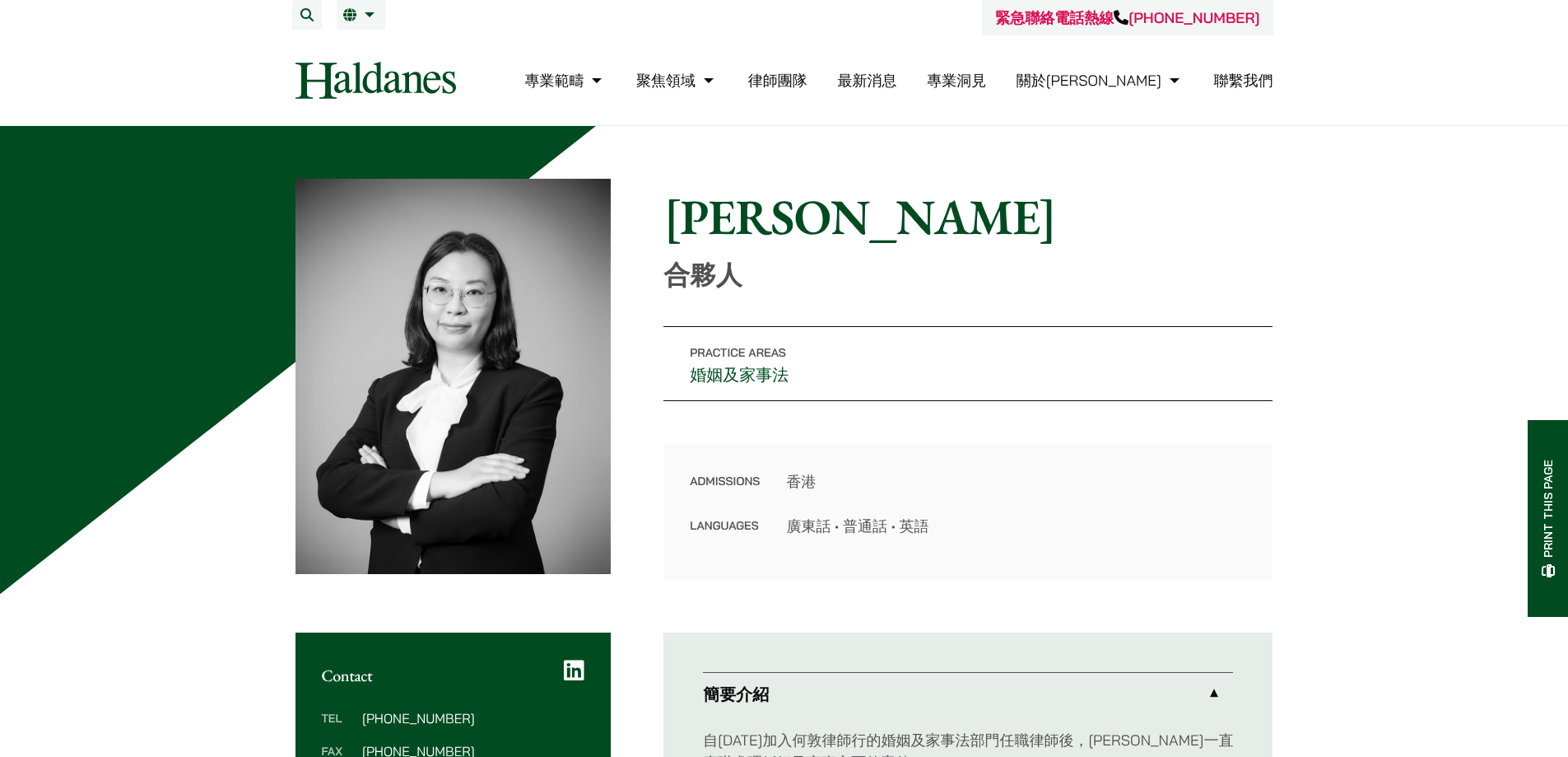
scroll to position [82, 0]
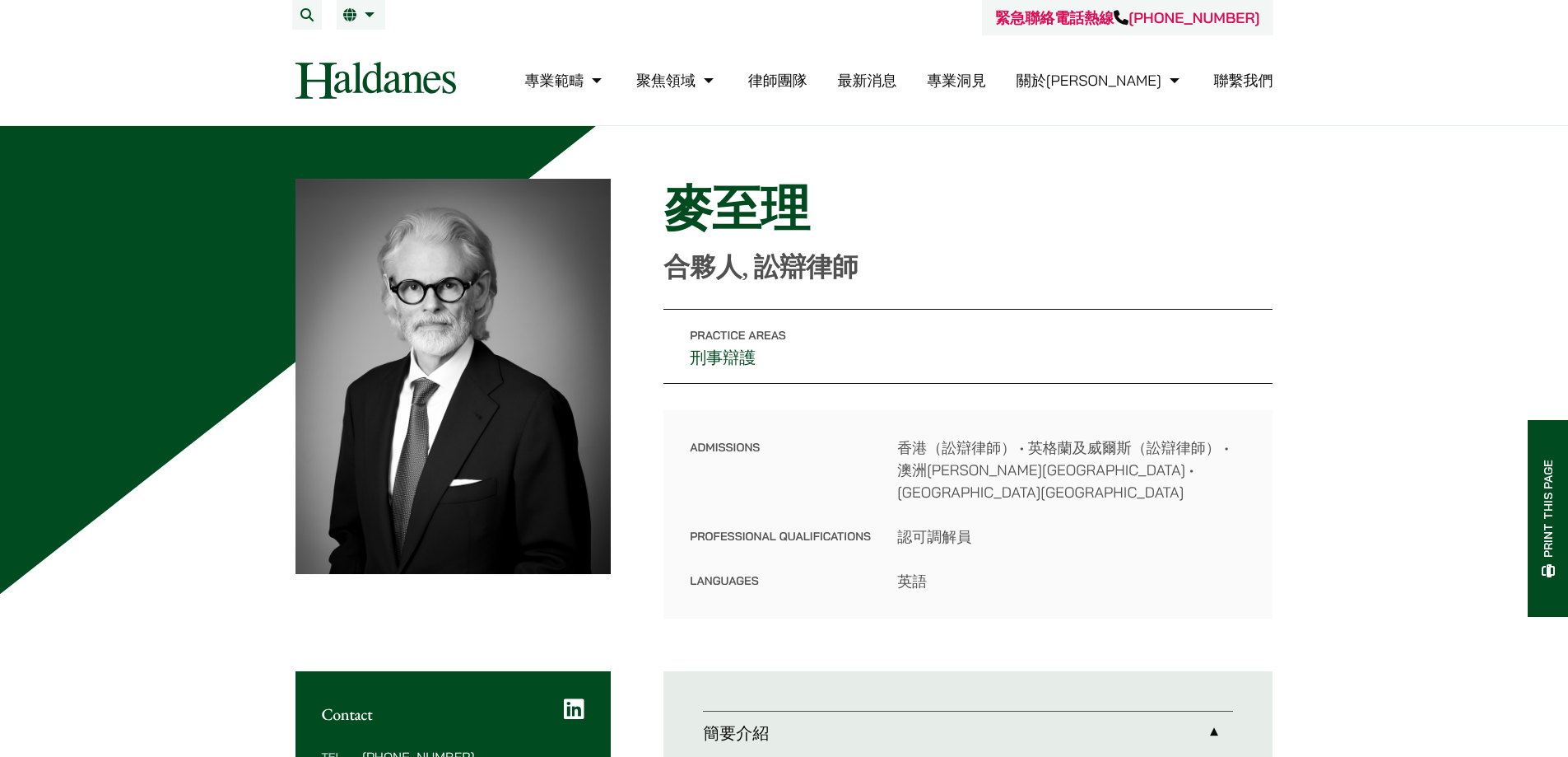
scroll to position [494, 0]
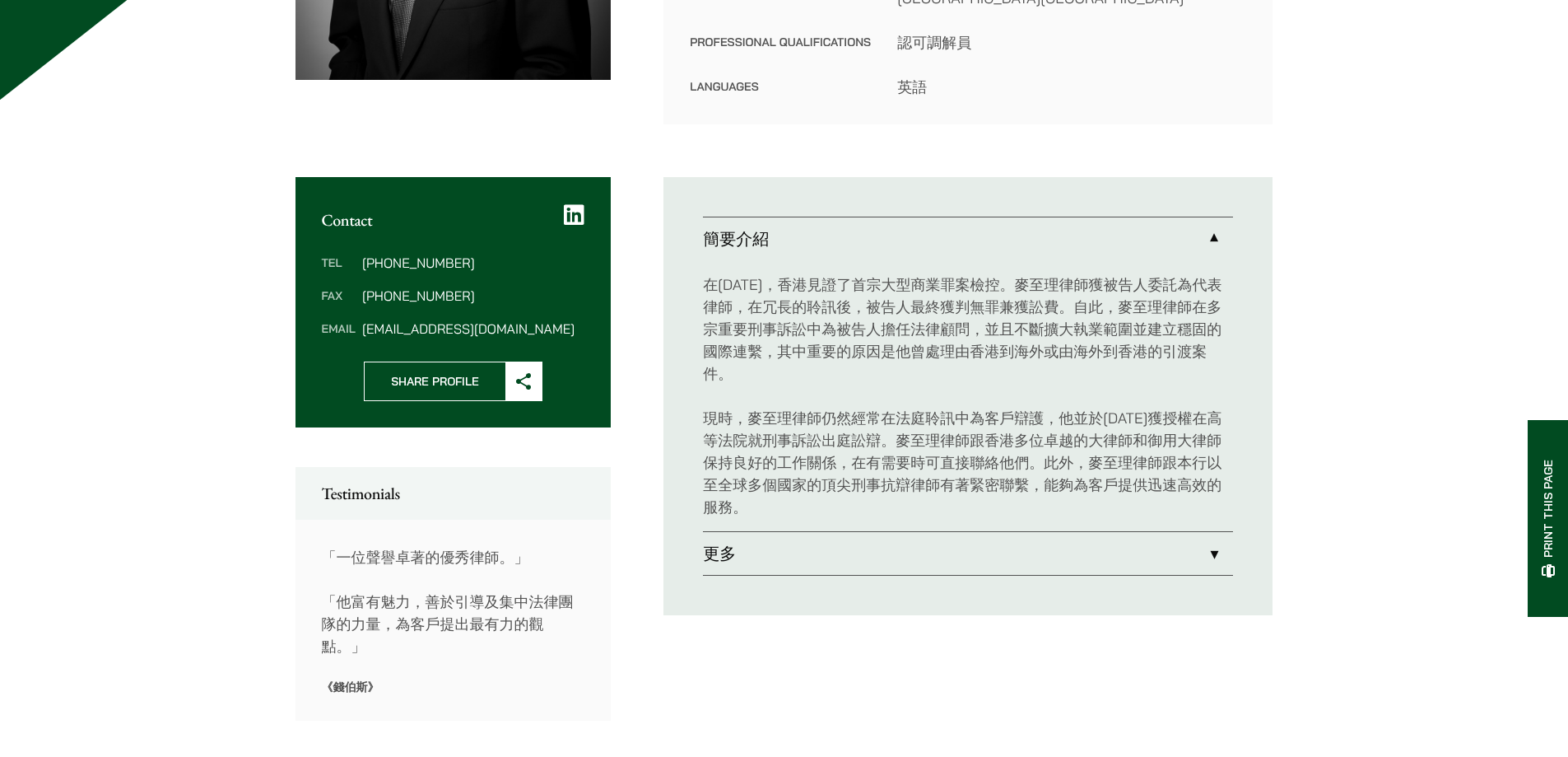
click at [773, 532] on link "更多" at bounding box center [968, 554] width 530 height 43
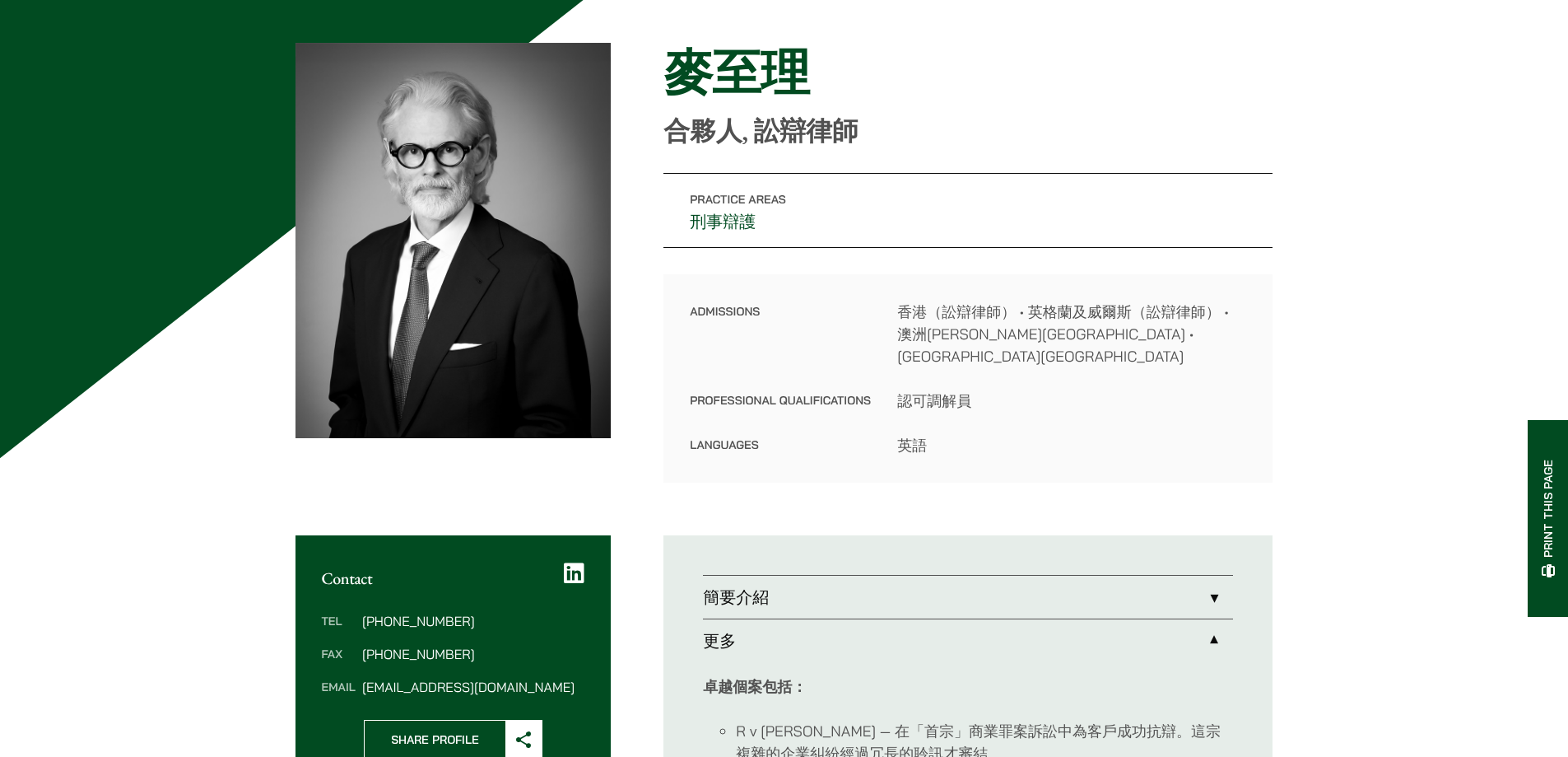
scroll to position [164, 0]
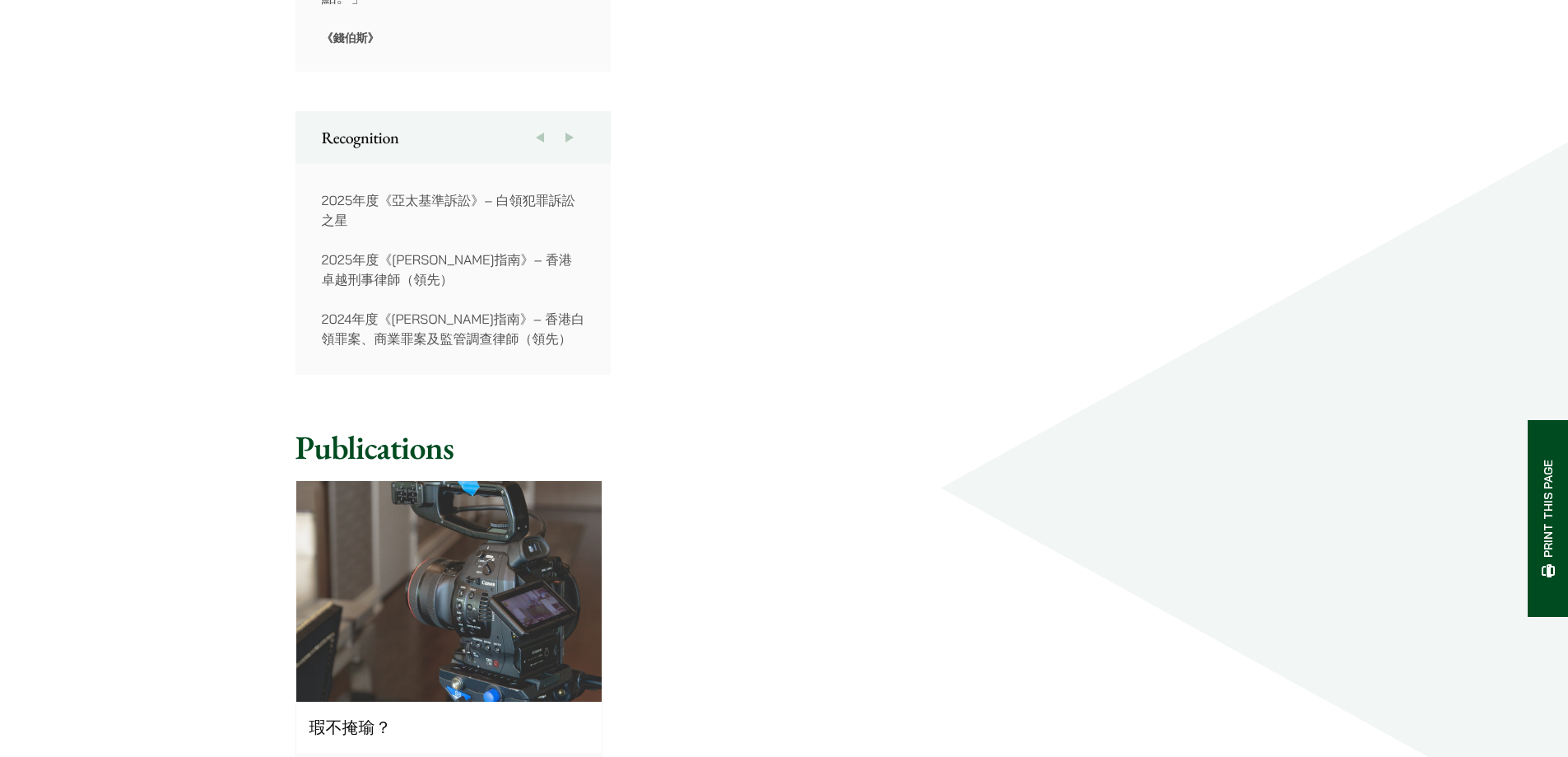
scroll to position [1225, 0]
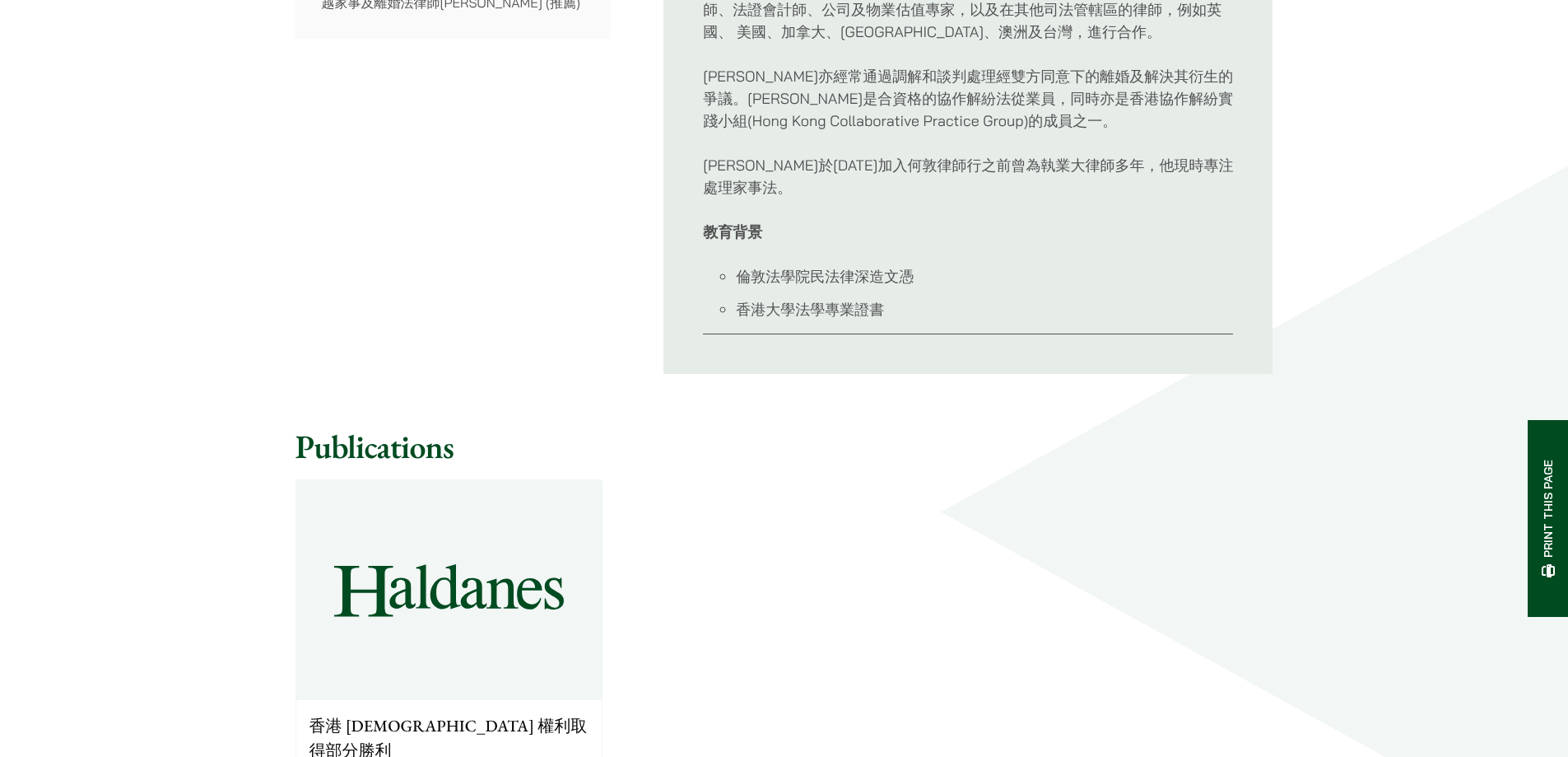
scroll to position [1235, 0]
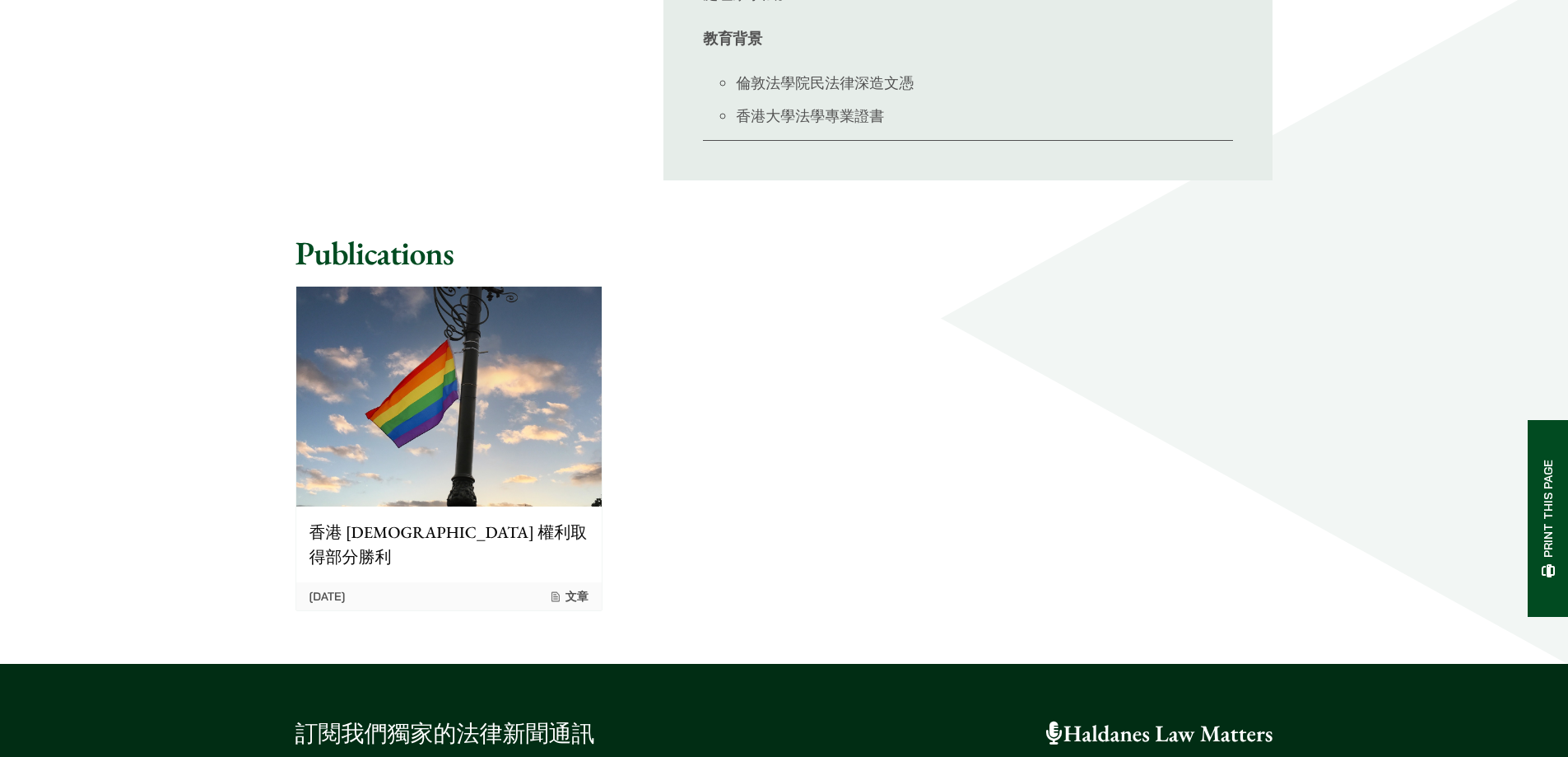
click at [368, 409] on img at bounding box center [448, 396] width 305 height 219
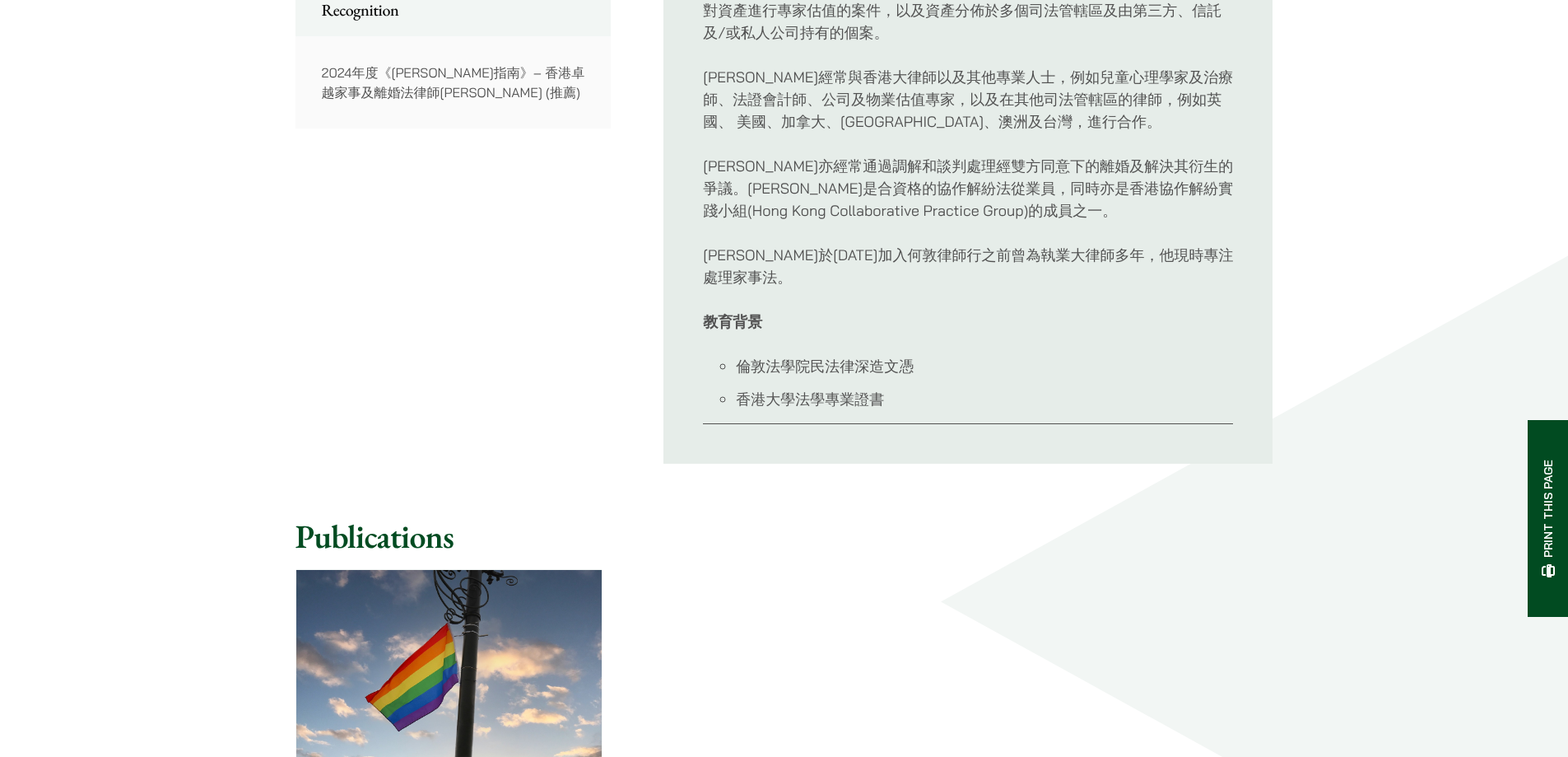
scroll to position [905, 0]
